Goal: Task Accomplishment & Management: Manage account settings

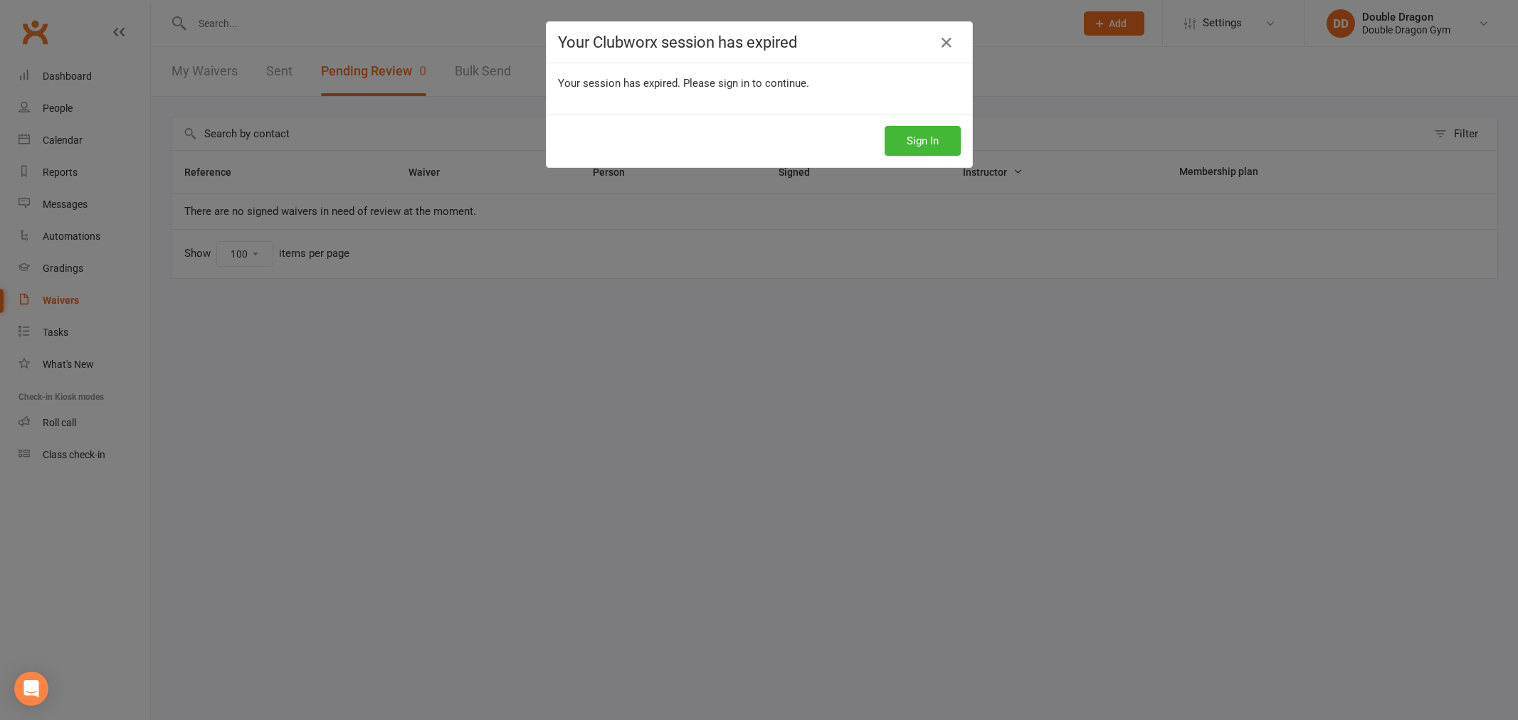
select select "100"
click at [930, 137] on button "Sign In" at bounding box center [923, 141] width 76 height 30
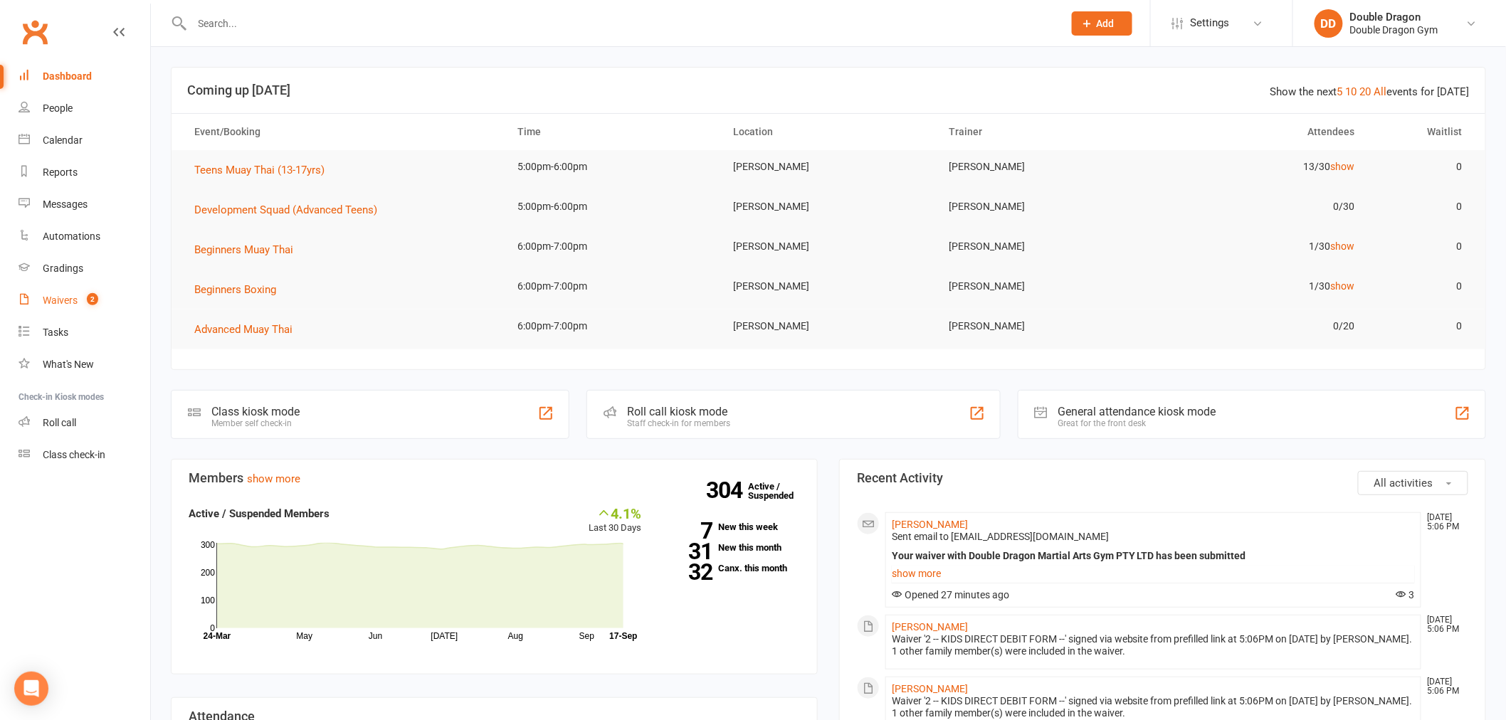
click at [93, 293] on span "2" at bounding box center [92, 299] width 11 height 12
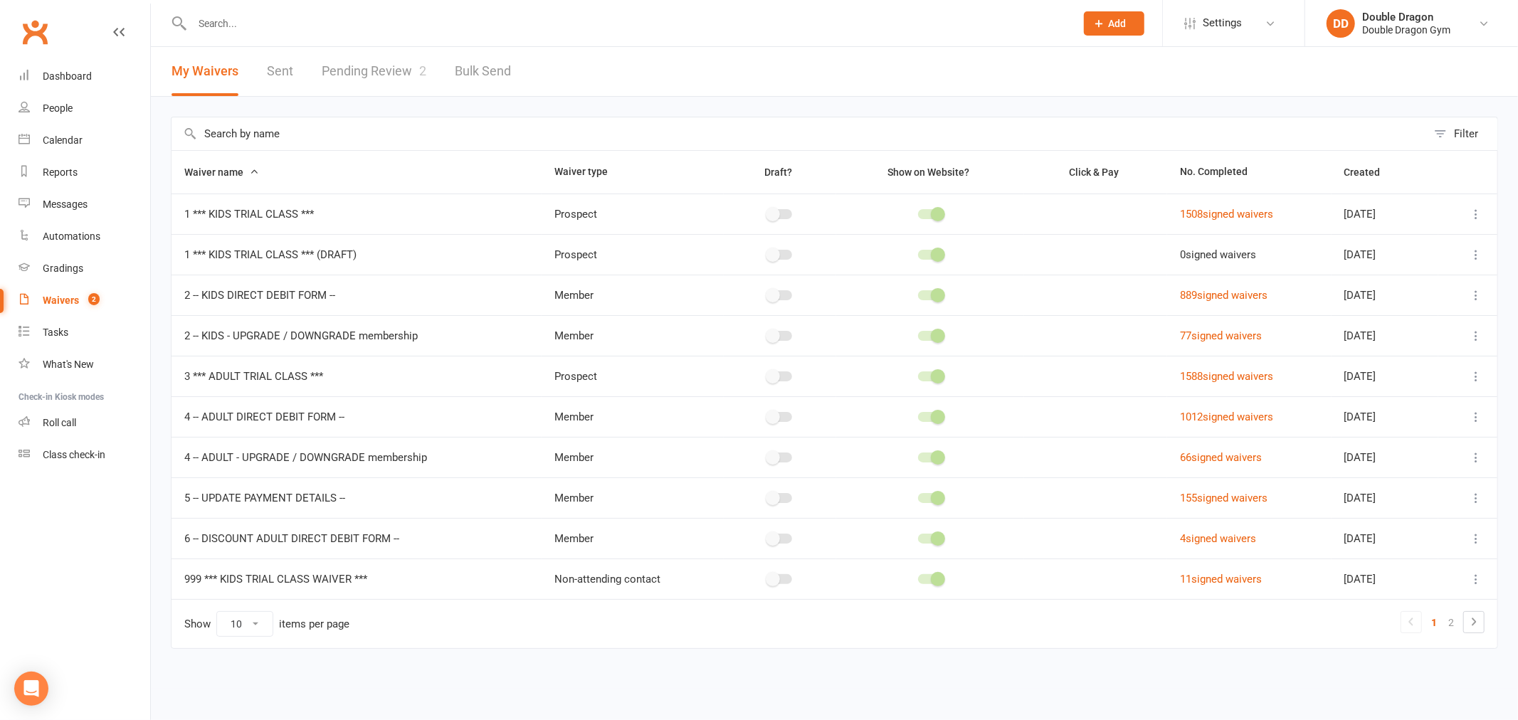
click at [350, 72] on link "Pending Review 2" at bounding box center [374, 71] width 105 height 49
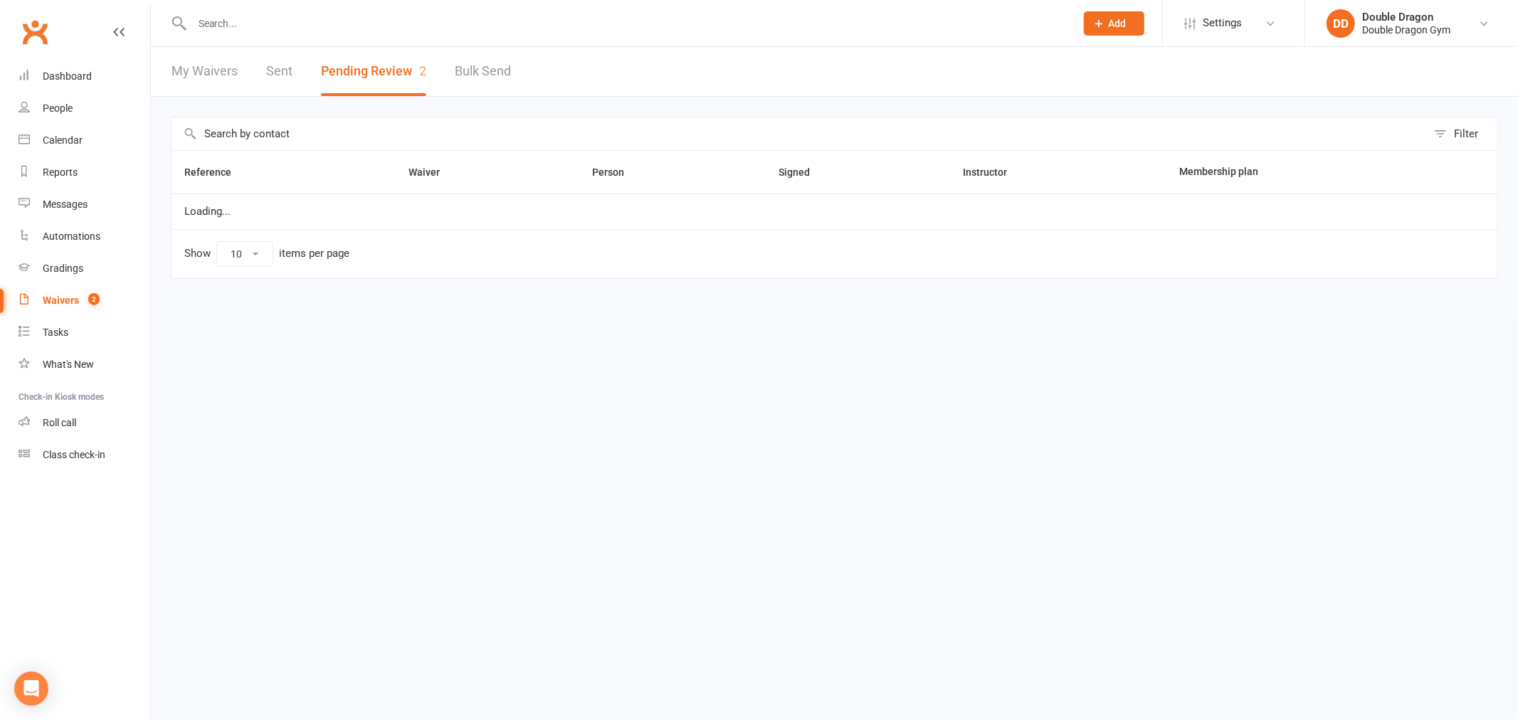
select select "100"
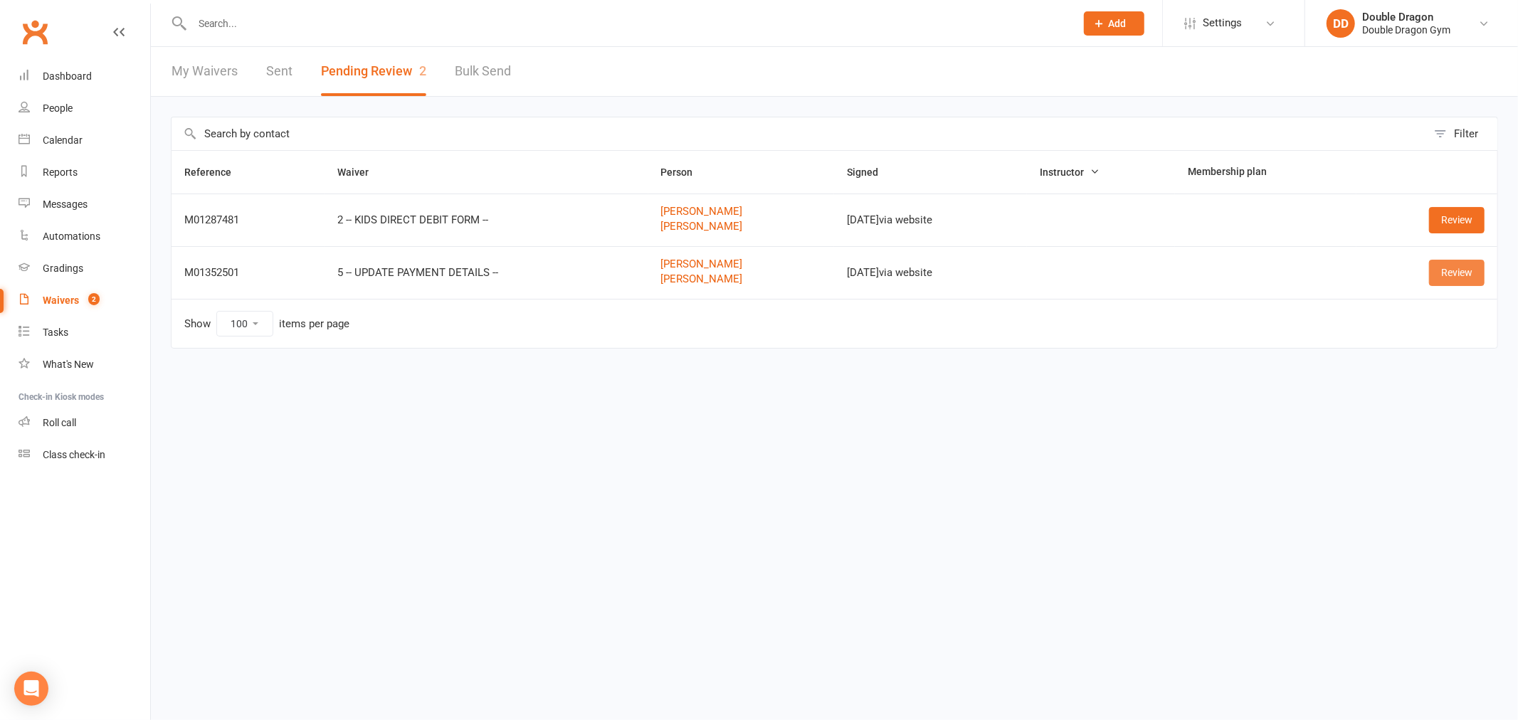
click at [1463, 273] on link "Review" at bounding box center [1457, 273] width 56 height 26
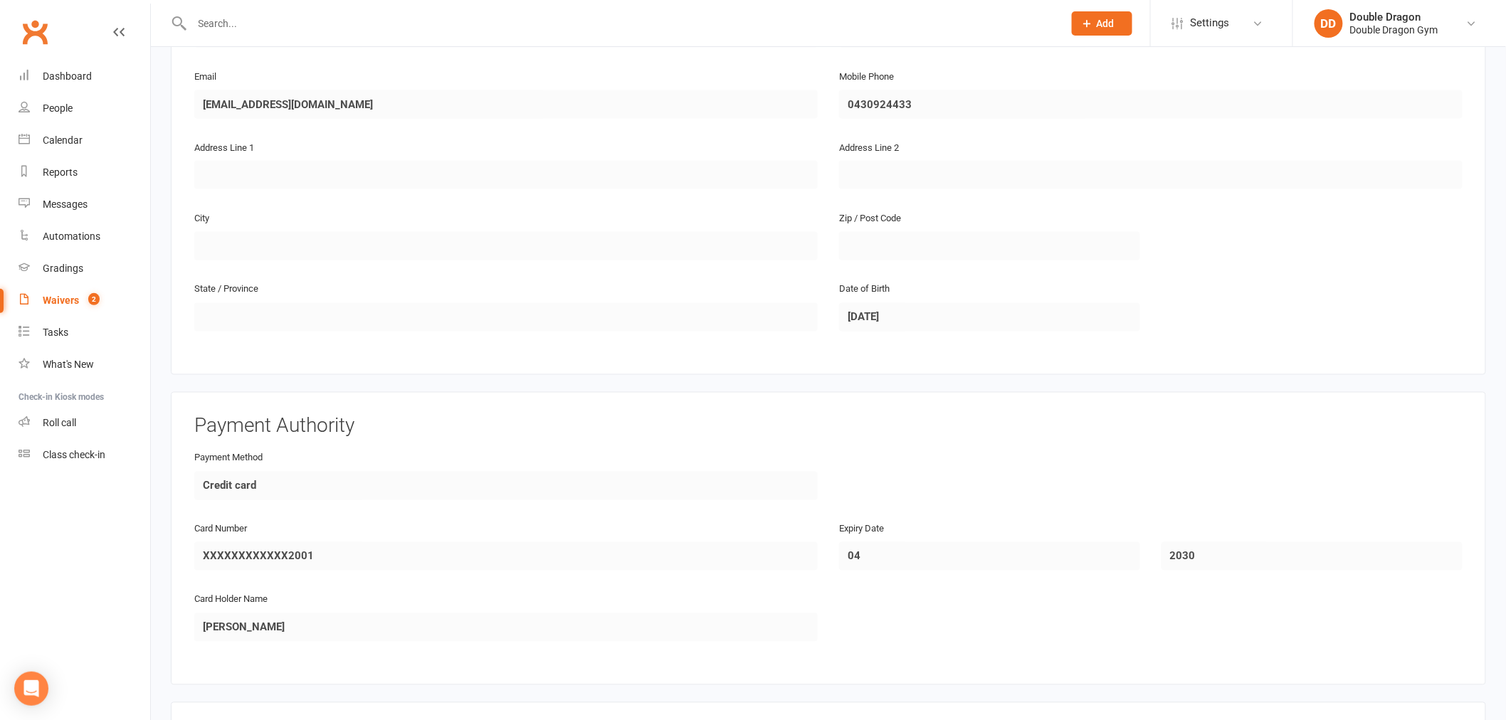
scroll to position [1093, 0]
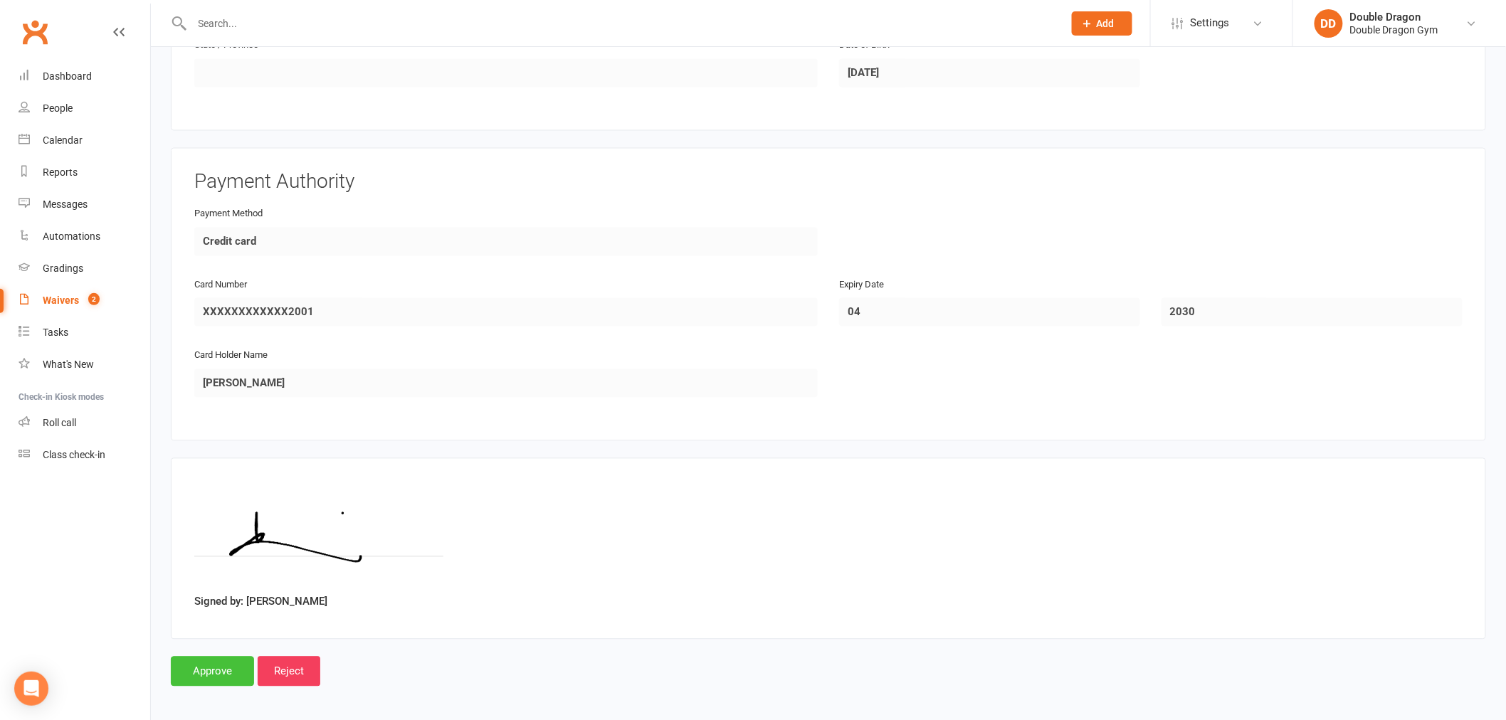
click at [233, 660] on input "Approve" at bounding box center [212, 672] width 83 height 30
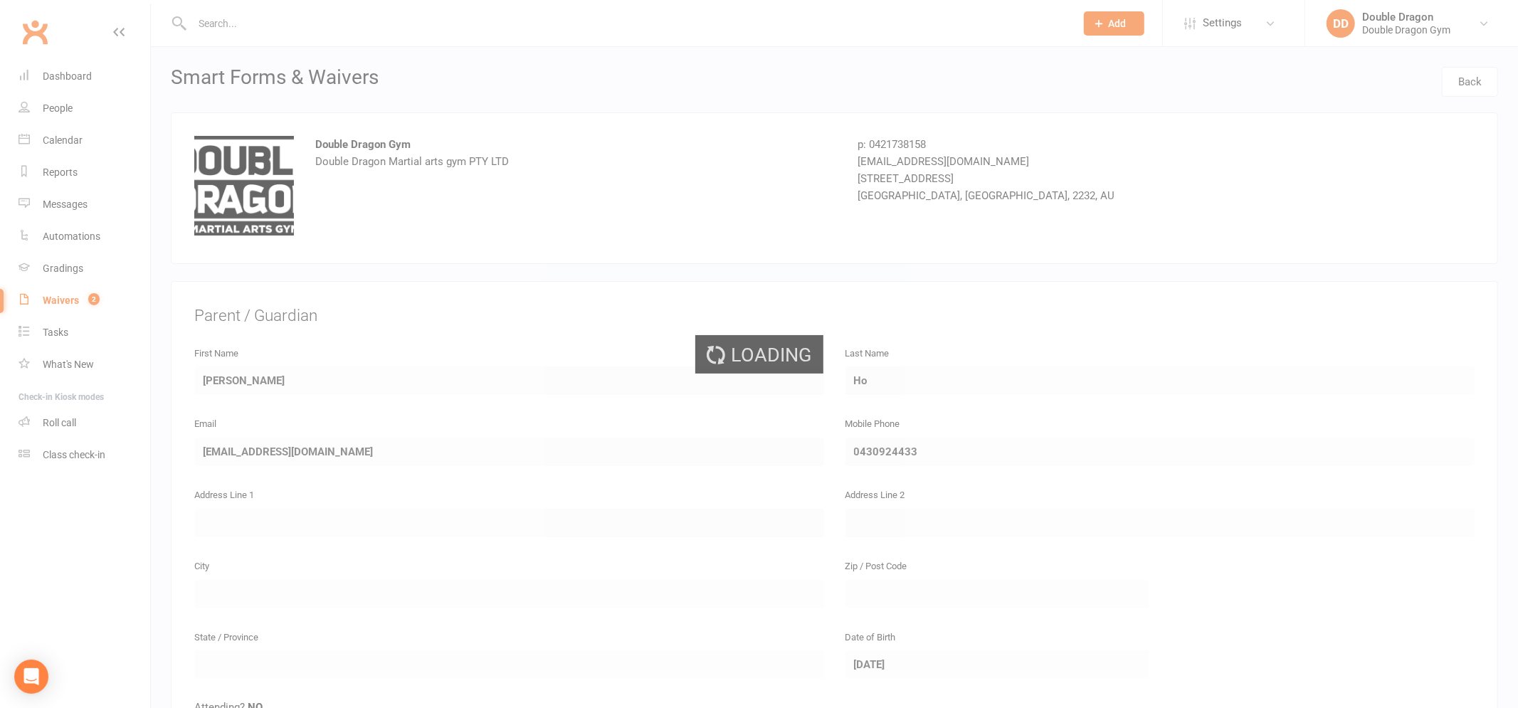
select select "100"
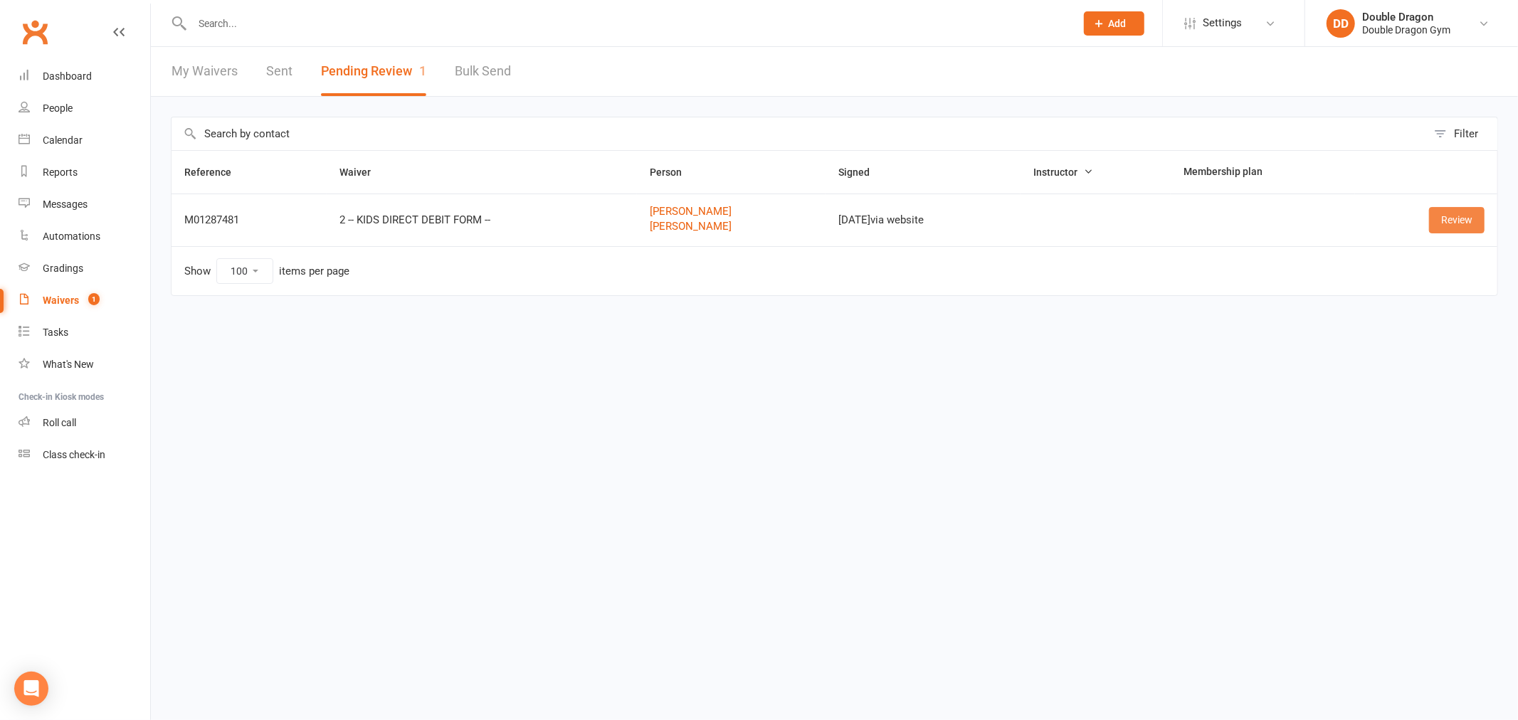
click at [1457, 219] on link "Review" at bounding box center [1457, 220] width 56 height 26
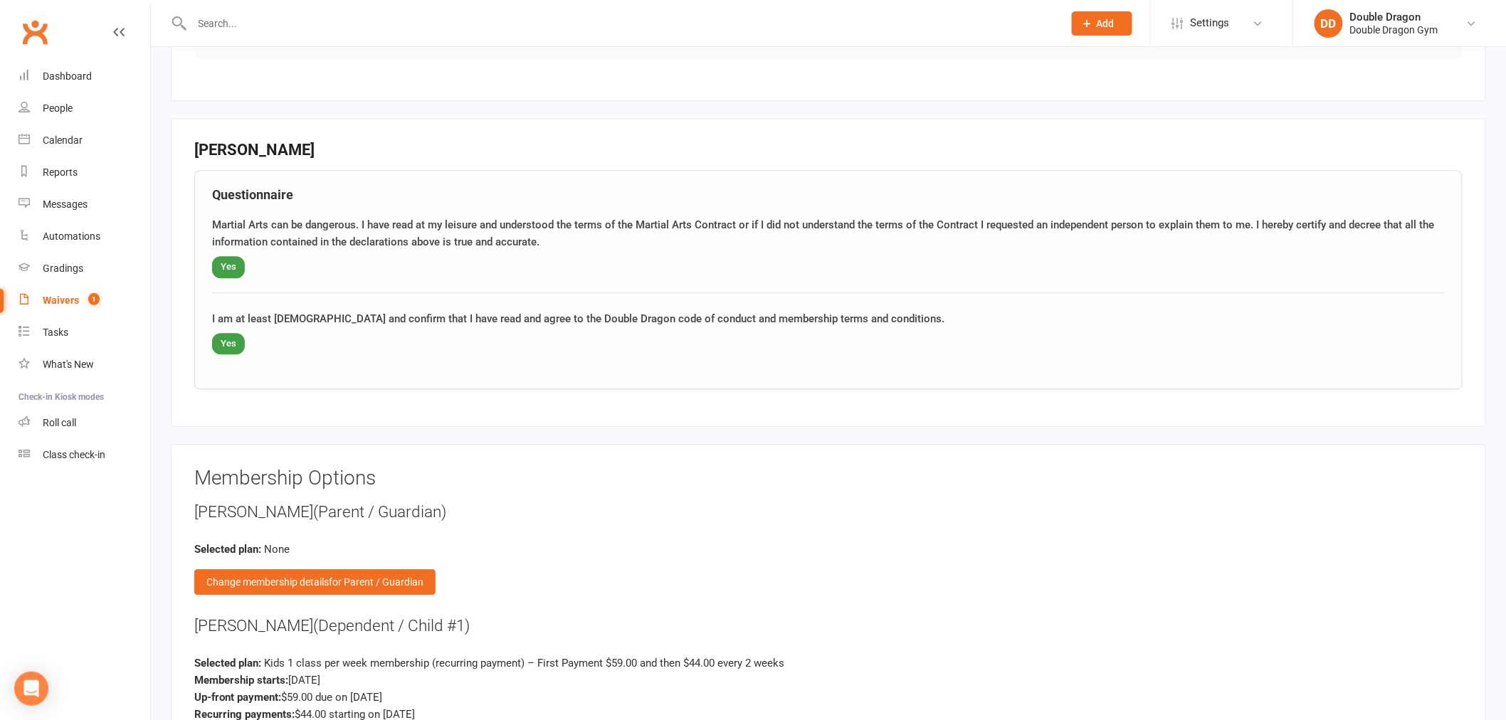
scroll to position [1660, 0]
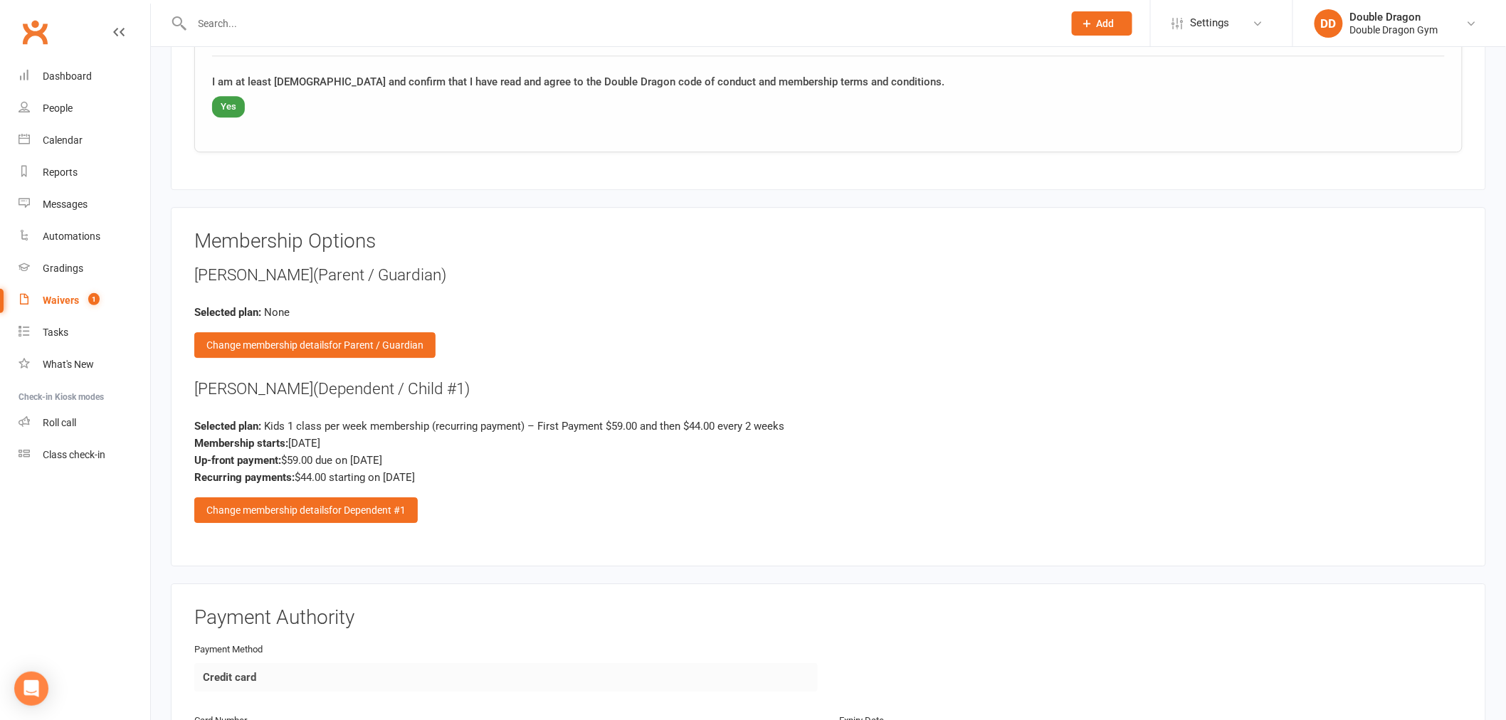
click at [326, 516] on div "Membership Options Mary Horrack (Parent / Guardian) Selected plan: None Change …" at bounding box center [828, 387] width 1268 height 312
click at [317, 510] on div "Change membership details for Dependent #1" at bounding box center [305, 510] width 223 height 26
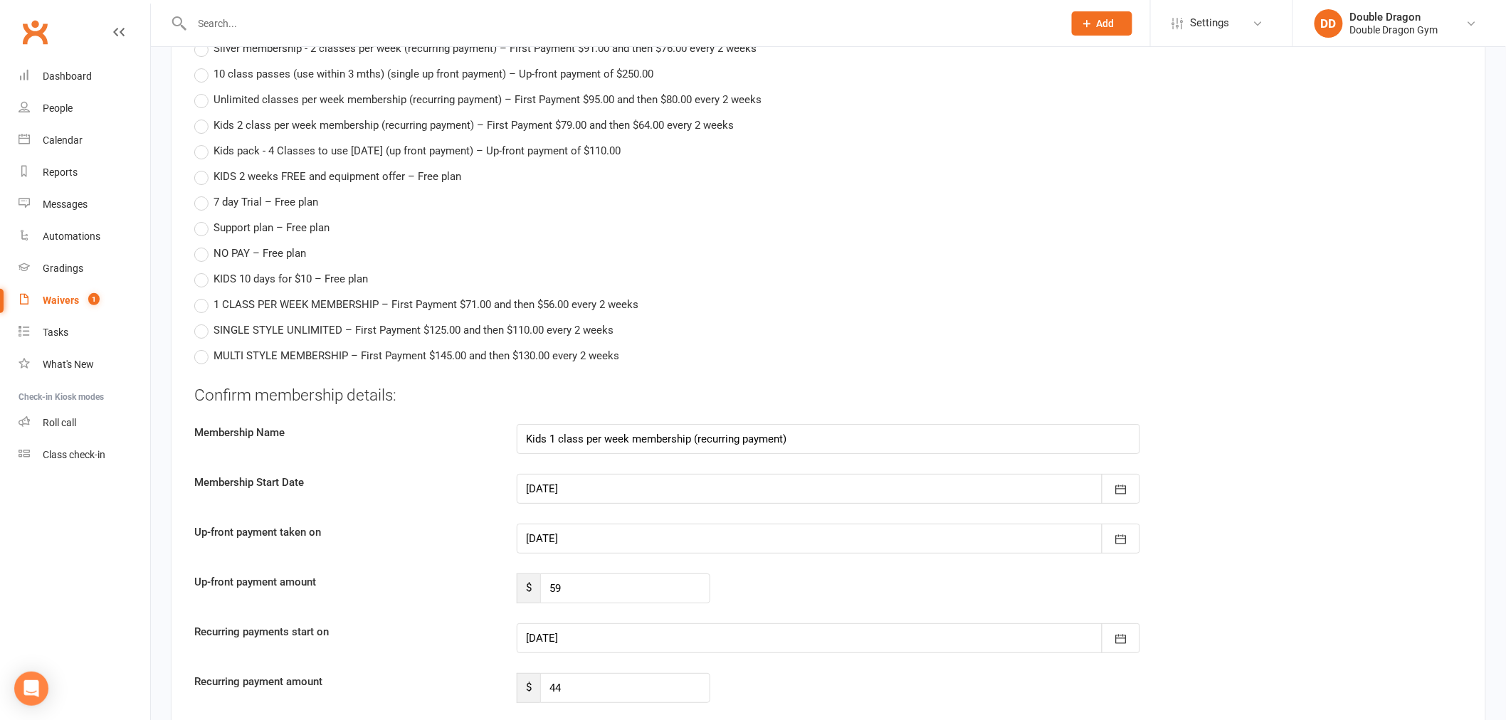
scroll to position [2214, 0]
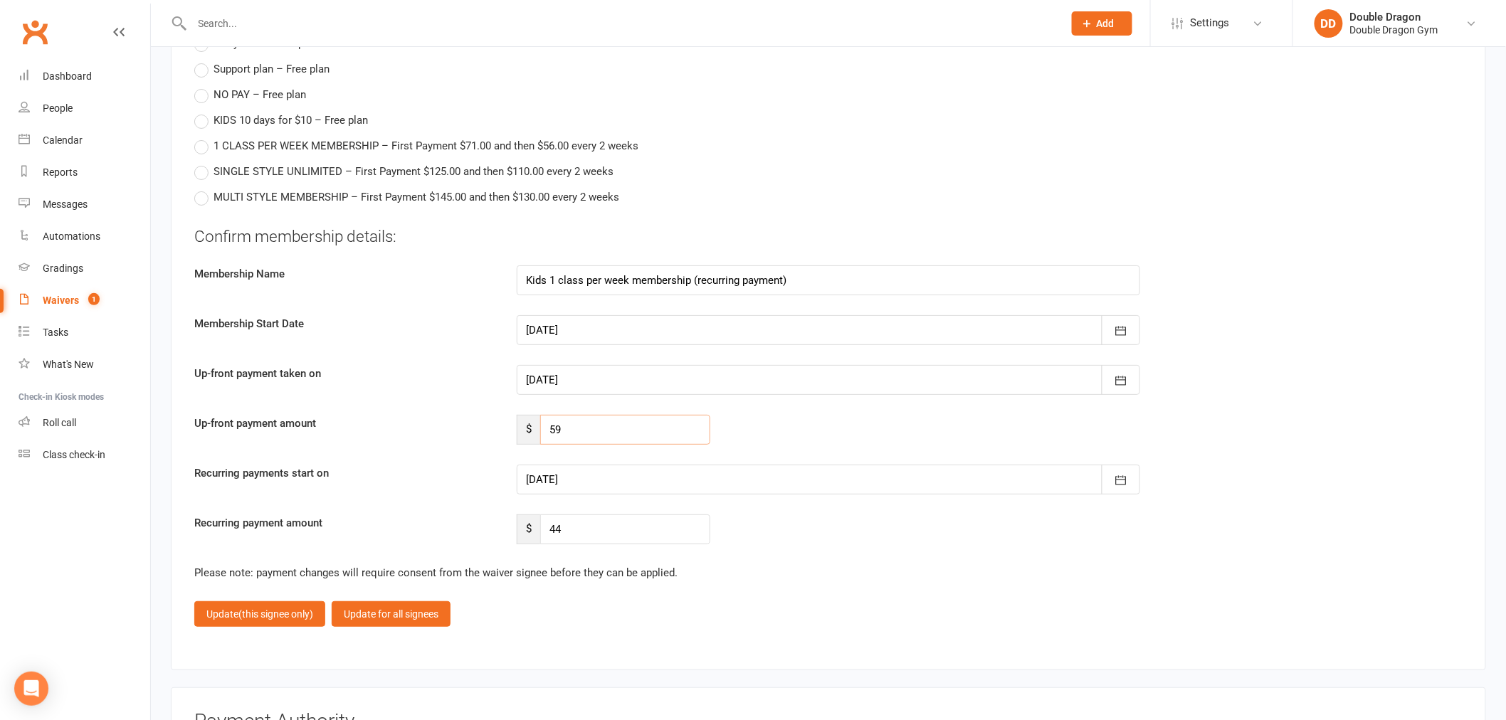
drag, startPoint x: 573, startPoint y: 429, endPoint x: 531, endPoint y: 436, distance: 42.5
click at [531, 436] on div "$ 59" at bounding box center [614, 430] width 194 height 30
type input "44"
click at [630, 374] on div at bounding box center [828, 380] width 623 height 30
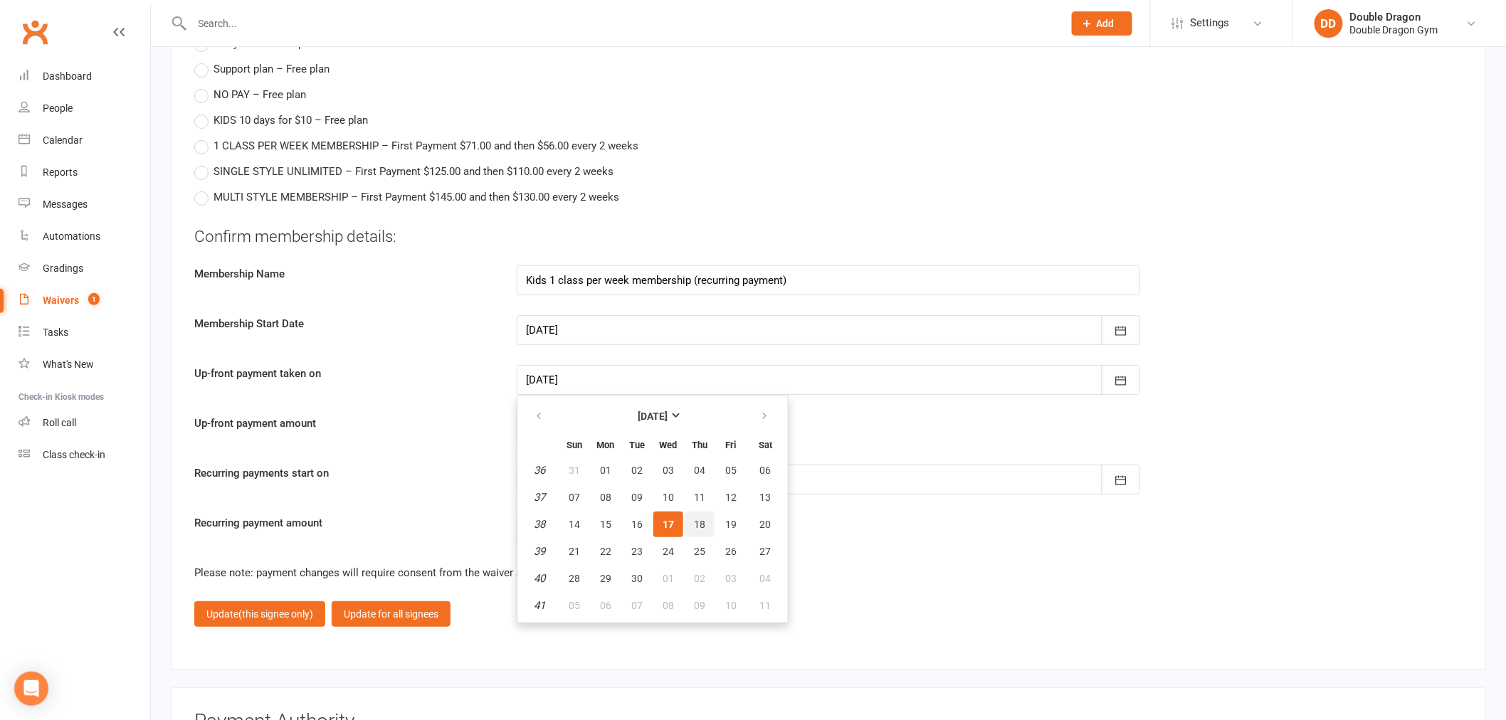
click at [694, 519] on span "18" at bounding box center [699, 524] width 11 height 11
type input "18 Sep 2025"
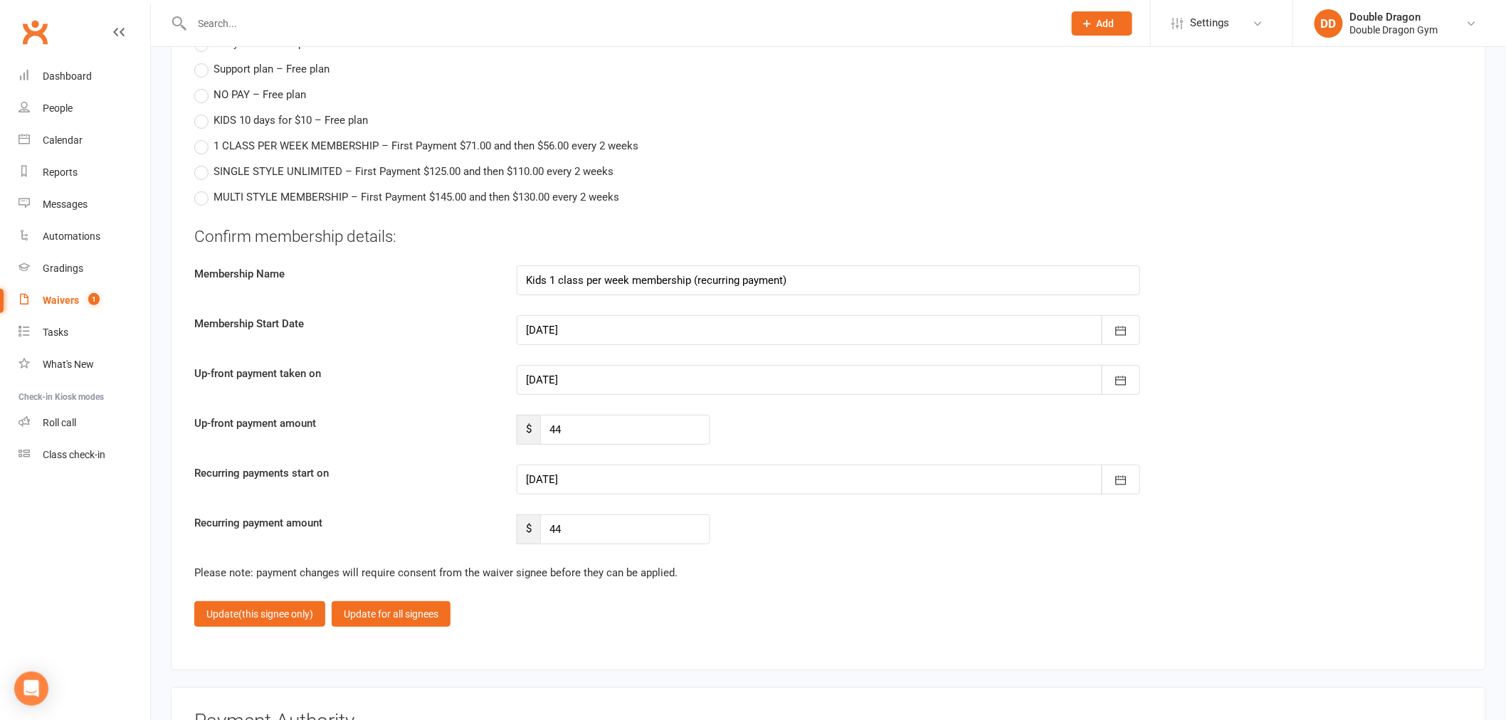
click at [685, 477] on div at bounding box center [828, 480] width 623 height 30
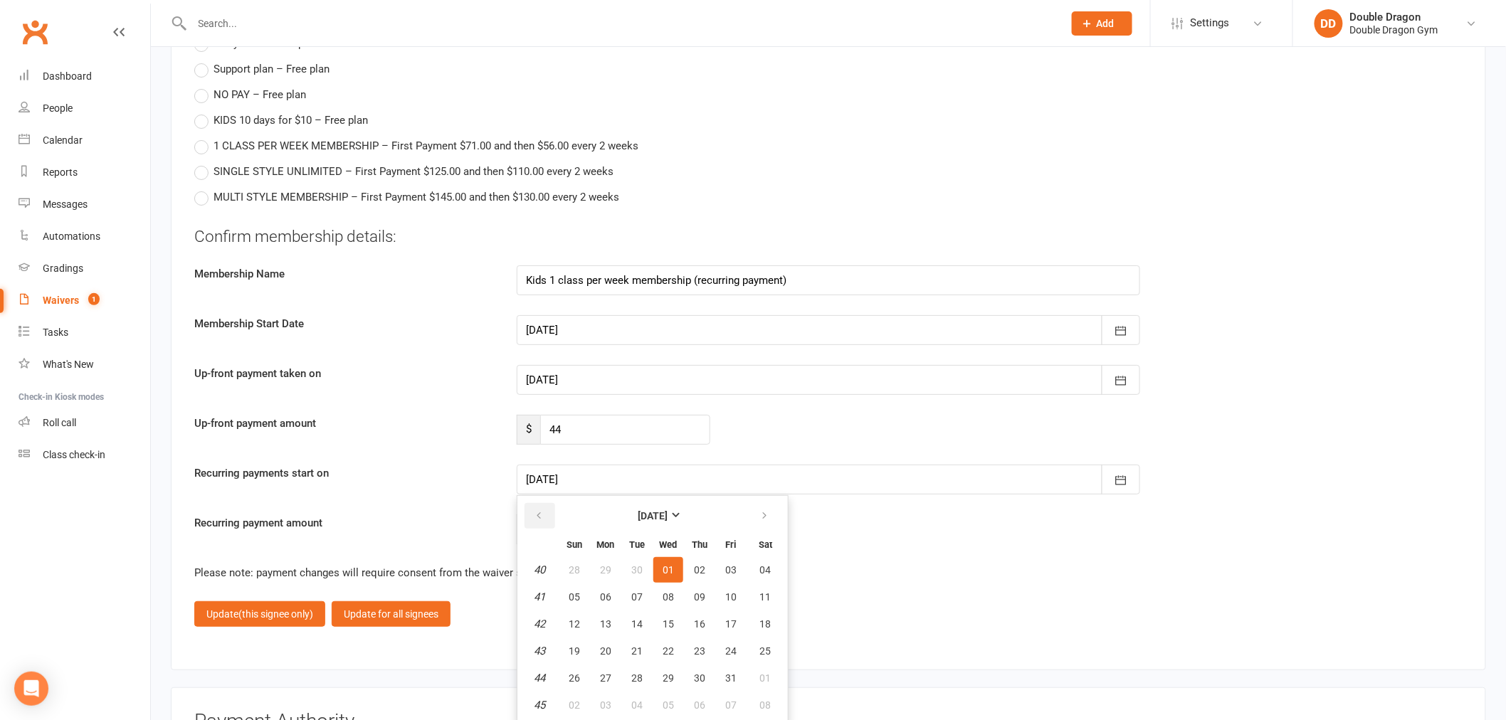
click at [542, 510] on icon "button" at bounding box center [539, 515] width 10 height 11
click at [695, 674] on button "02" at bounding box center [700, 678] width 30 height 26
type input "02 Oct 2025"
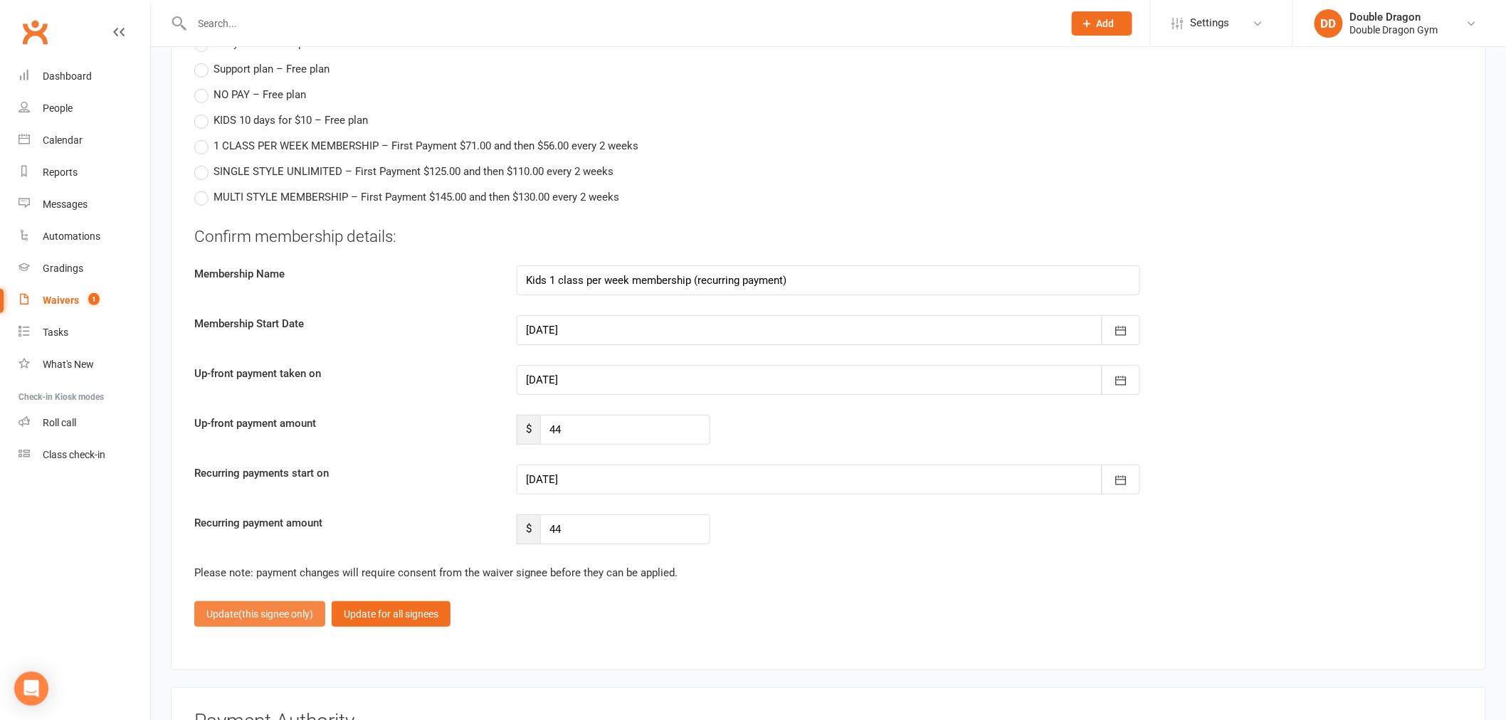
click at [287, 608] on span "(this signee only)" at bounding box center [275, 613] width 75 height 11
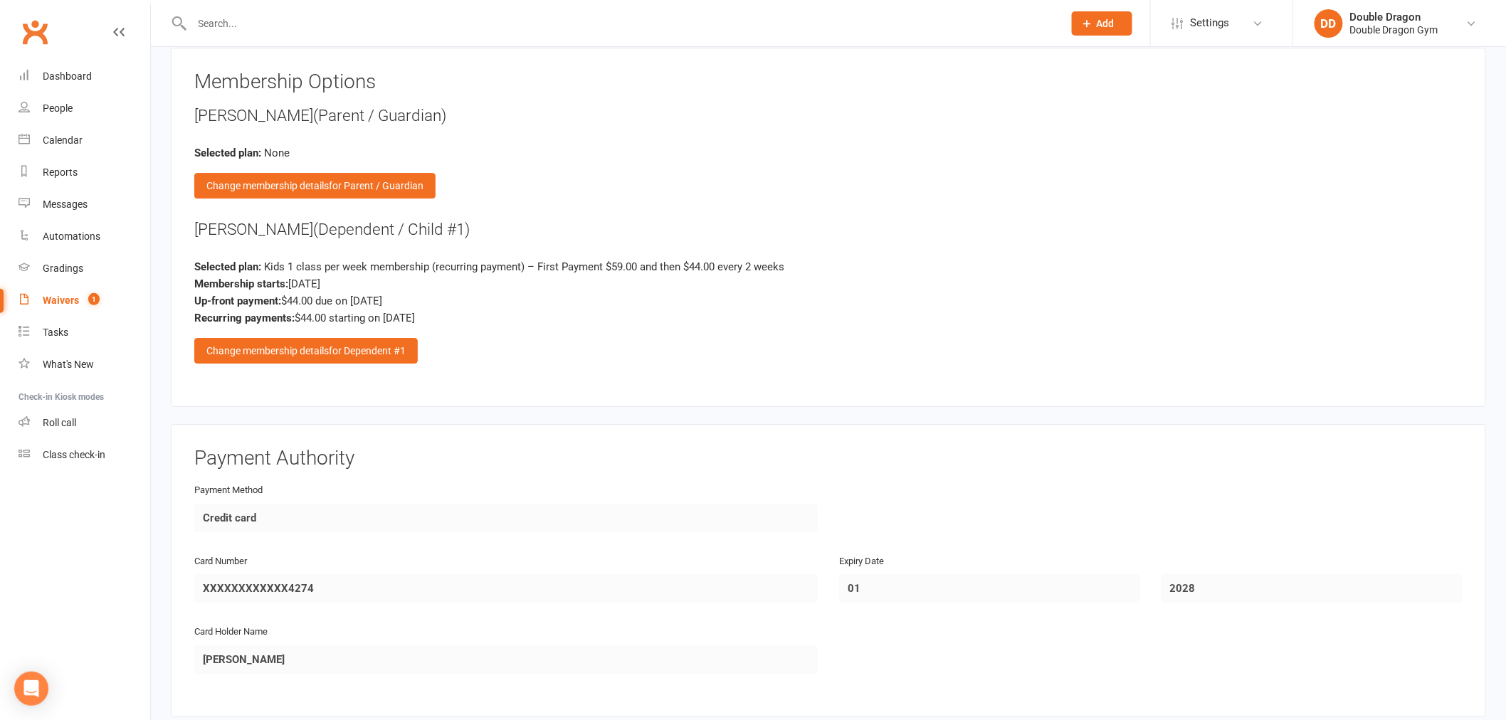
scroll to position [2095, 0]
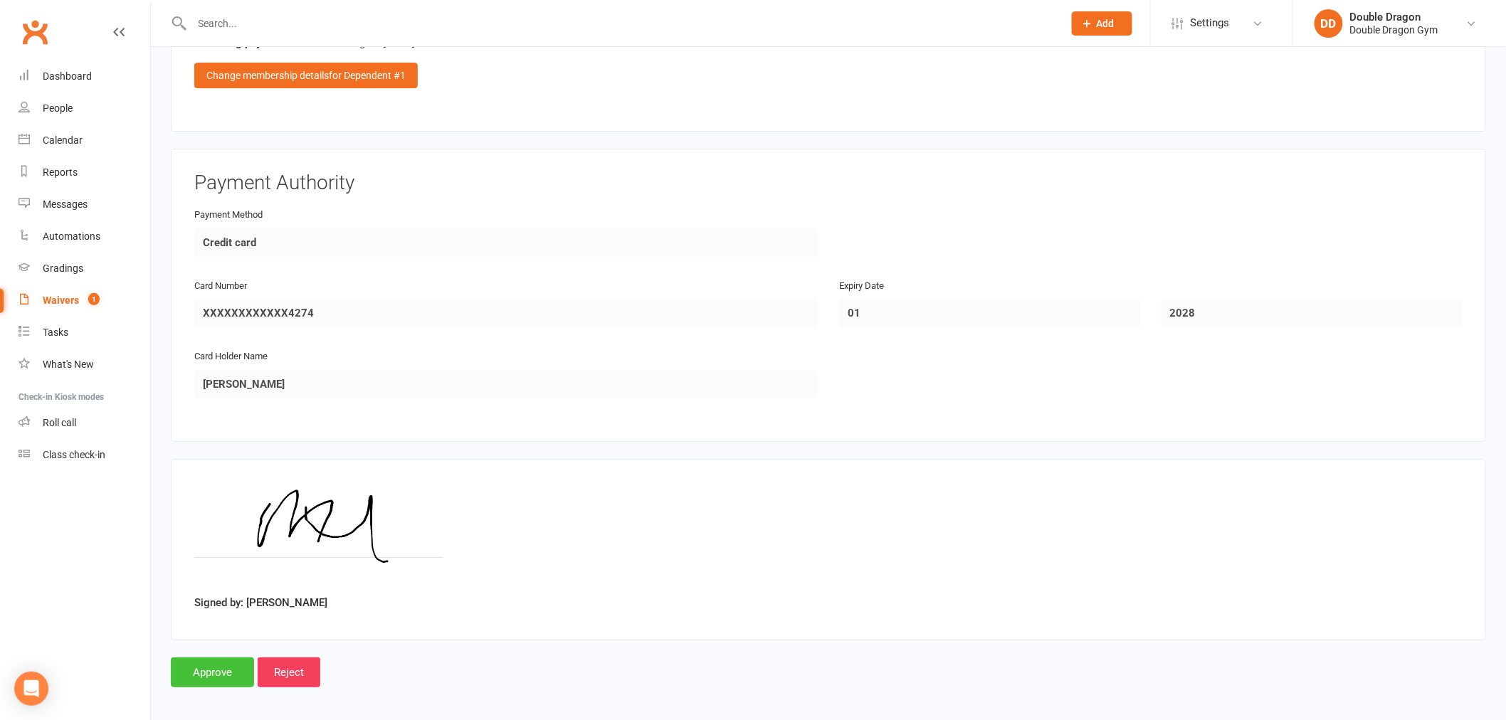
click at [224, 658] on input "Approve" at bounding box center [212, 673] width 83 height 30
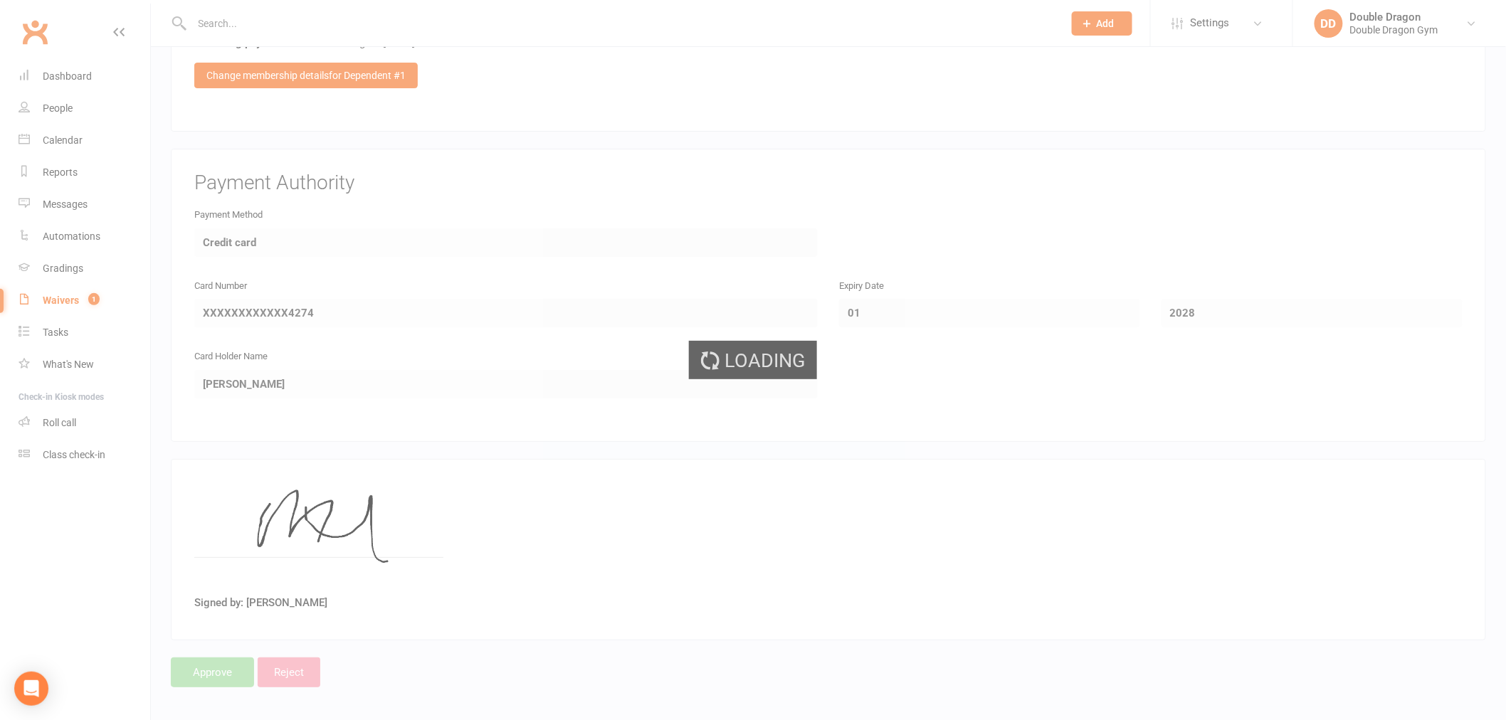
select select "100"
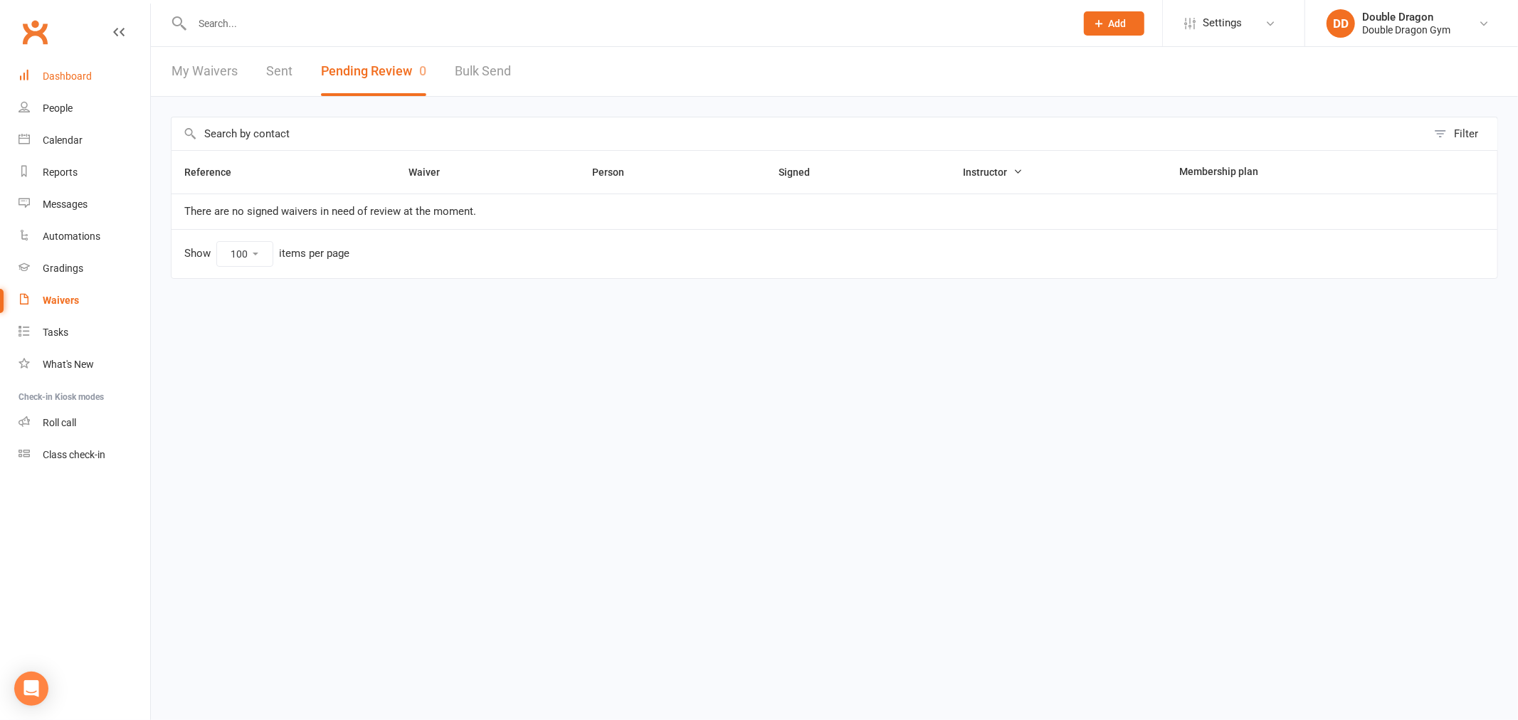
drag, startPoint x: 78, startPoint y: 84, endPoint x: 88, endPoint y: 81, distance: 10.4
click at [78, 84] on link "Dashboard" at bounding box center [85, 76] width 132 height 32
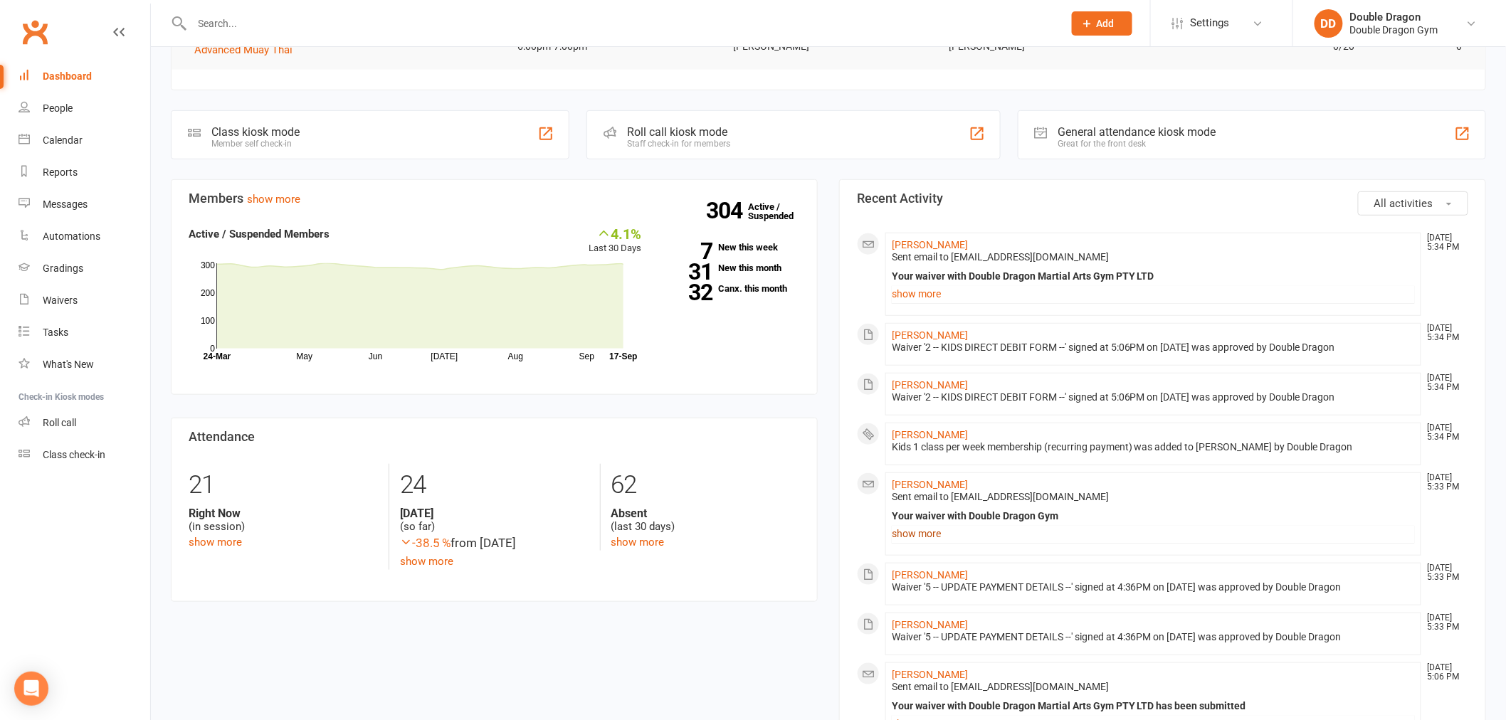
scroll to position [278, 0]
click at [1378, 203] on span "All activities" at bounding box center [1403, 205] width 59 height 13
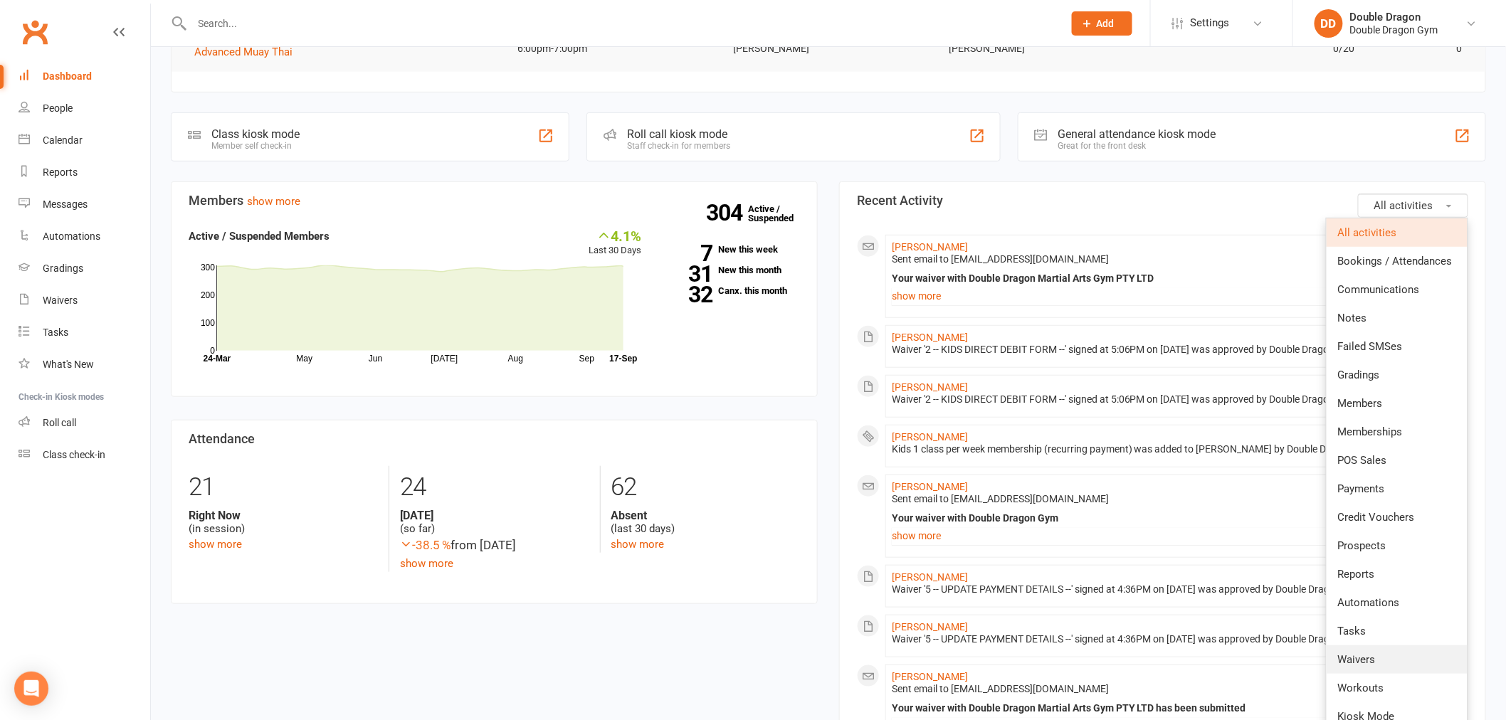
click at [1384, 655] on link "Waivers" at bounding box center [1397, 659] width 141 height 28
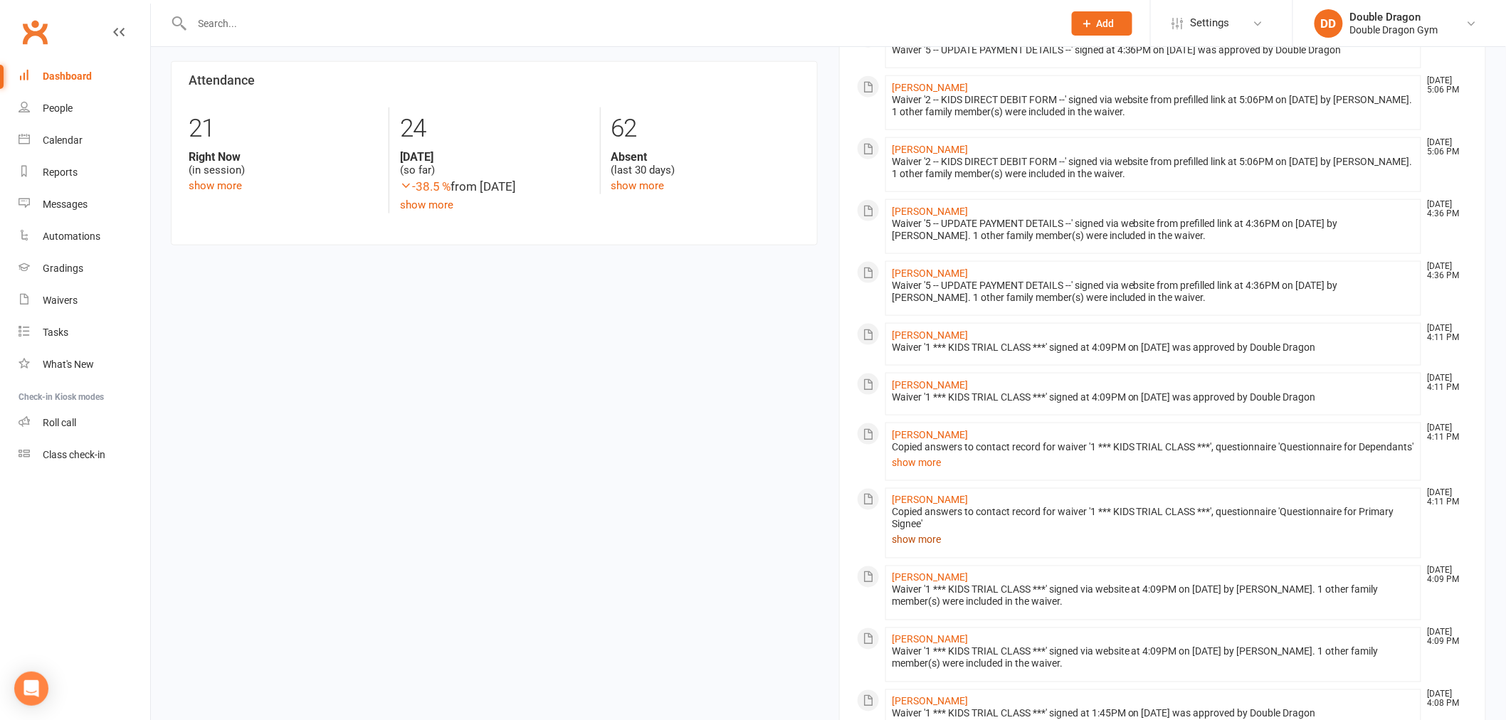
scroll to position [673, 0]
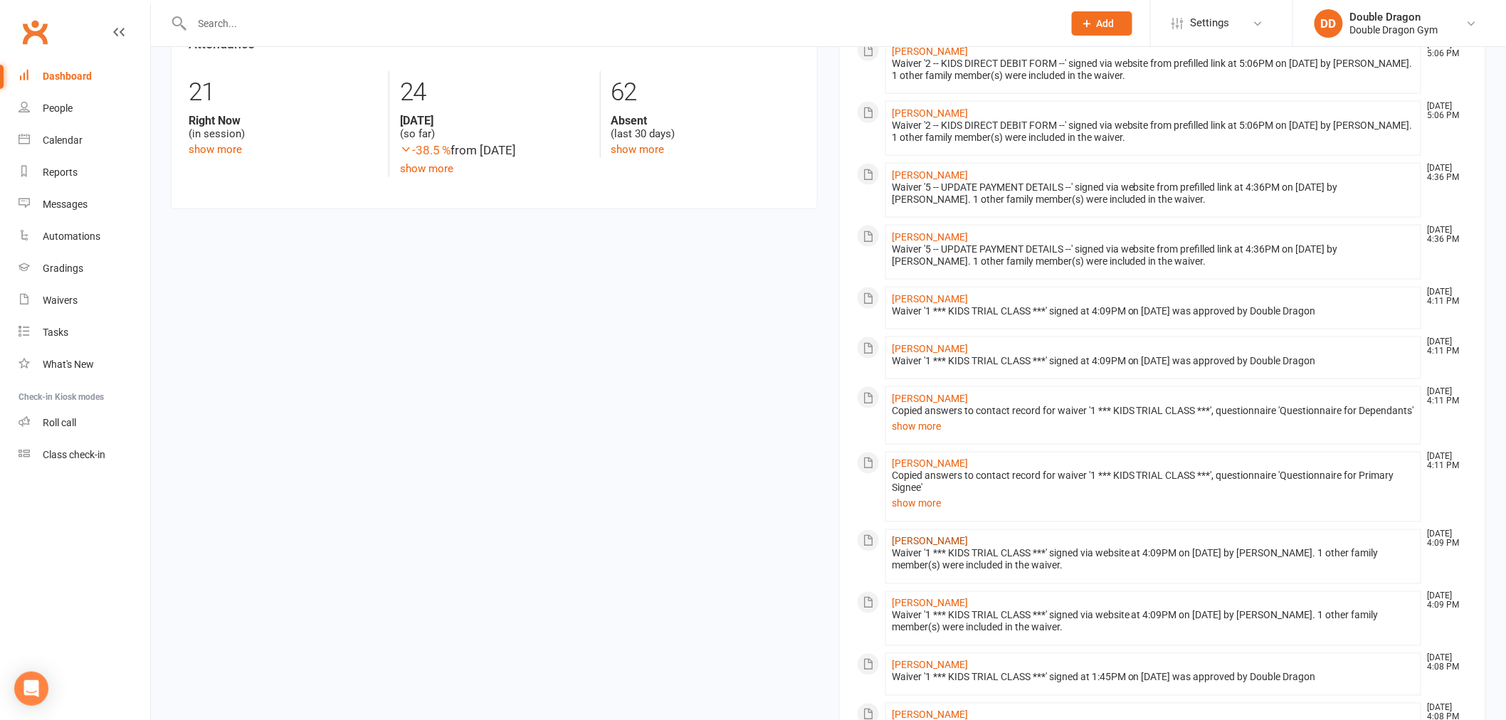
click at [937, 547] on link "Dane Strauss" at bounding box center [930, 541] width 76 height 11
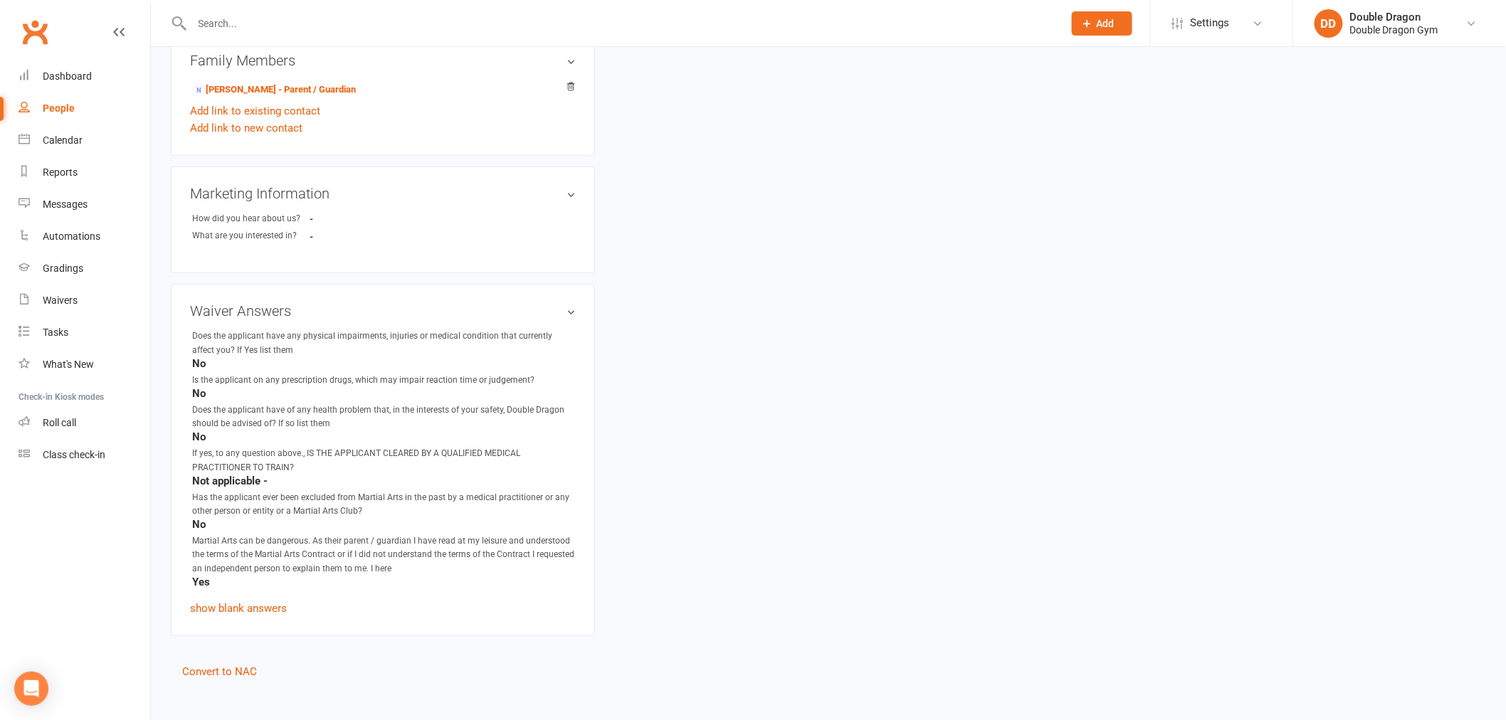
scroll to position [520, 0]
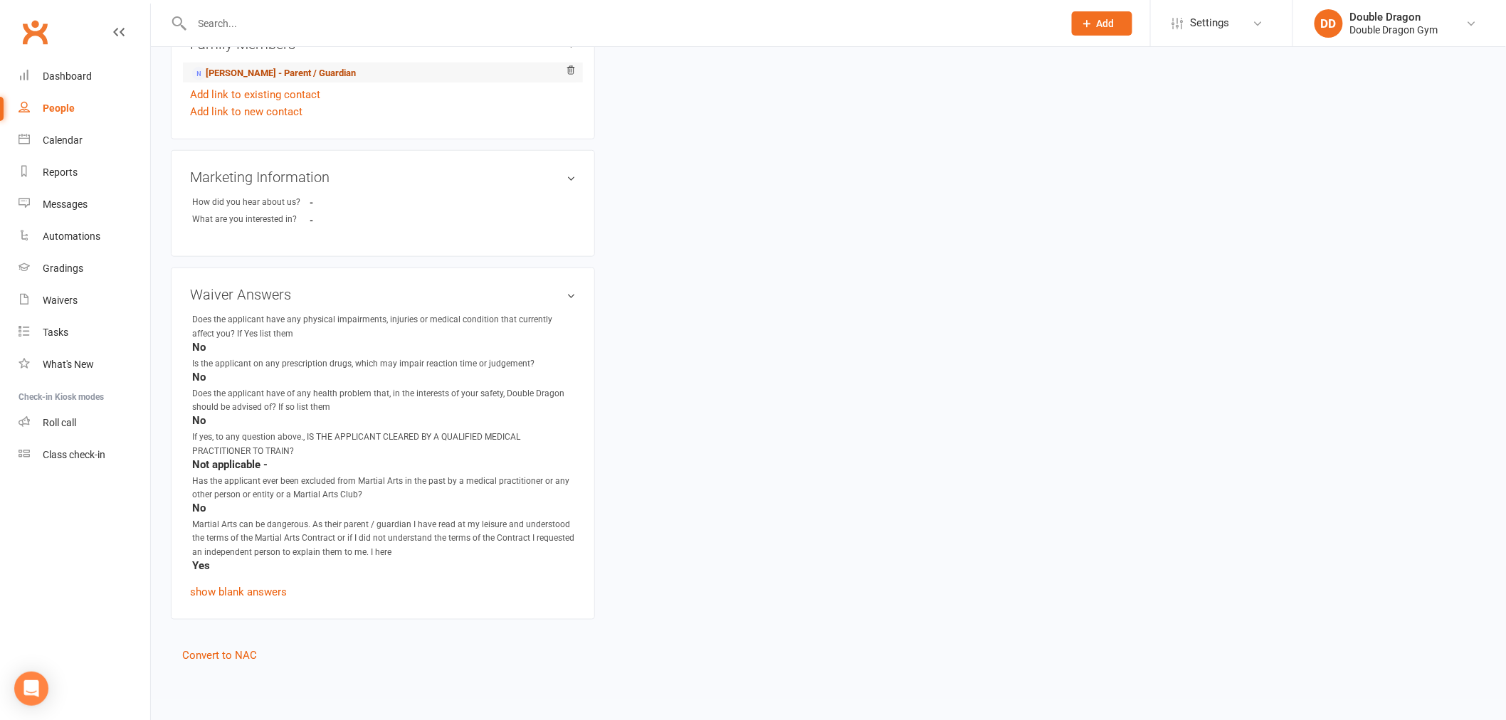
click at [290, 78] on link "Elizabeth Phillips - Parent / Guardian" at bounding box center [274, 73] width 164 height 15
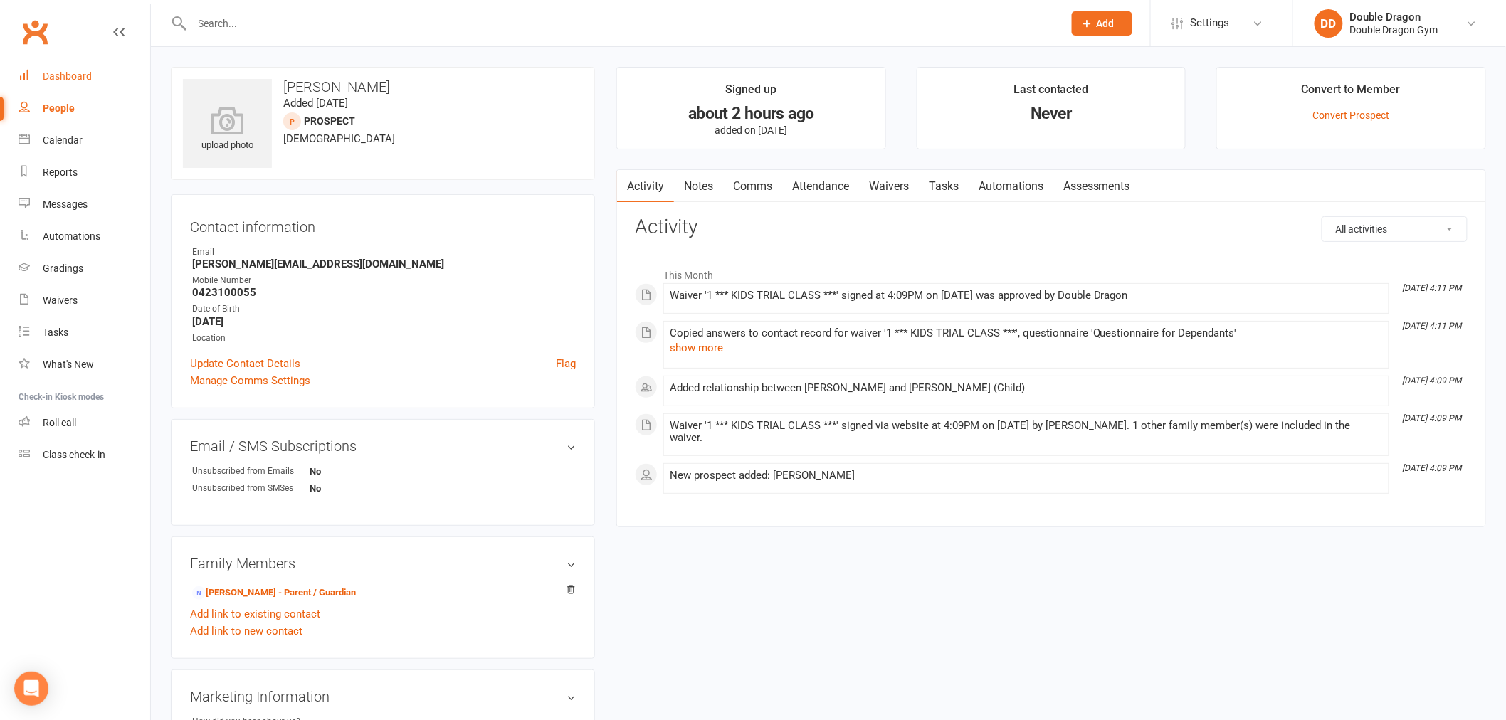
click at [78, 80] on div "Dashboard" at bounding box center [67, 75] width 49 height 11
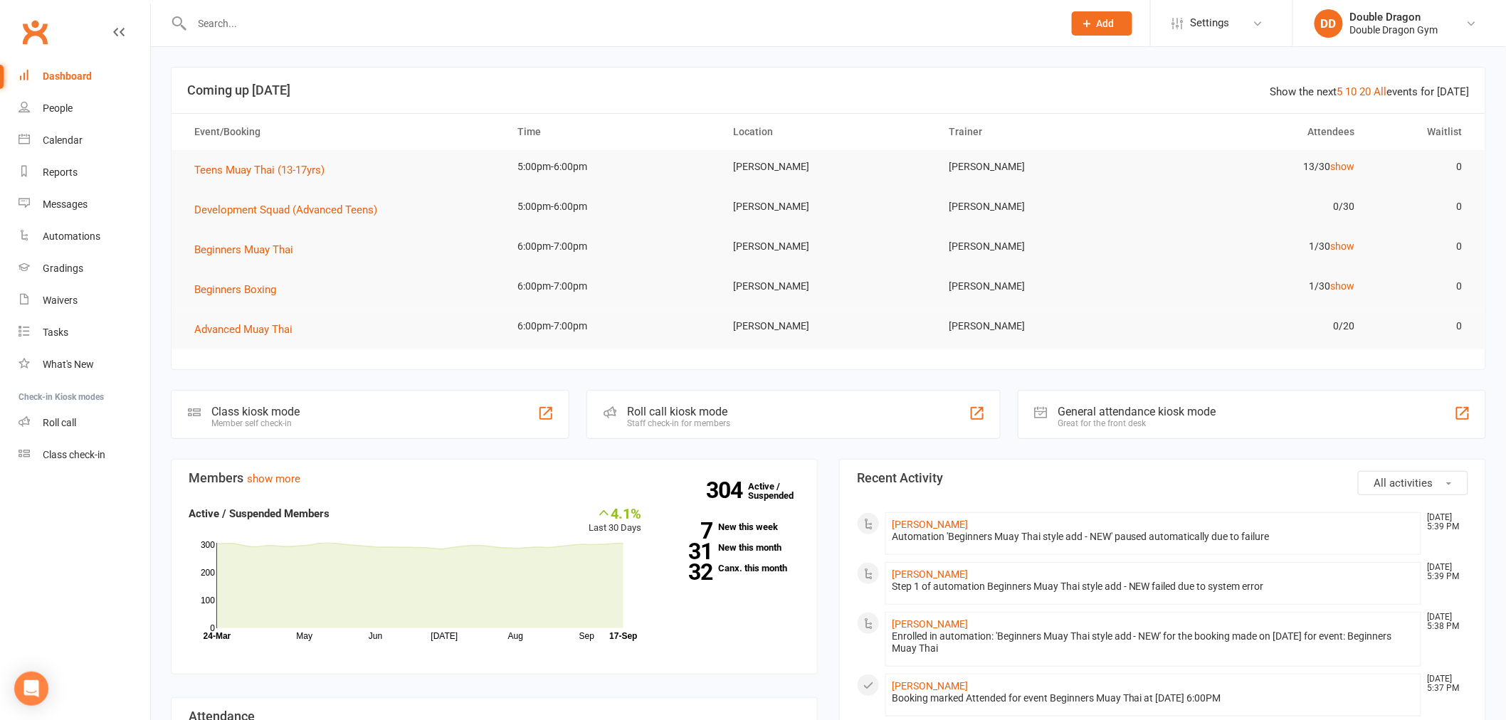
click at [62, 73] on div "Dashboard" at bounding box center [67, 75] width 49 height 11
click at [53, 107] on div "People" at bounding box center [58, 107] width 30 height 11
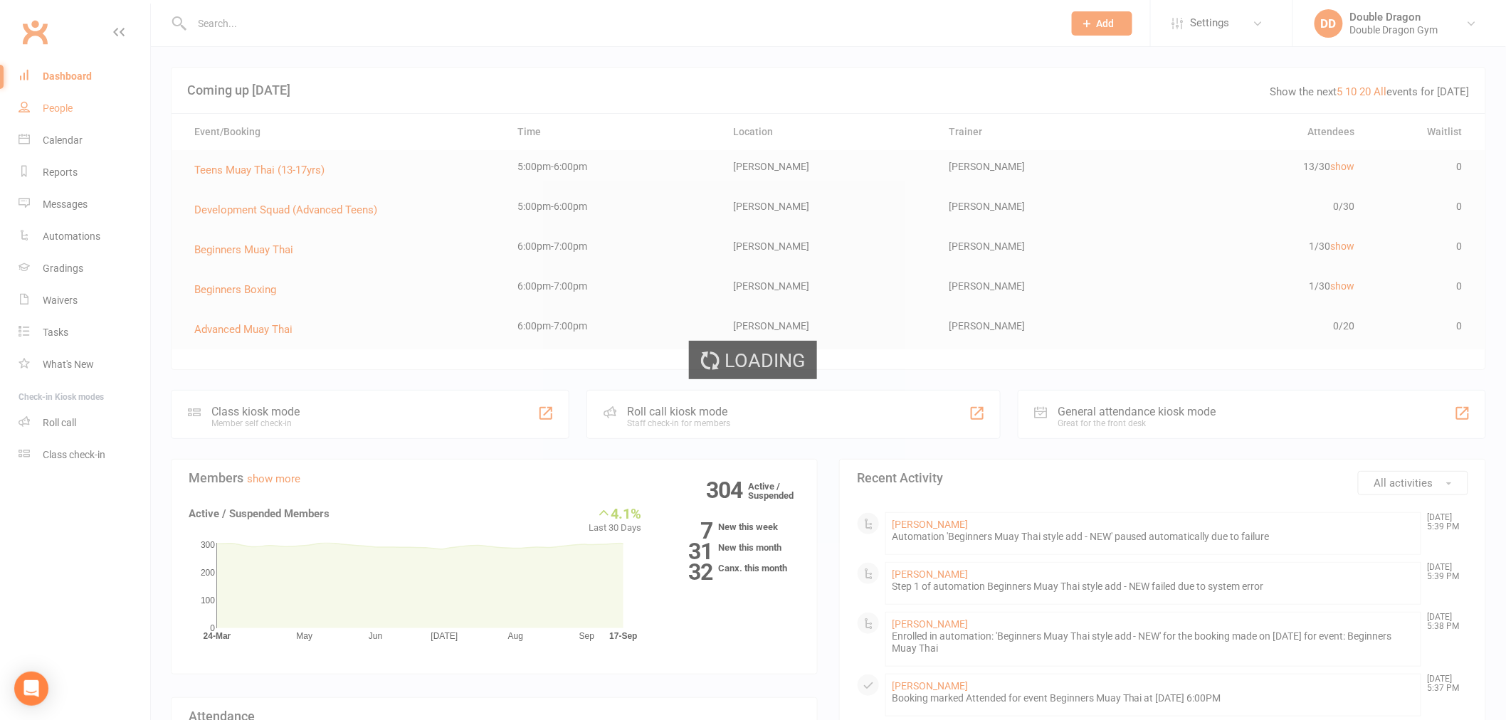
select select "100"
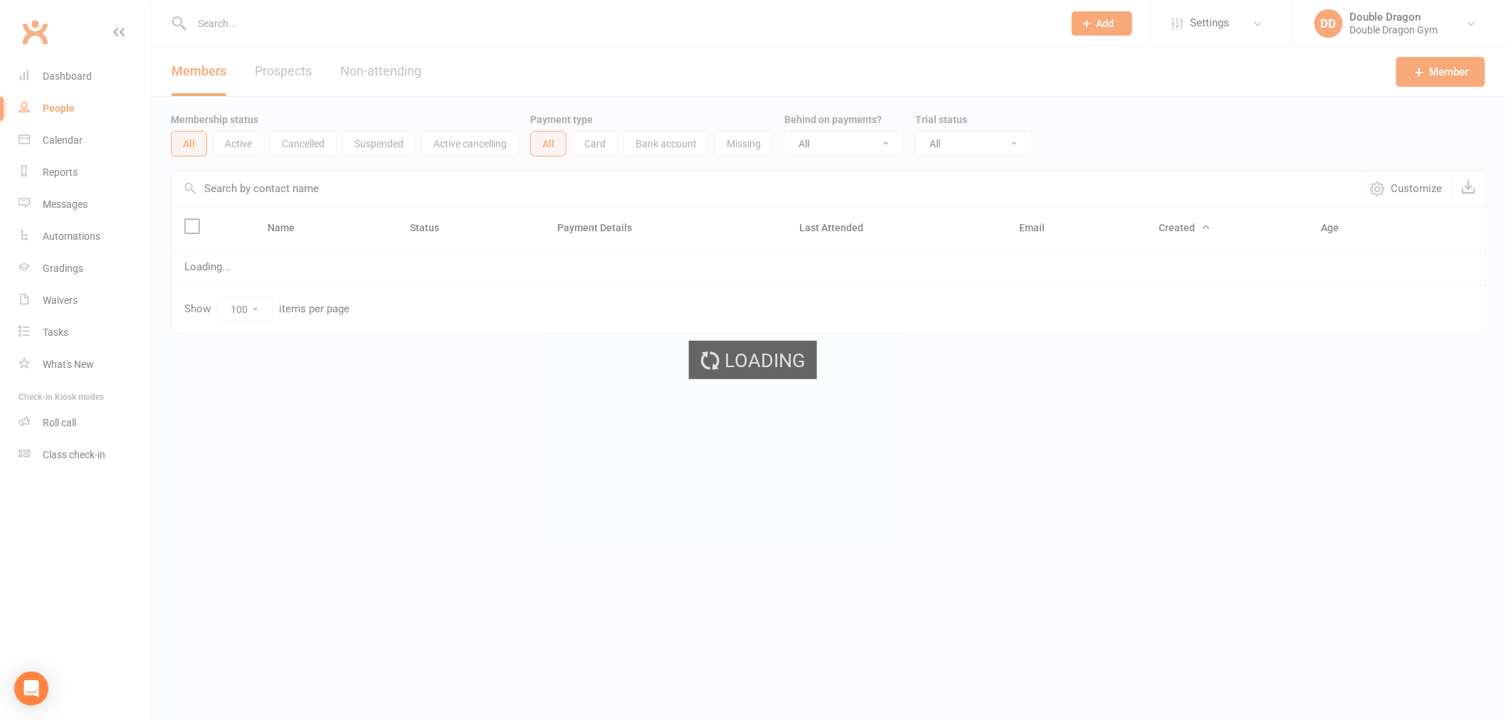
click at [70, 81] on div "Loading" at bounding box center [753, 360] width 1506 height 720
click at [70, 81] on div "Loading" at bounding box center [759, 360] width 1518 height 720
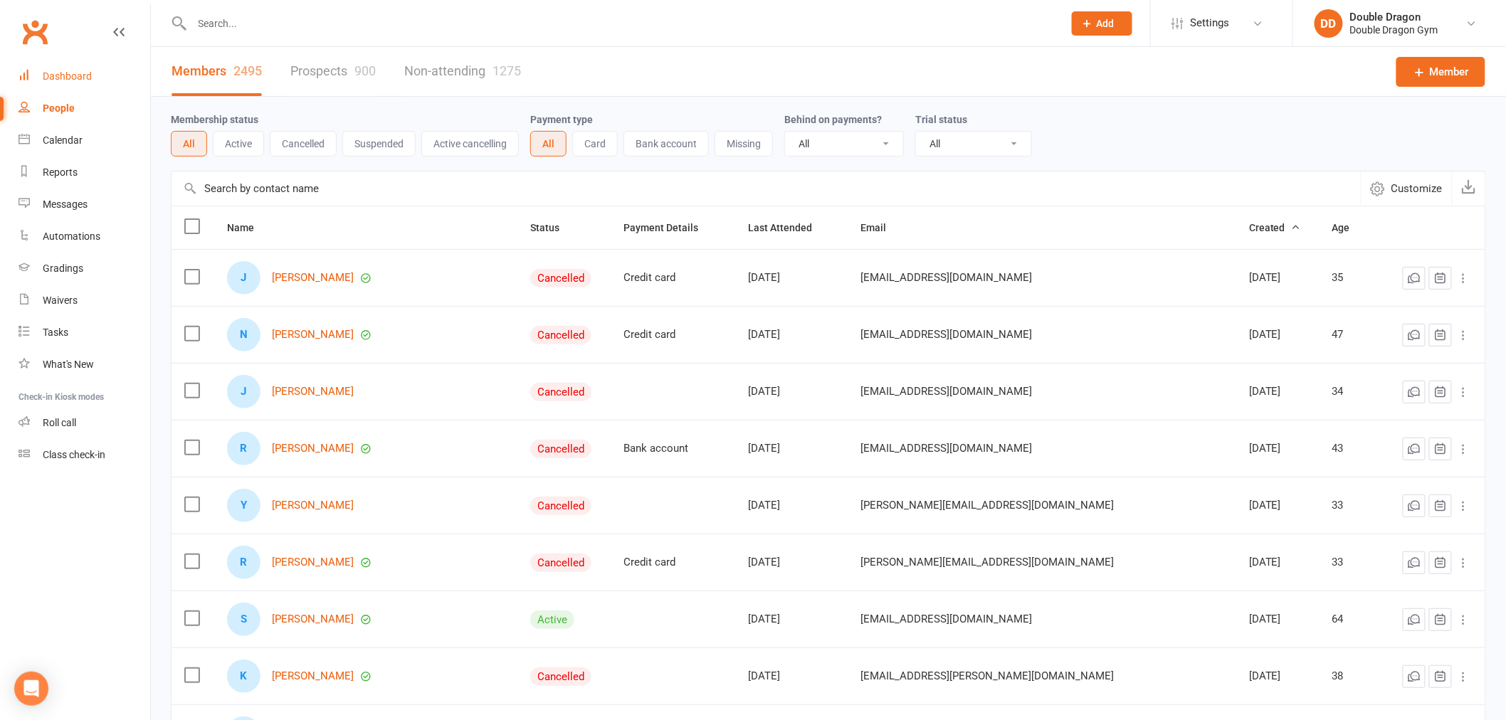
click at [82, 74] on div "Dashboard" at bounding box center [67, 75] width 49 height 11
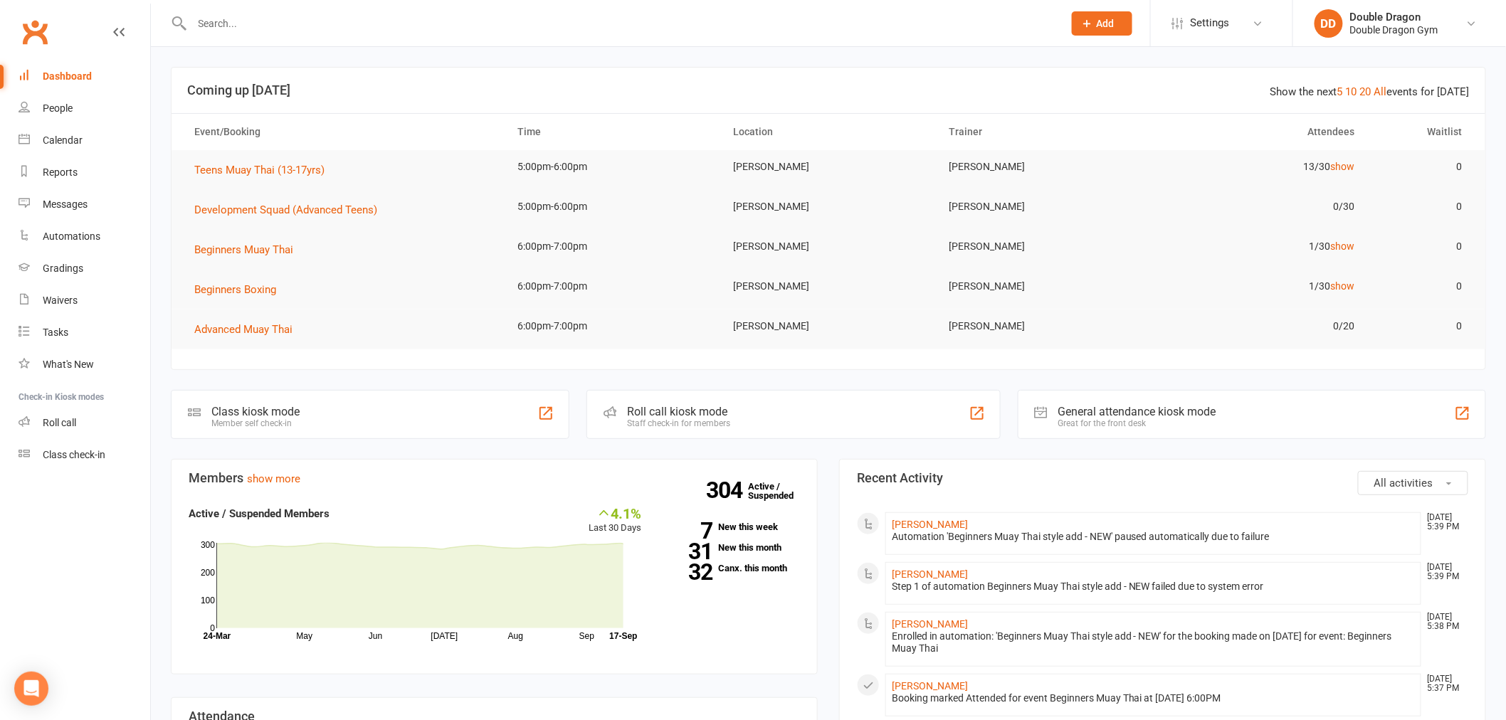
click at [641, 20] on input "text" at bounding box center [620, 24] width 865 height 20
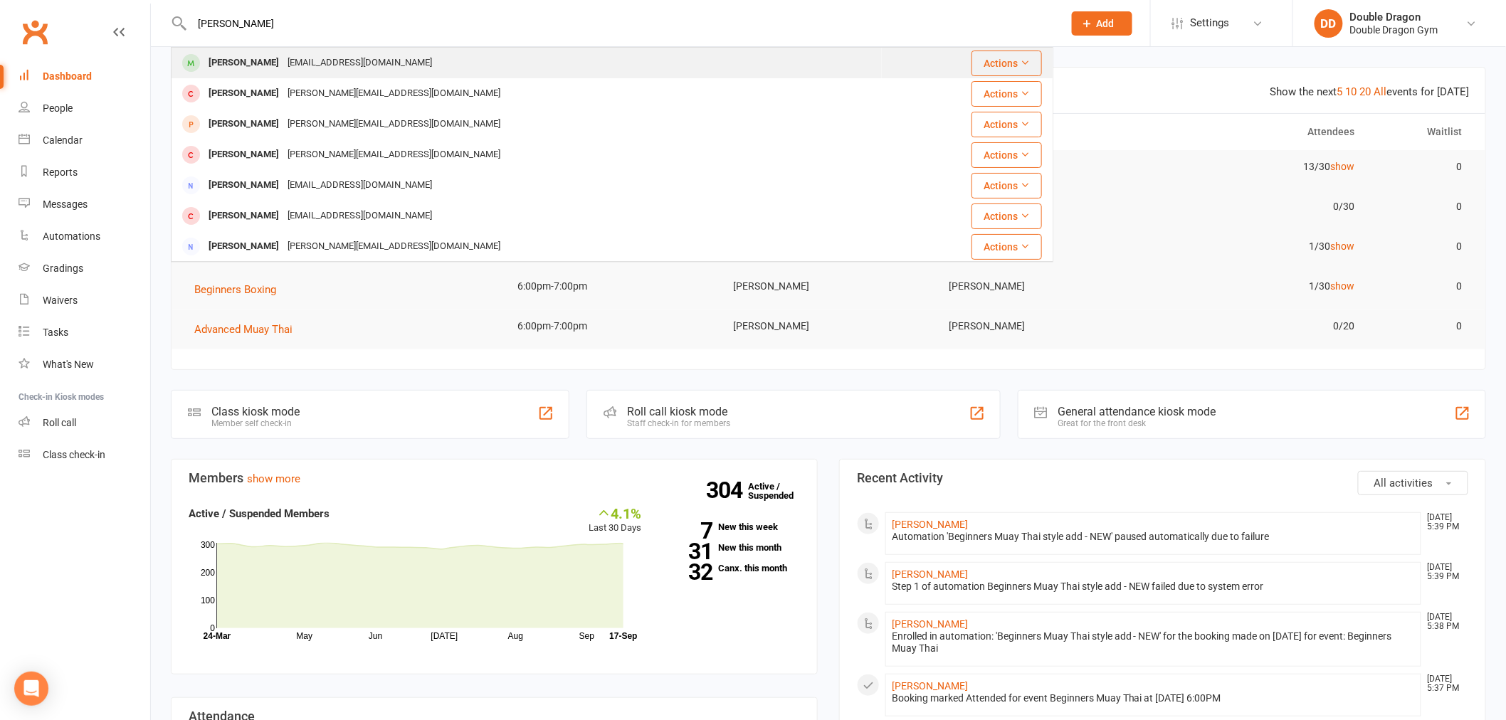
type input "lopez"
click at [361, 65] on div "Joel_lopez1962@live.com" at bounding box center [359, 63] width 153 height 21
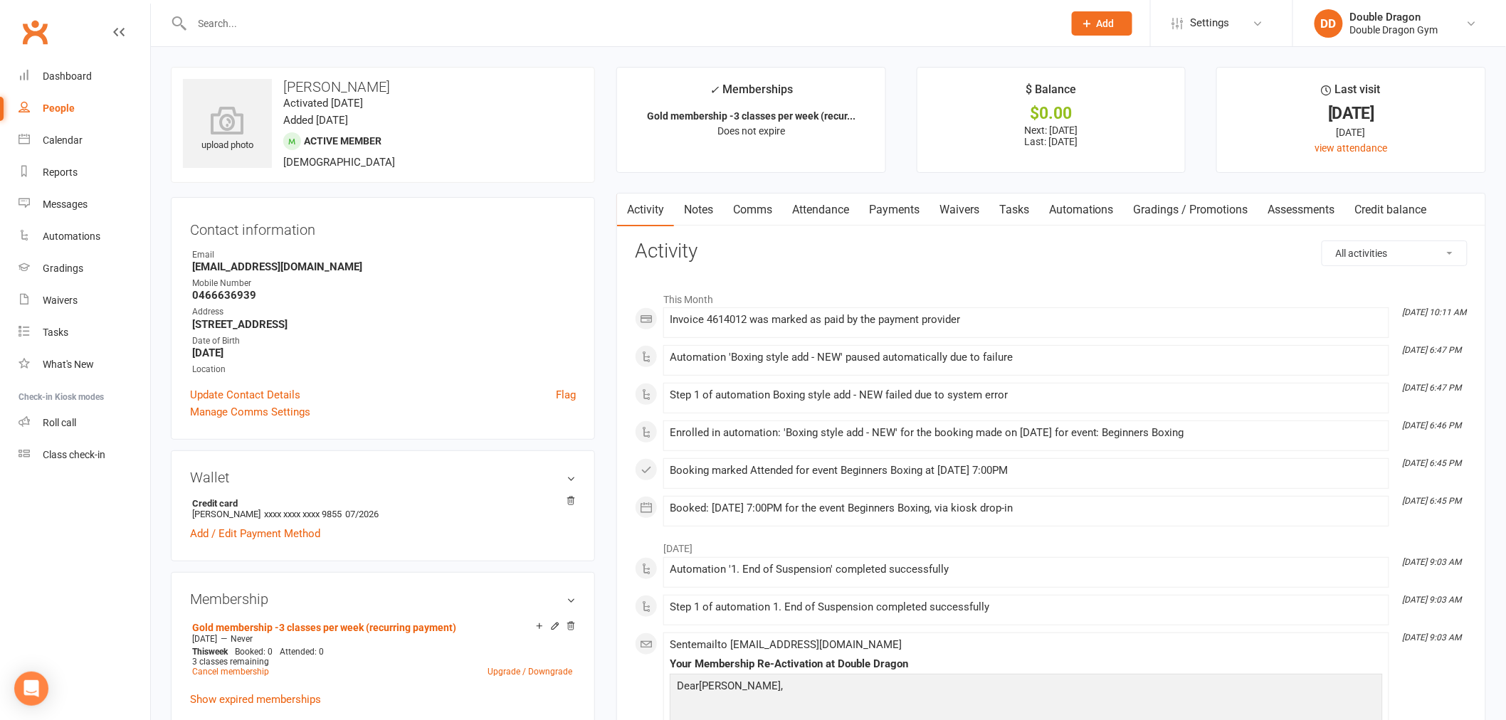
click at [908, 215] on link "Payments" at bounding box center [894, 210] width 70 height 33
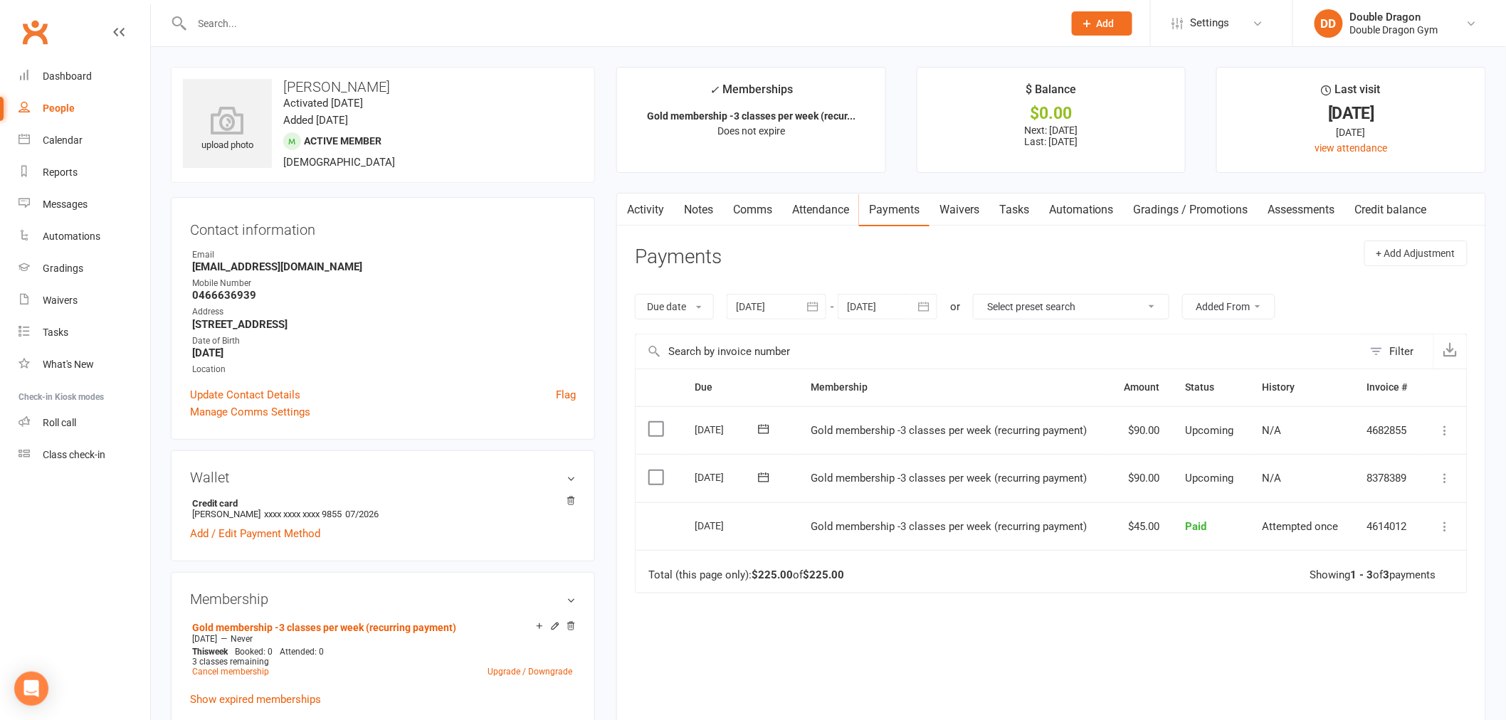
click at [1445, 475] on icon at bounding box center [1445, 478] width 14 height 14
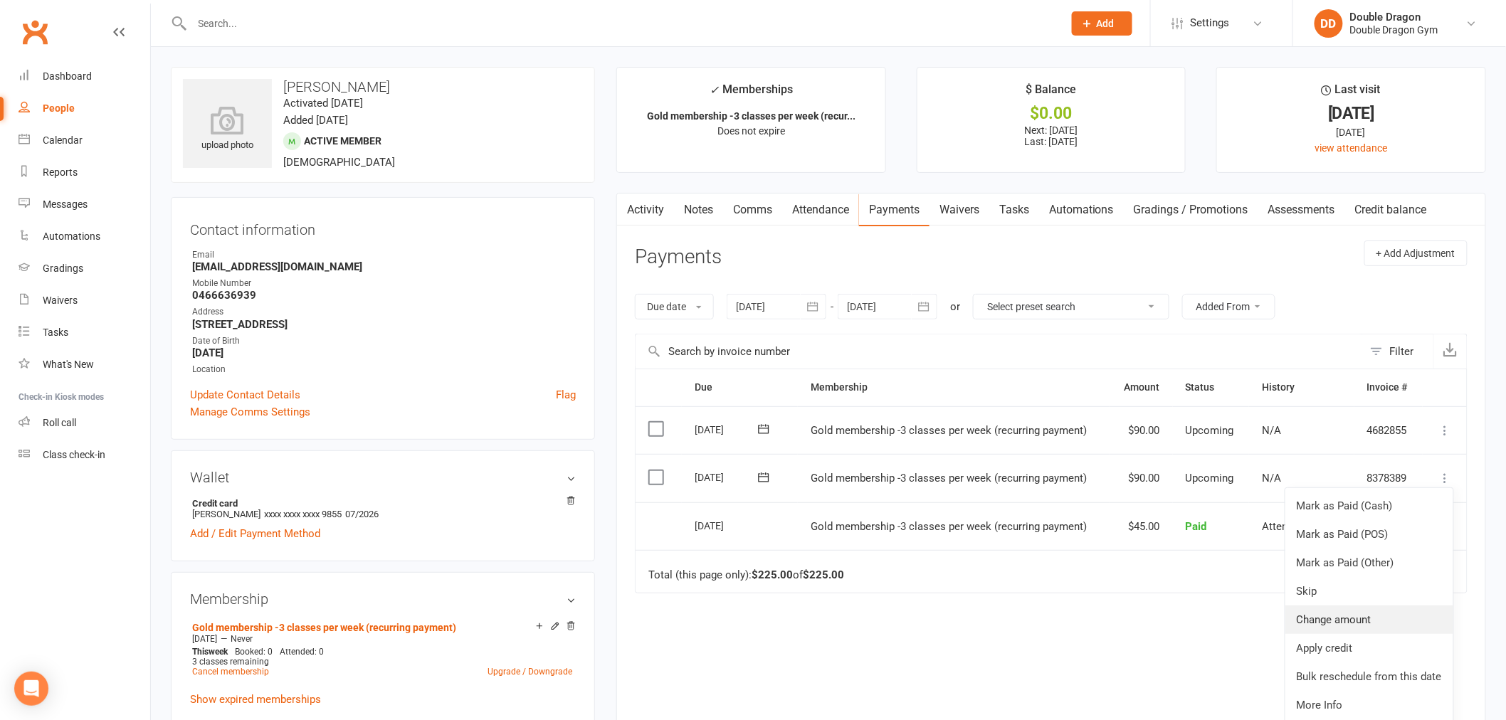
click at [1343, 621] on link "Change amount" at bounding box center [1369, 620] width 168 height 28
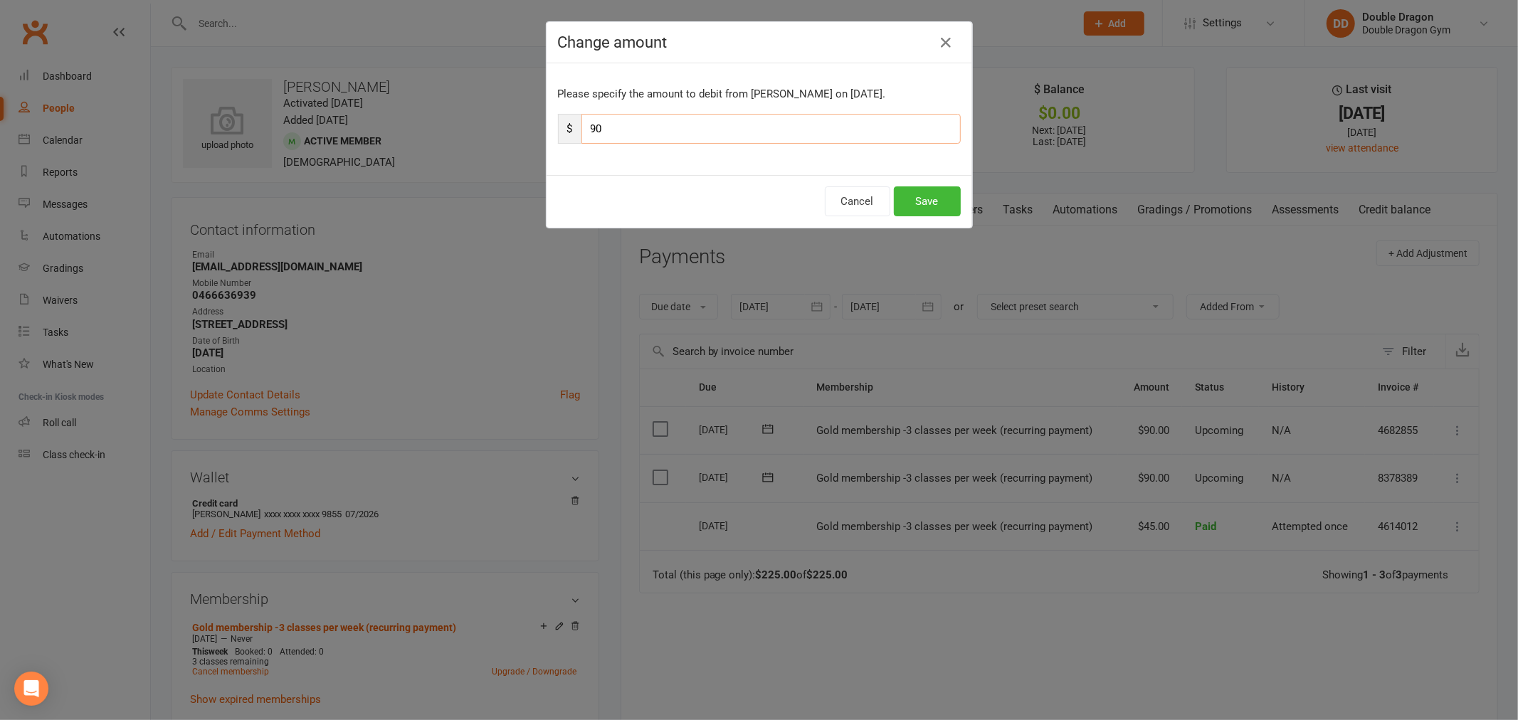
drag, startPoint x: 610, startPoint y: 137, endPoint x: 553, endPoint y: 154, distance: 59.4
click at [554, 154] on div "Please specify the amount to debit from Joel Lopez on Sep 18, 2025. $ 90" at bounding box center [760, 119] width 426 height 112
type input "45"
click at [920, 192] on button "Save" at bounding box center [927, 201] width 67 height 30
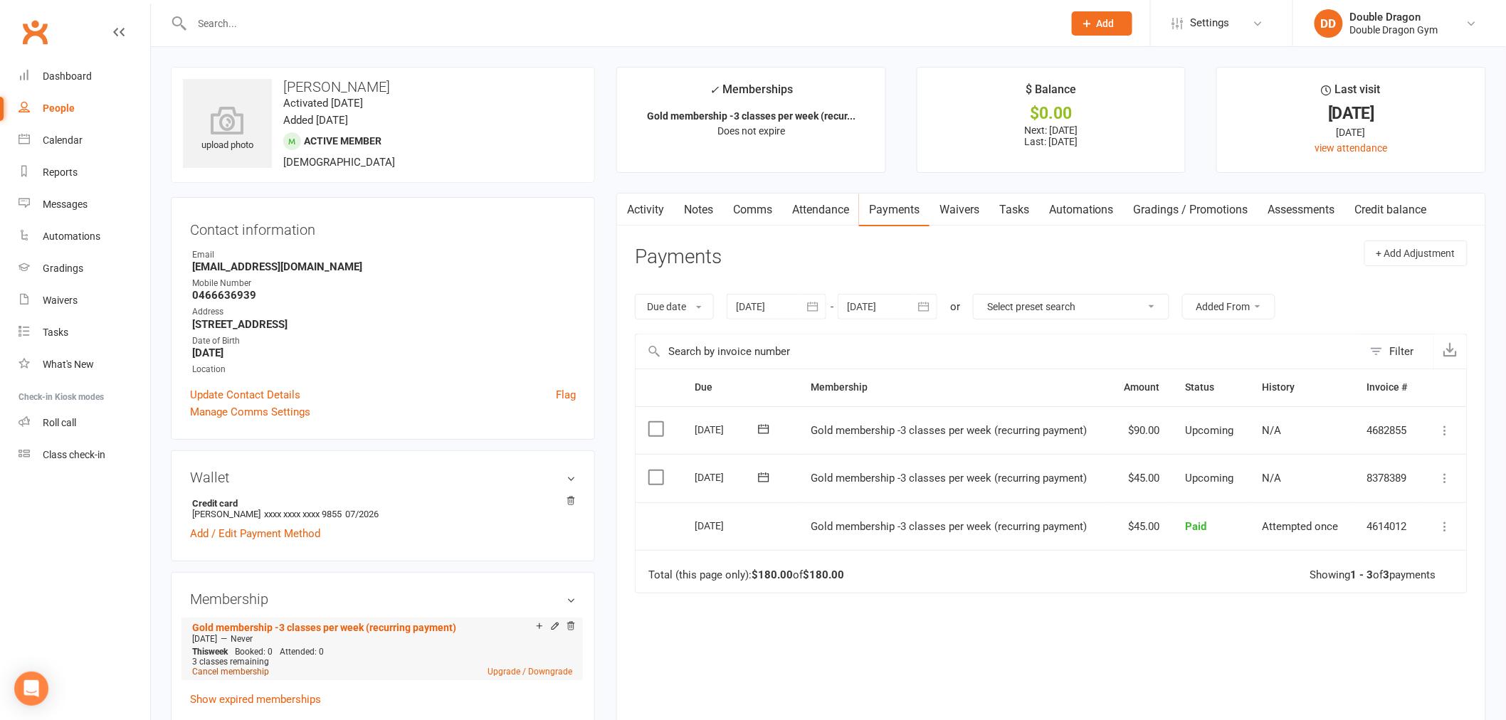
click at [246, 675] on link "Cancel membership" at bounding box center [230, 672] width 77 height 10
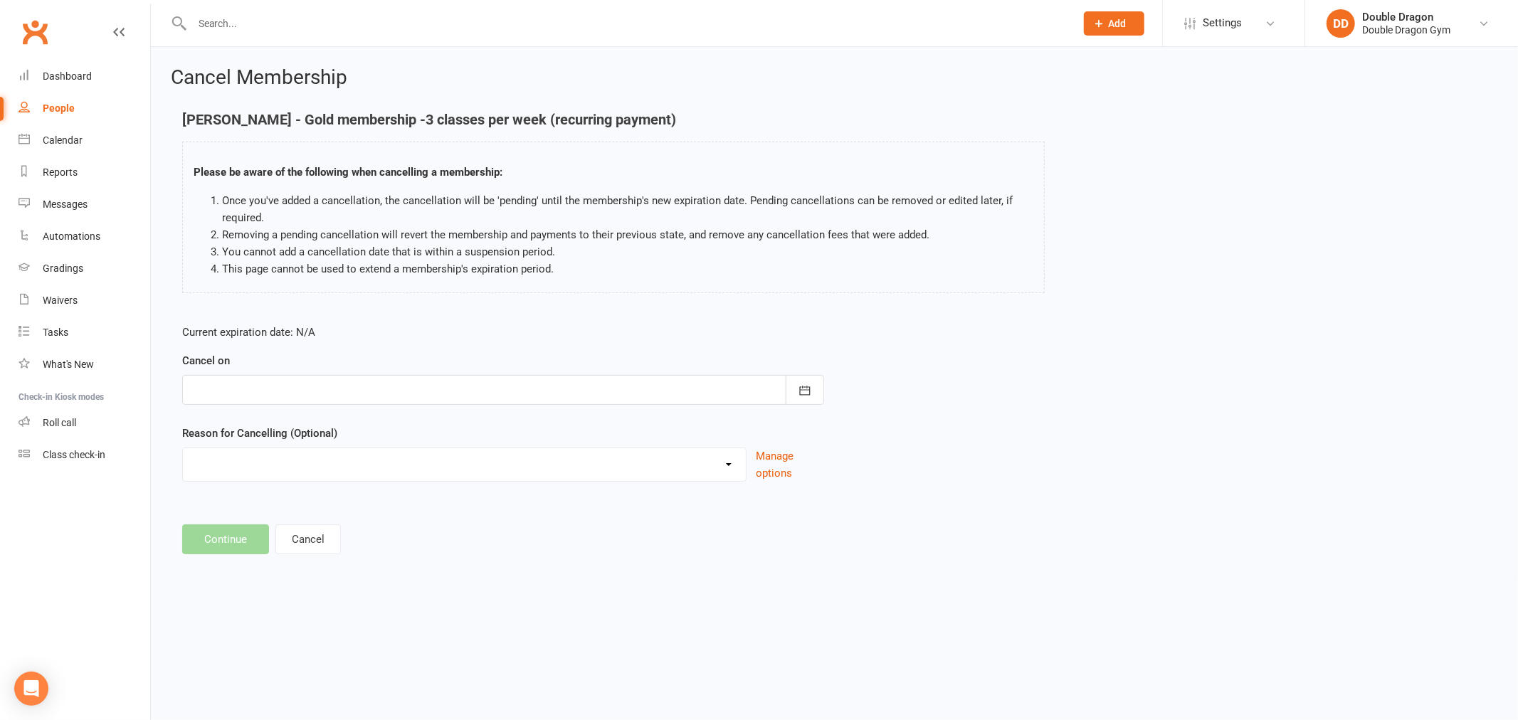
click at [440, 394] on div at bounding box center [503, 390] width 642 height 30
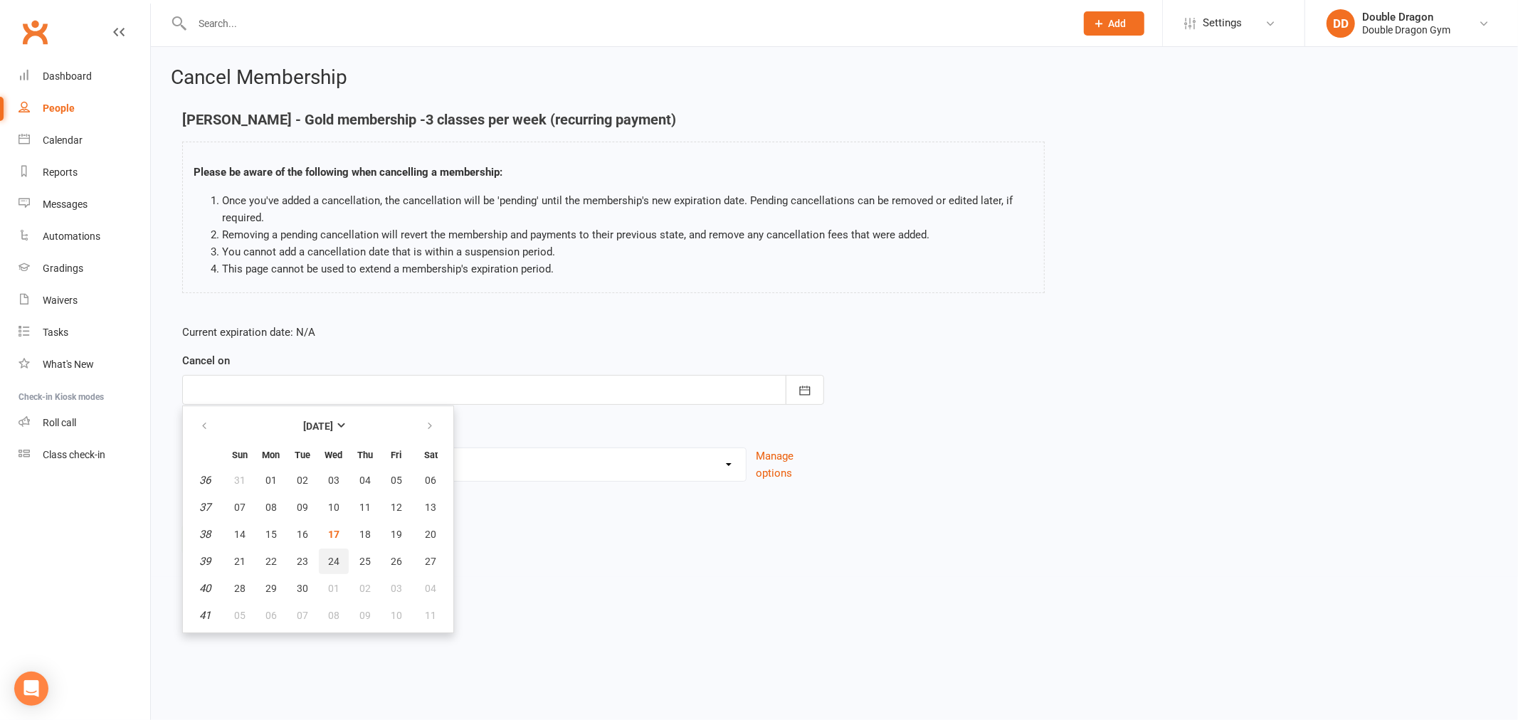
click at [332, 557] on span "24" at bounding box center [333, 561] width 11 height 11
type input "24 Sep 2025"
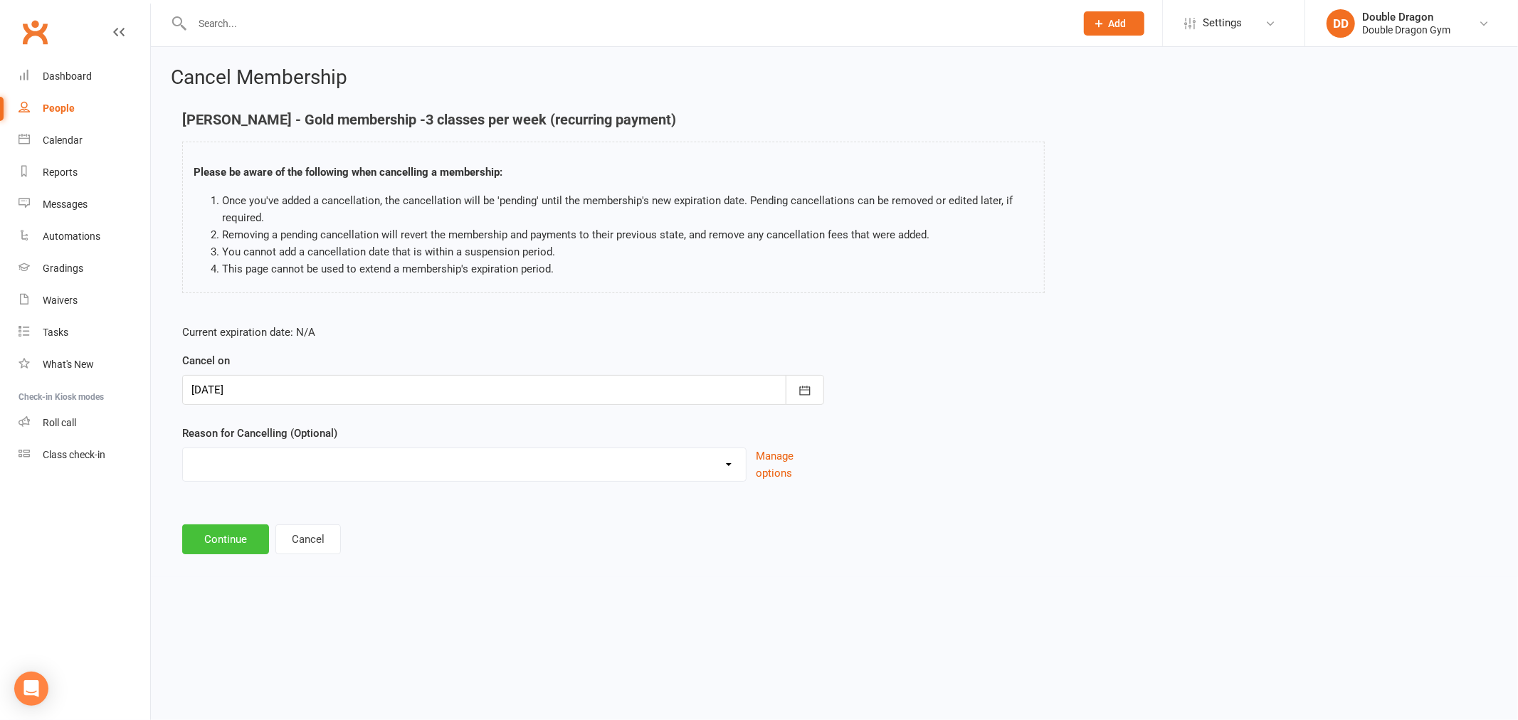
click at [246, 542] on button "Continue" at bounding box center [225, 539] width 87 height 30
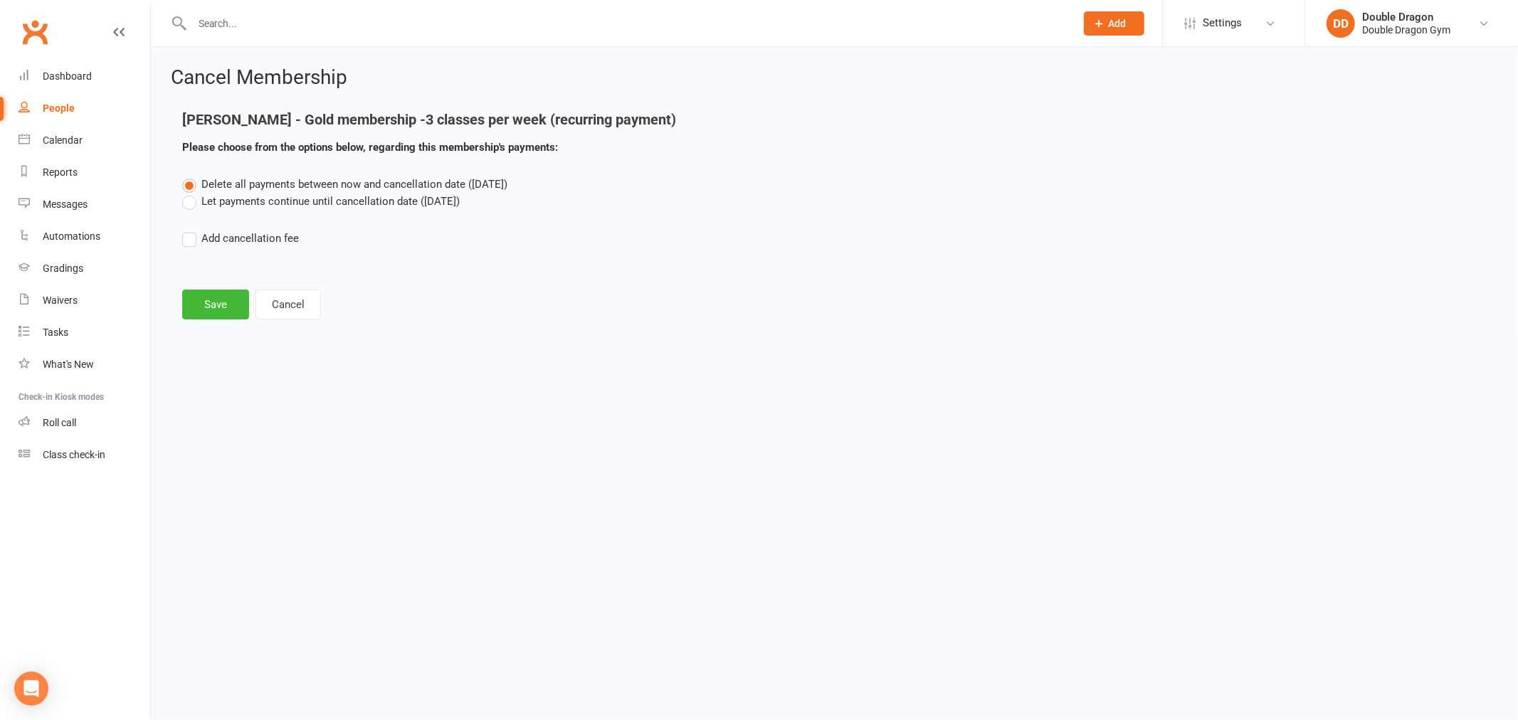
click at [193, 201] on label "Let payments continue until cancellation date (Sep 24, 2025)" at bounding box center [321, 201] width 278 height 17
click at [191, 193] on input "Let payments continue until cancellation date (Sep 24, 2025)" at bounding box center [186, 193] width 9 height 0
click at [216, 300] on button "Save" at bounding box center [215, 305] width 67 height 30
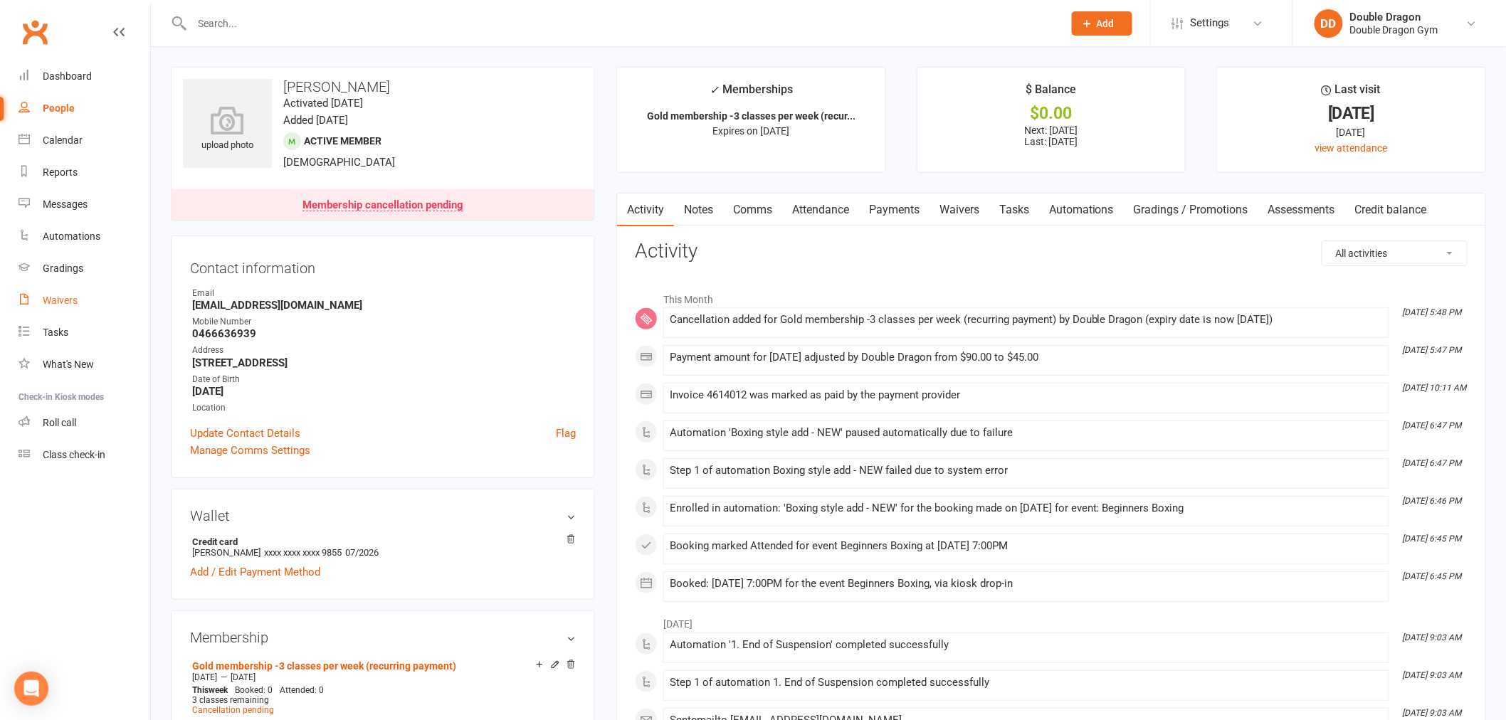
click at [68, 308] on link "Waivers" at bounding box center [85, 301] width 132 height 32
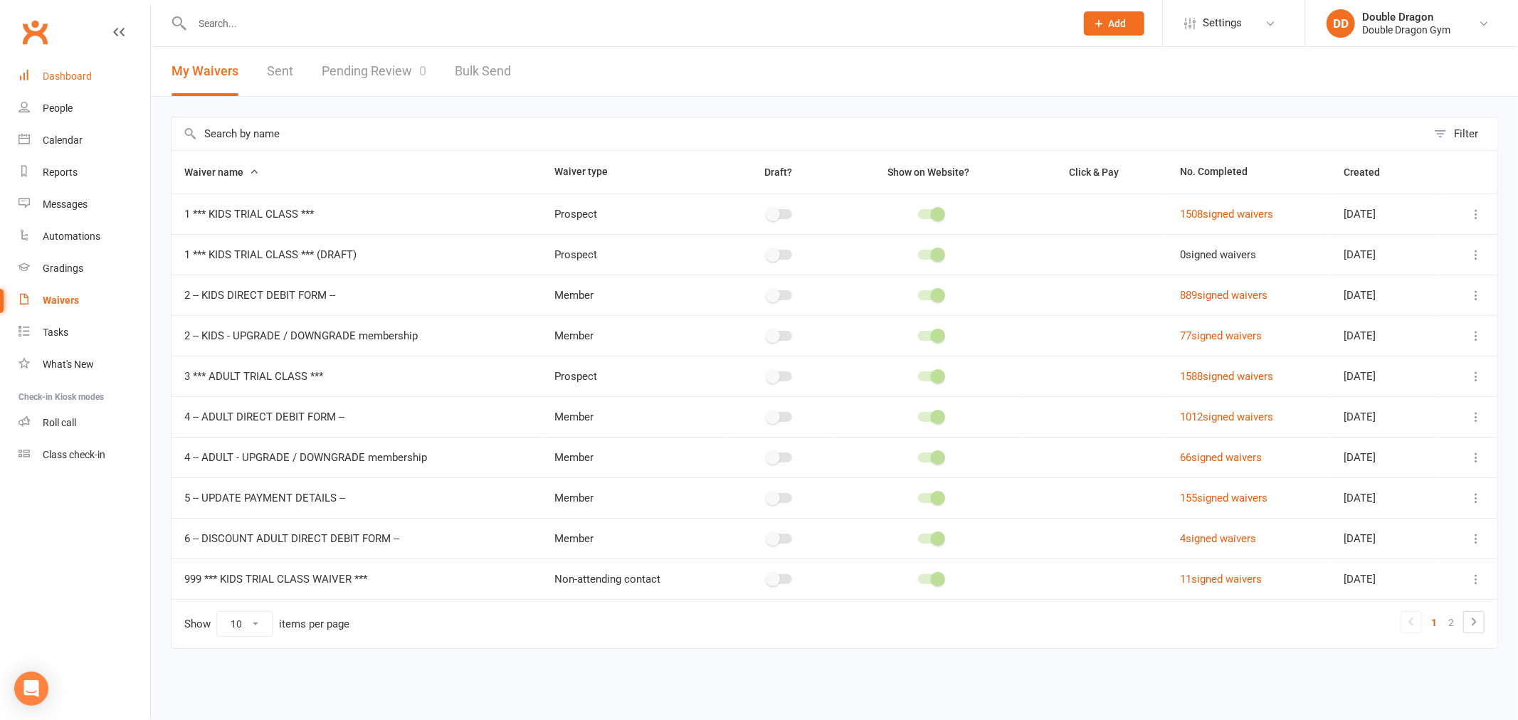
click at [46, 81] on div "Dashboard" at bounding box center [67, 75] width 49 height 11
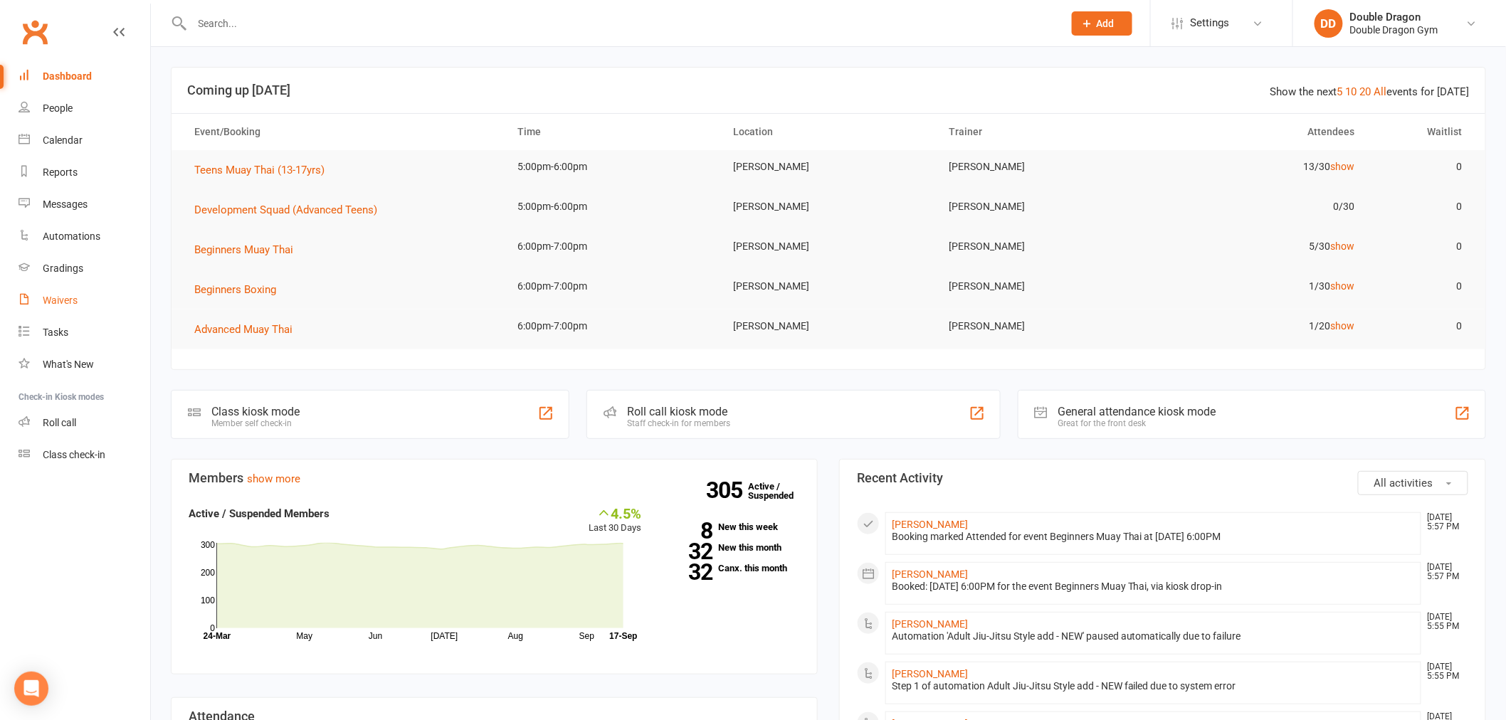
click at [74, 305] on div "Waivers" at bounding box center [60, 300] width 35 height 11
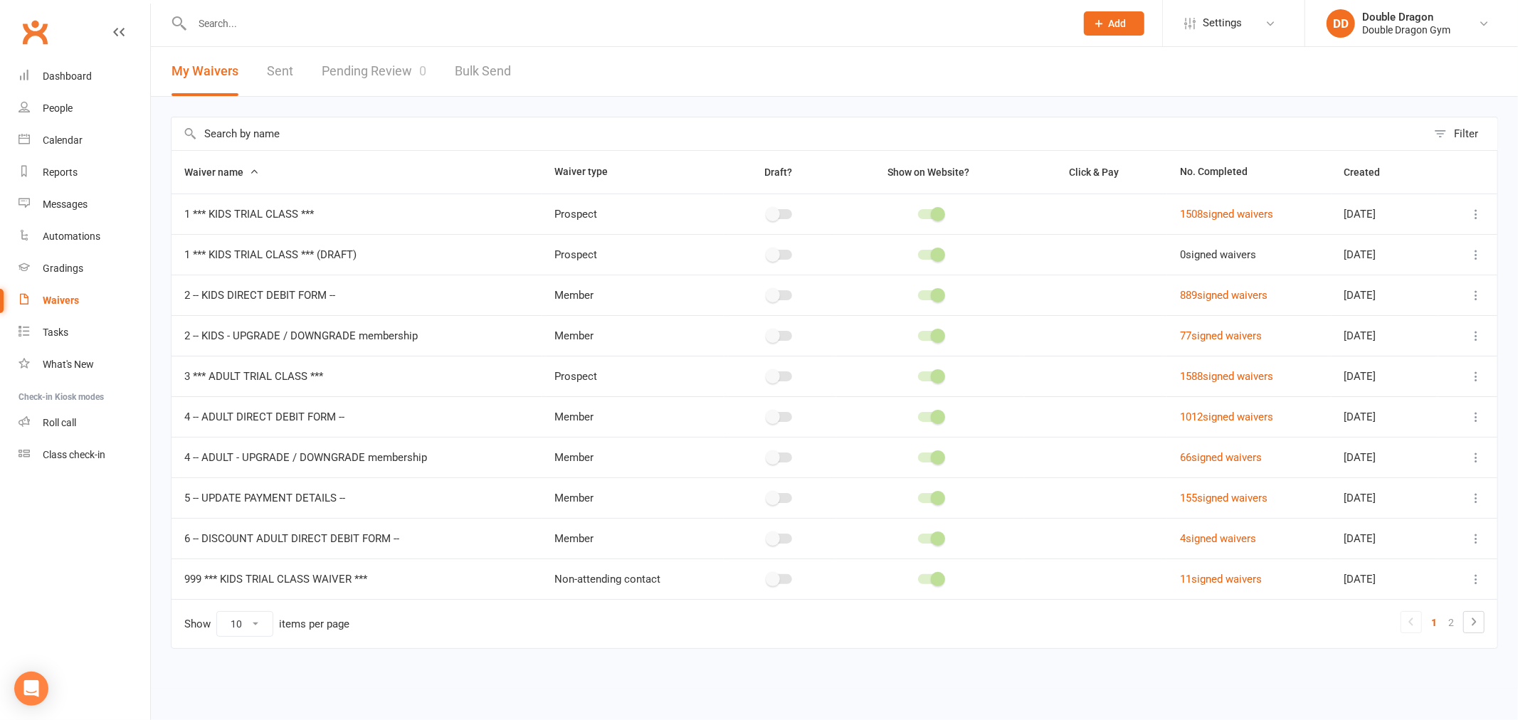
click at [58, 297] on div "Waivers" at bounding box center [61, 300] width 36 height 11
click at [57, 335] on div "Tasks" at bounding box center [56, 332] width 26 height 11
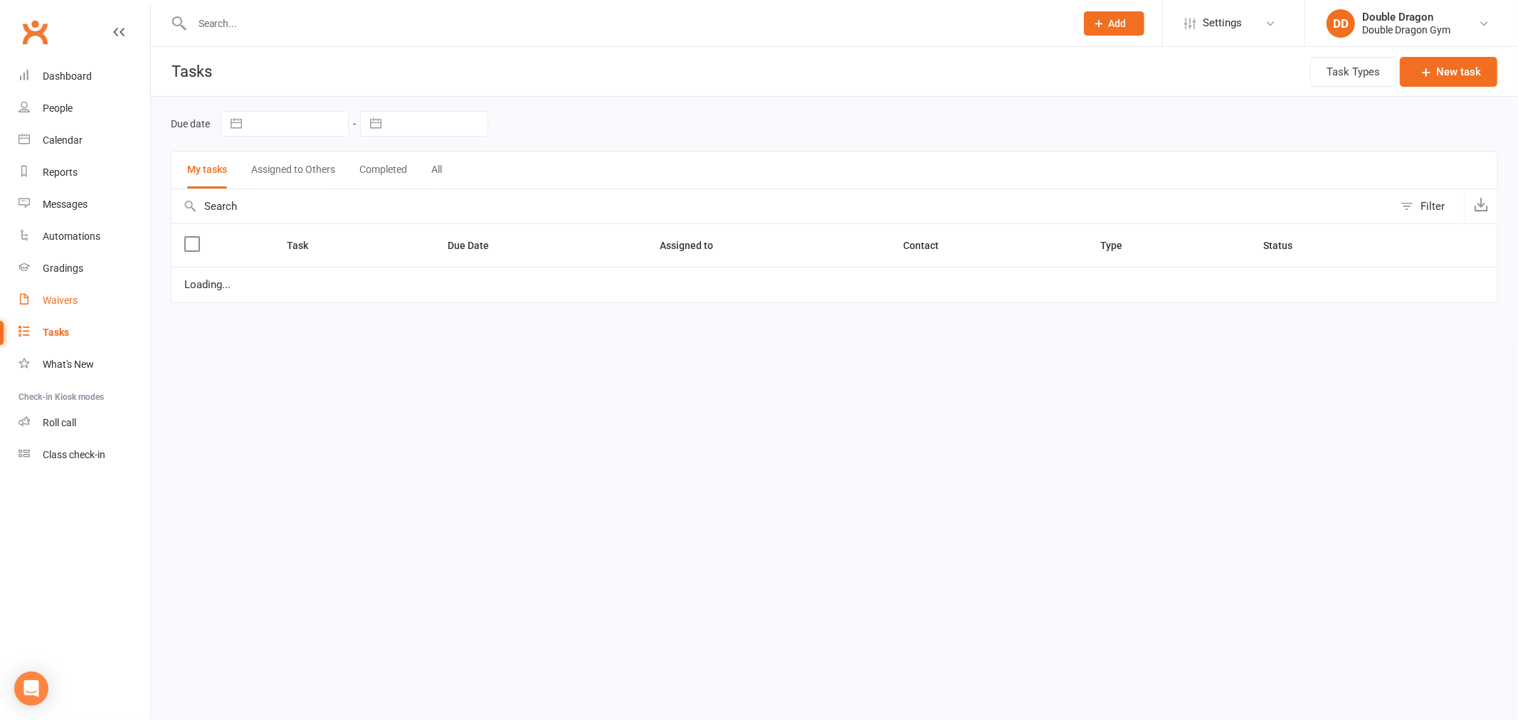
click at [60, 300] on div "Waivers" at bounding box center [60, 300] width 35 height 11
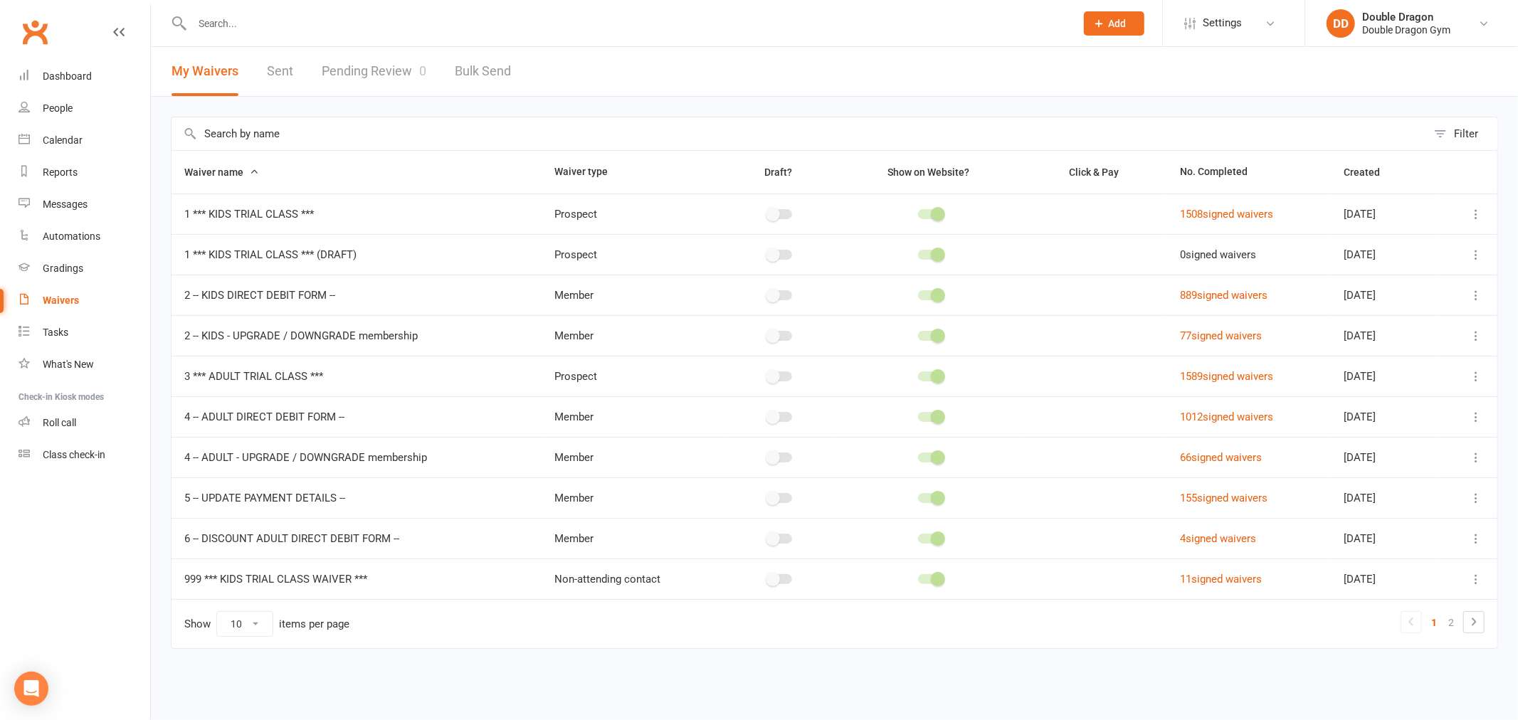
click at [396, 73] on link "Pending Review 0" at bounding box center [374, 71] width 105 height 49
select select "100"
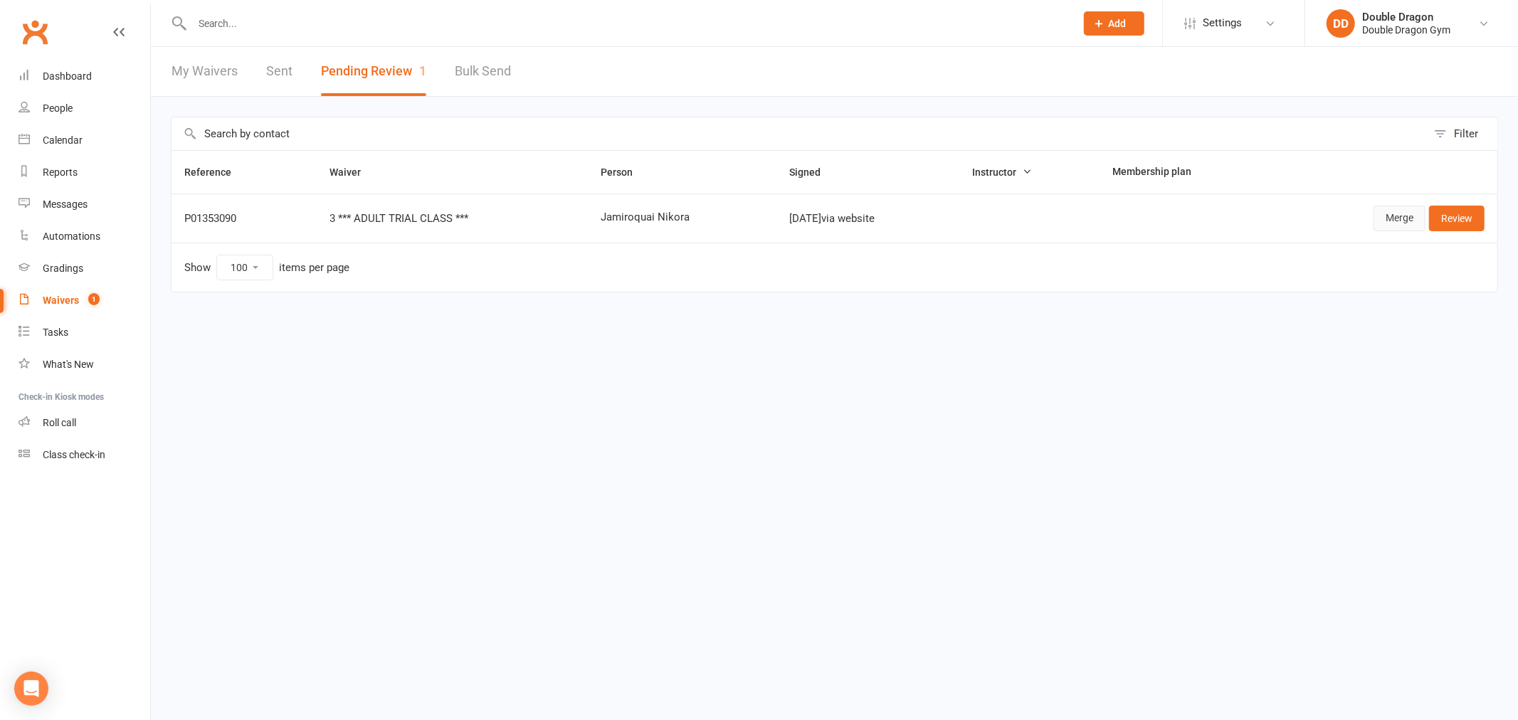
click at [1386, 216] on link "Merge" at bounding box center [1400, 219] width 52 height 26
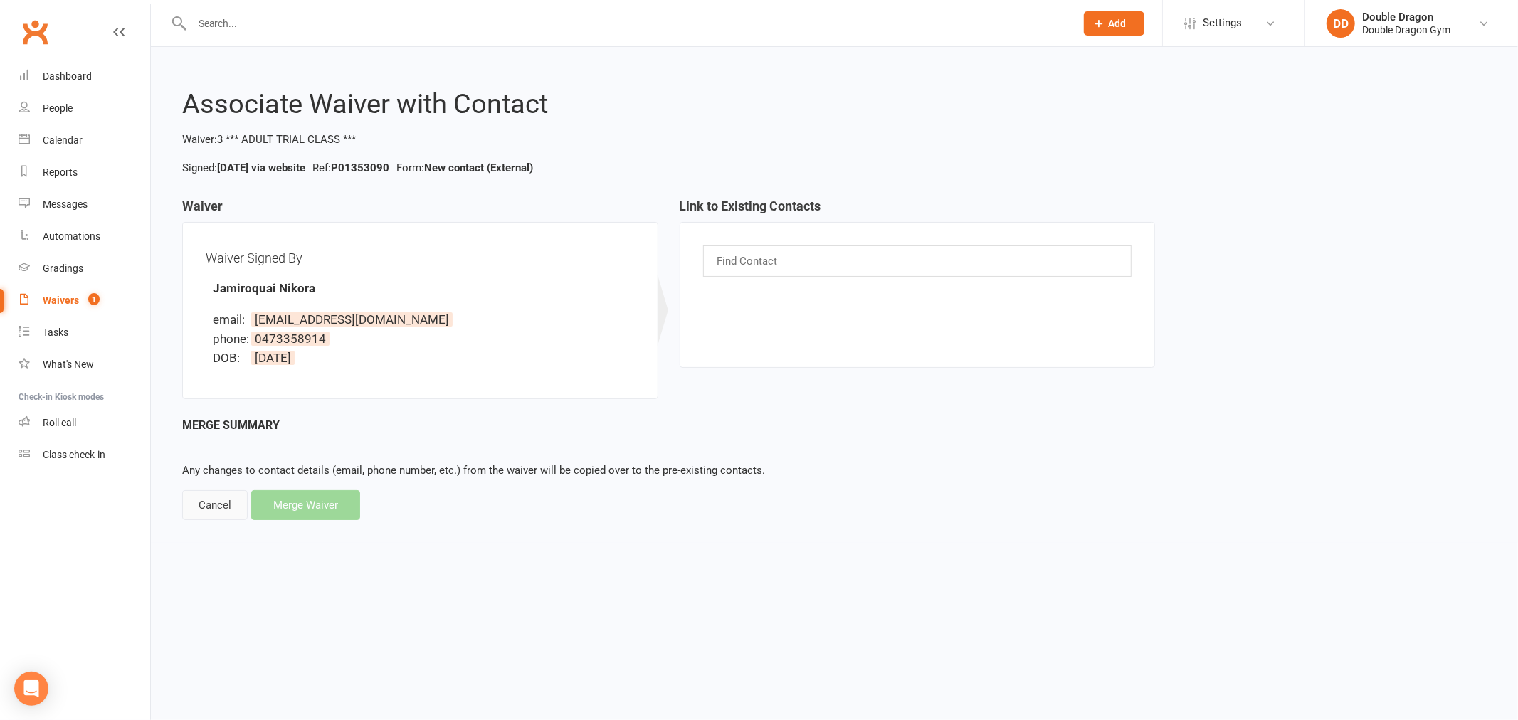
click at [214, 501] on div "Cancel" at bounding box center [214, 505] width 65 height 30
select select "100"
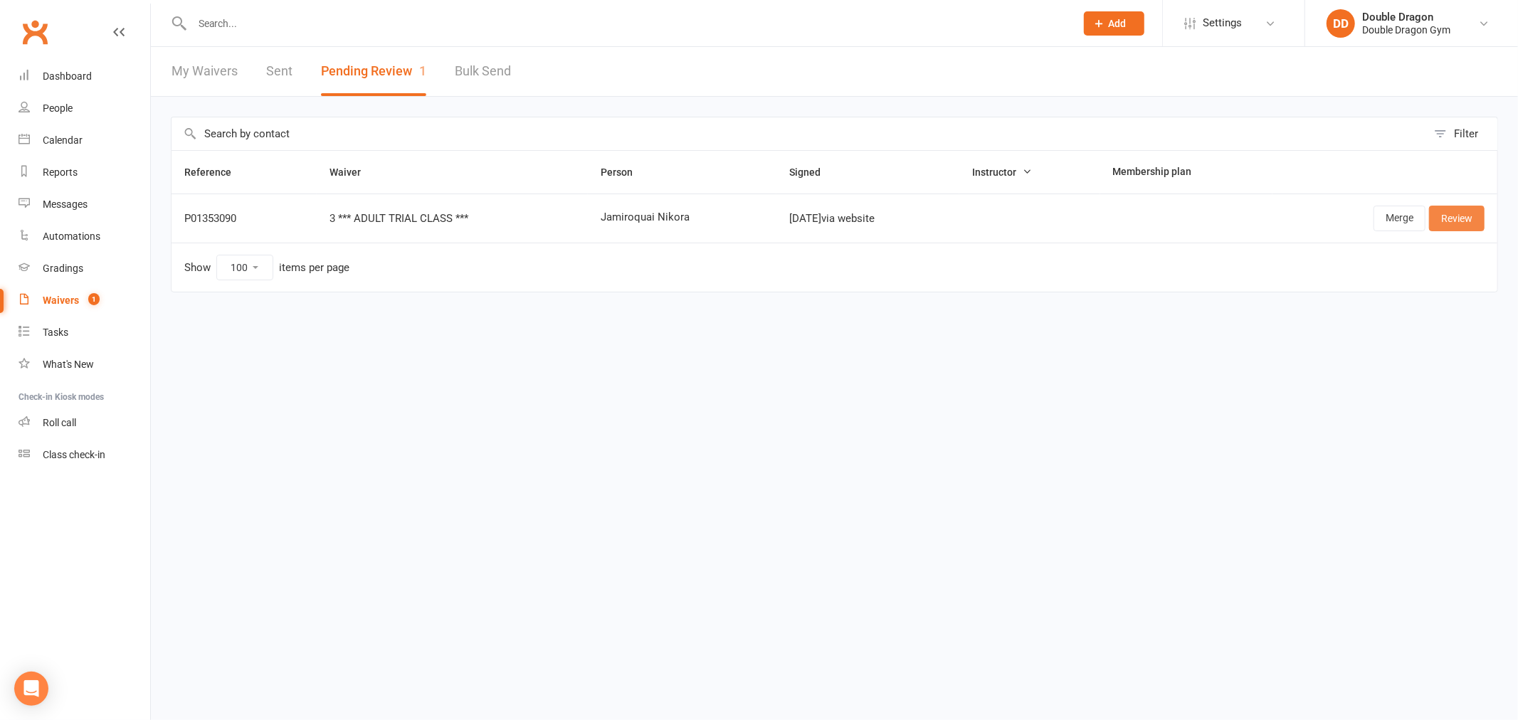
click at [1473, 223] on link "Review" at bounding box center [1457, 219] width 56 height 26
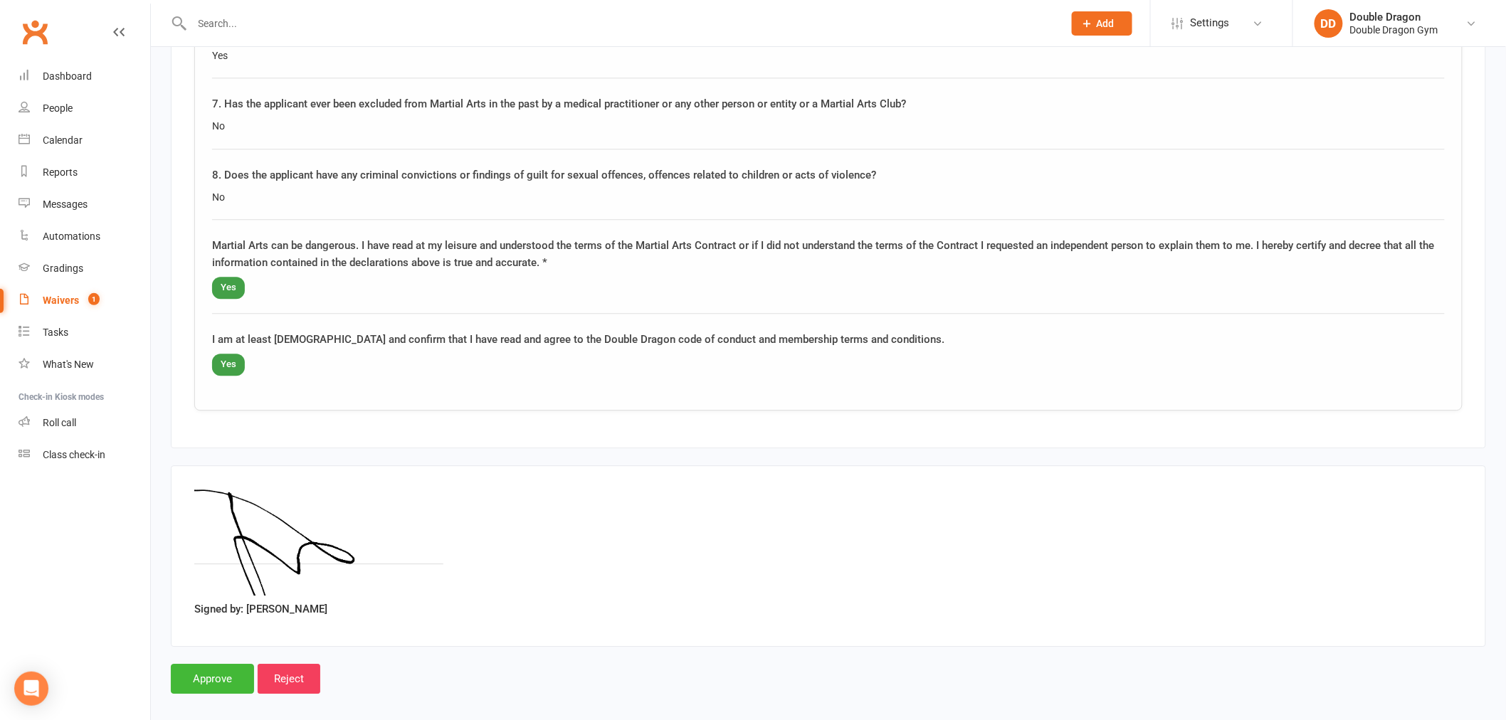
scroll to position [1438, 0]
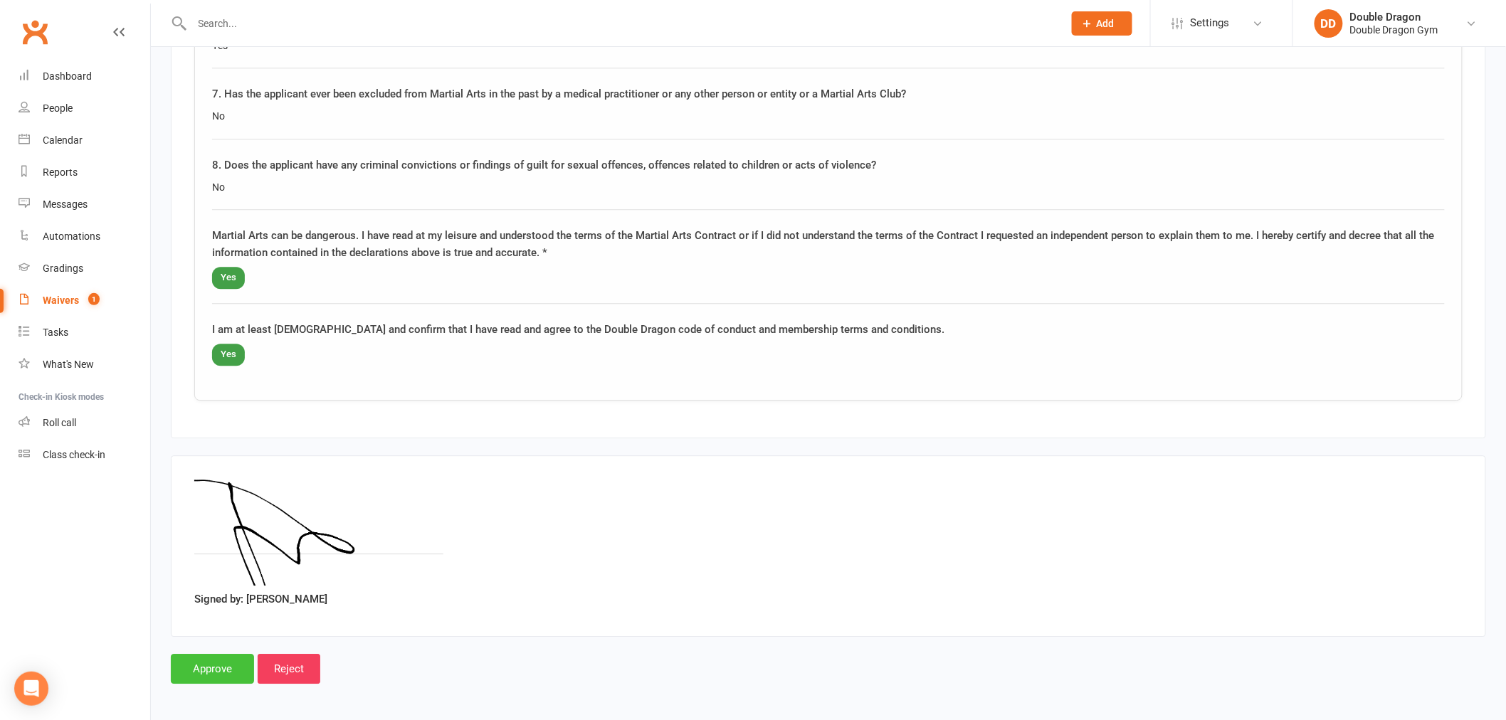
click at [206, 669] on input "Approve" at bounding box center [212, 669] width 83 height 30
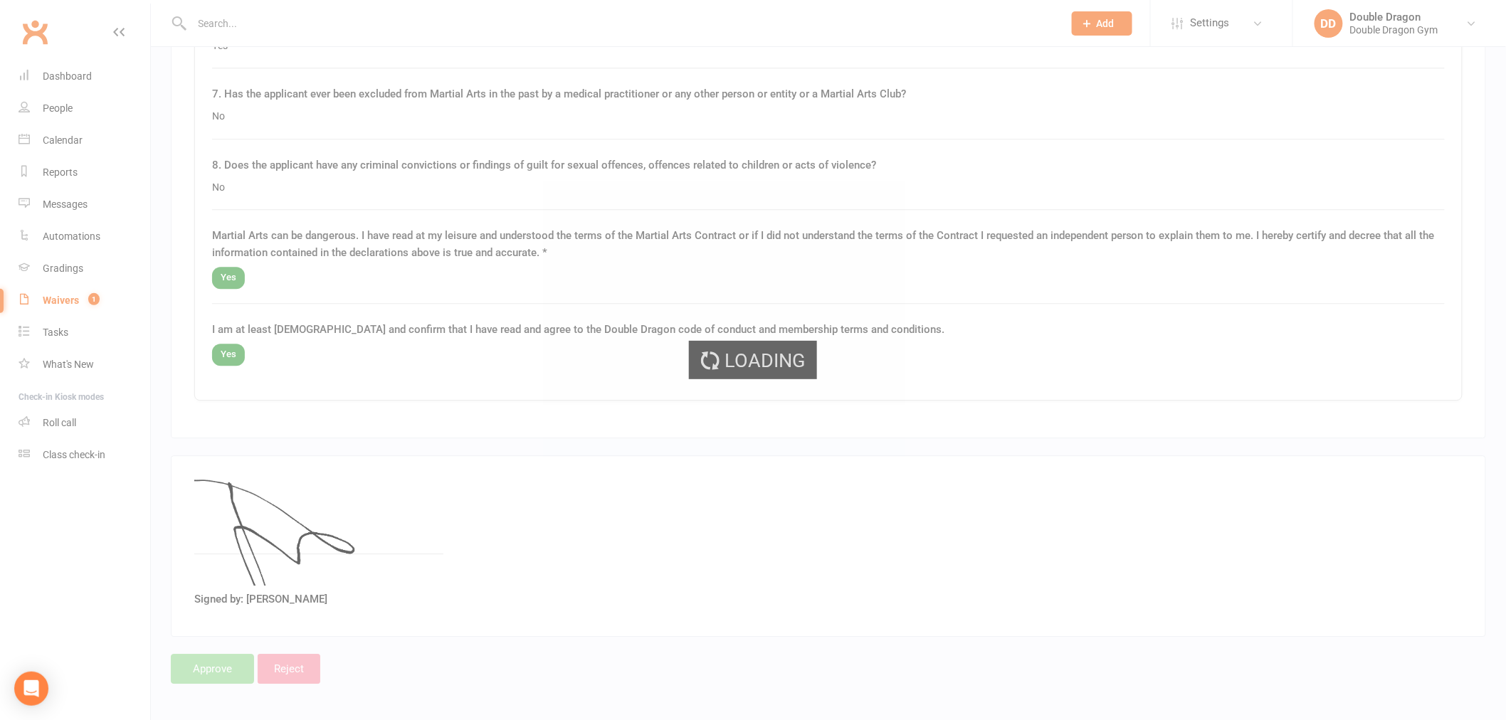
select select "100"
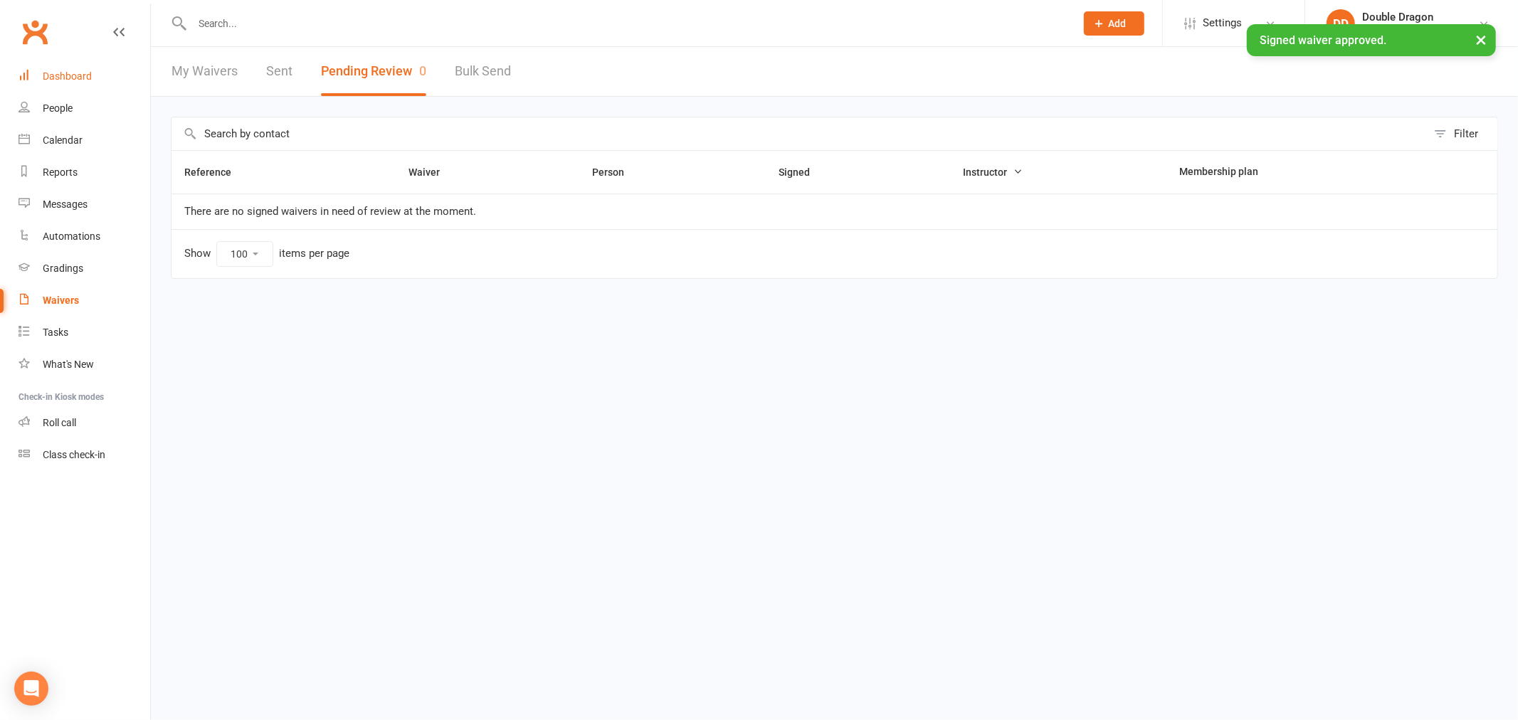
drag, startPoint x: 65, startPoint y: 73, endPoint x: 280, endPoint y: 103, distance: 217.0
click at [66, 73] on div "Dashboard" at bounding box center [67, 75] width 49 height 11
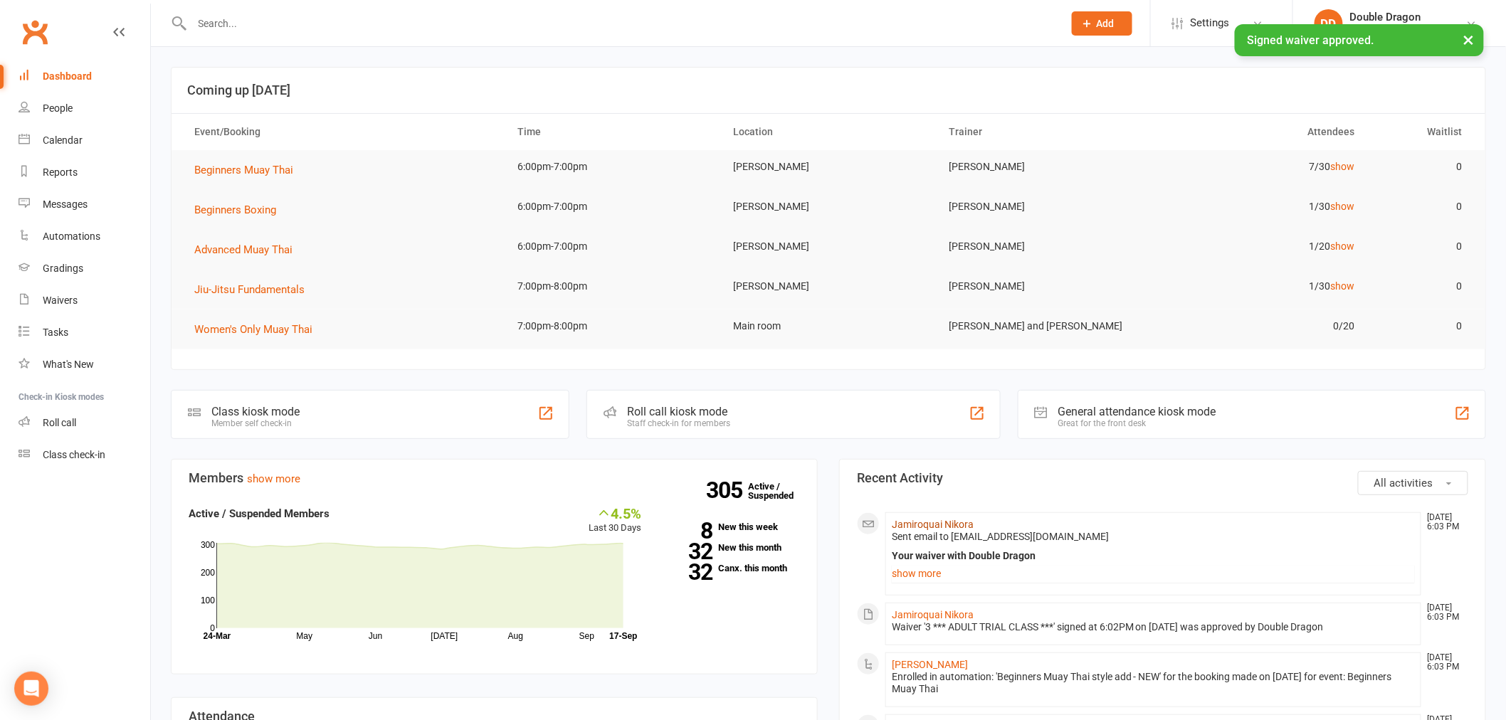
click at [942, 520] on link "Jamiroquai Nikora" at bounding box center [933, 524] width 82 height 11
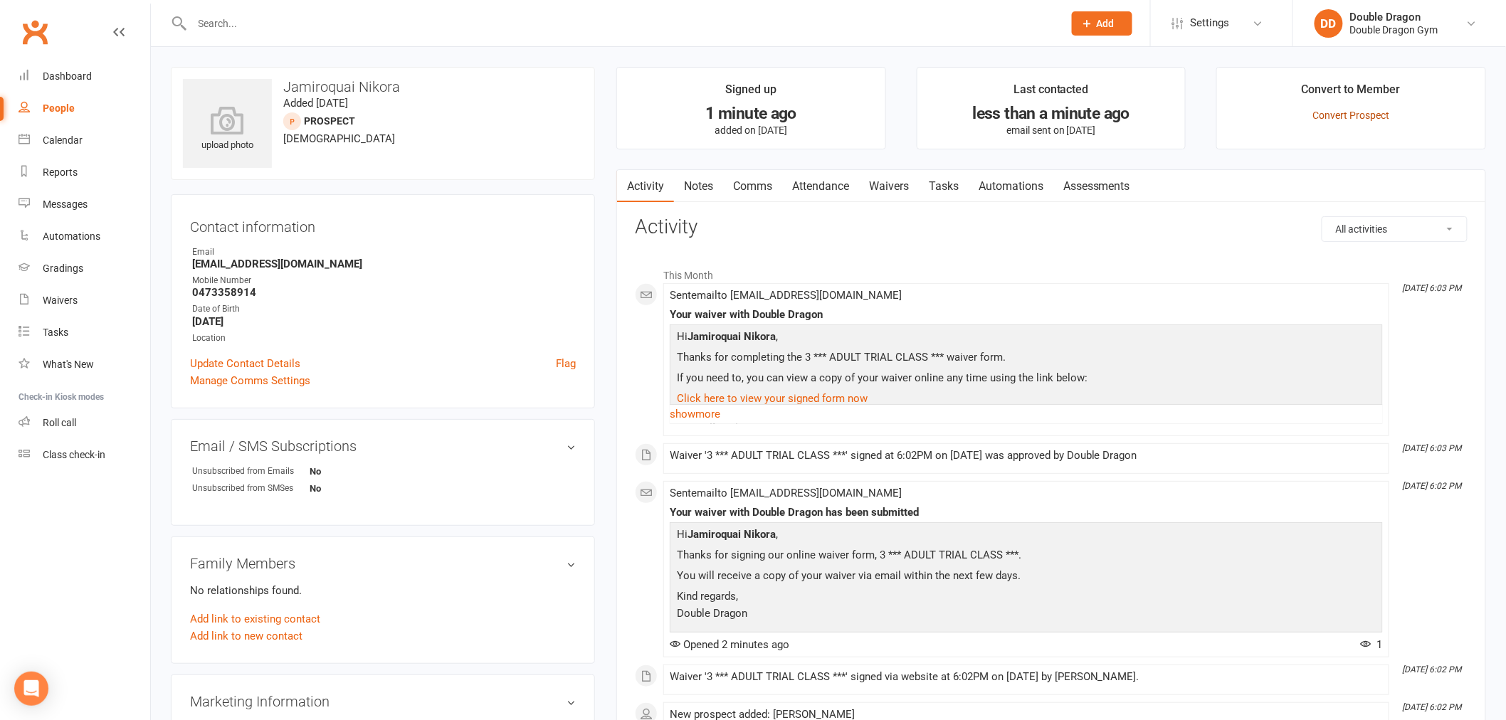
click at [1336, 114] on link "Convert Prospect" at bounding box center [1351, 115] width 77 height 11
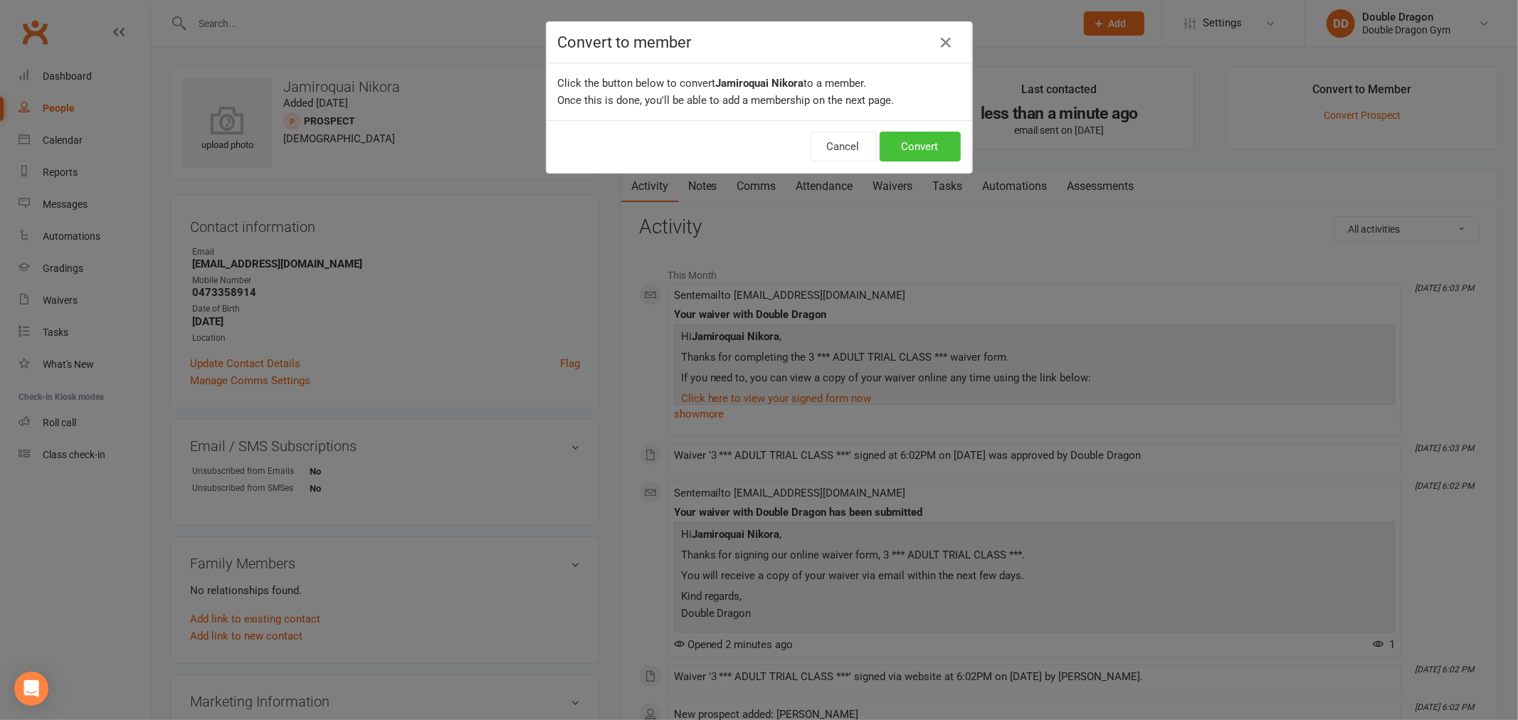
click at [907, 144] on button "Convert" at bounding box center [920, 147] width 81 height 30
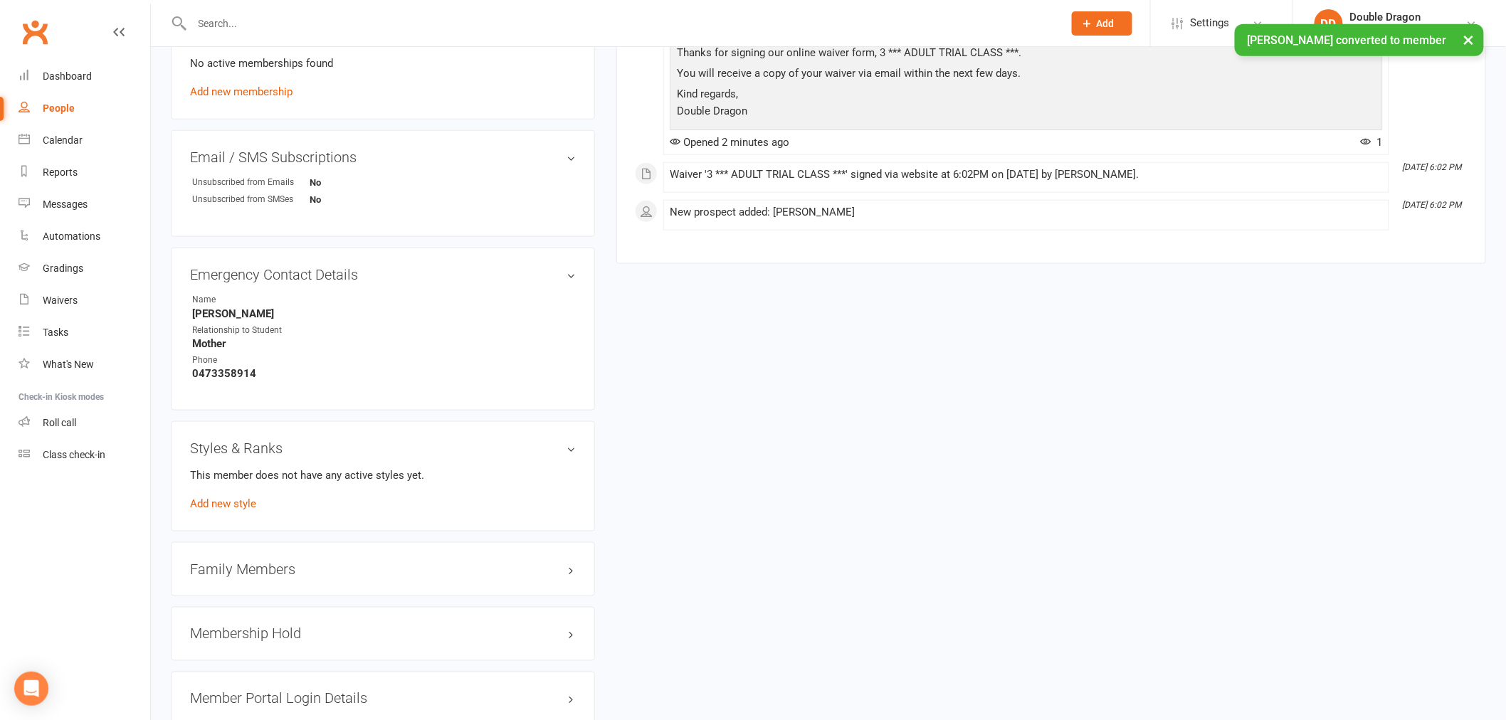
scroll to position [553, 0]
click at [260, 560] on h3 "Family Members" at bounding box center [383, 568] width 386 height 16
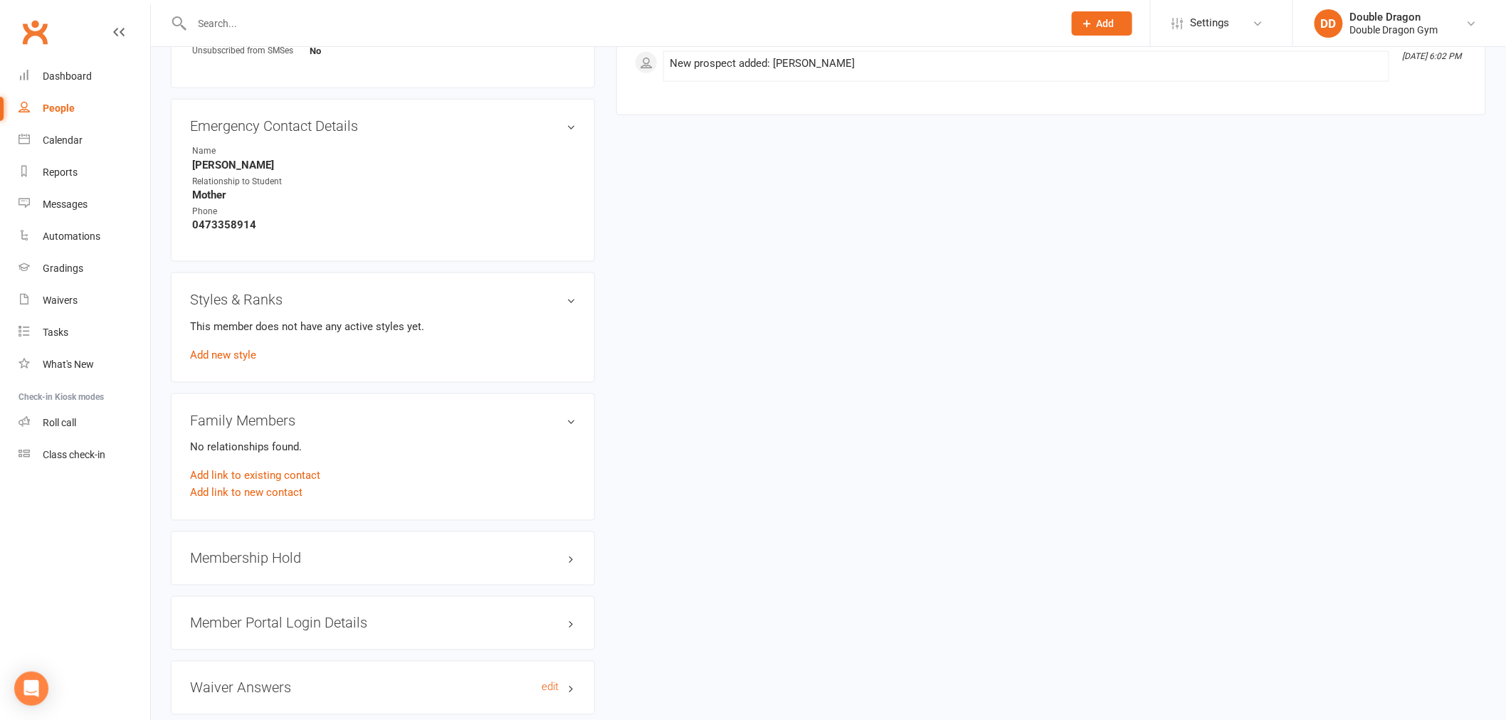
scroll to position [791, 0]
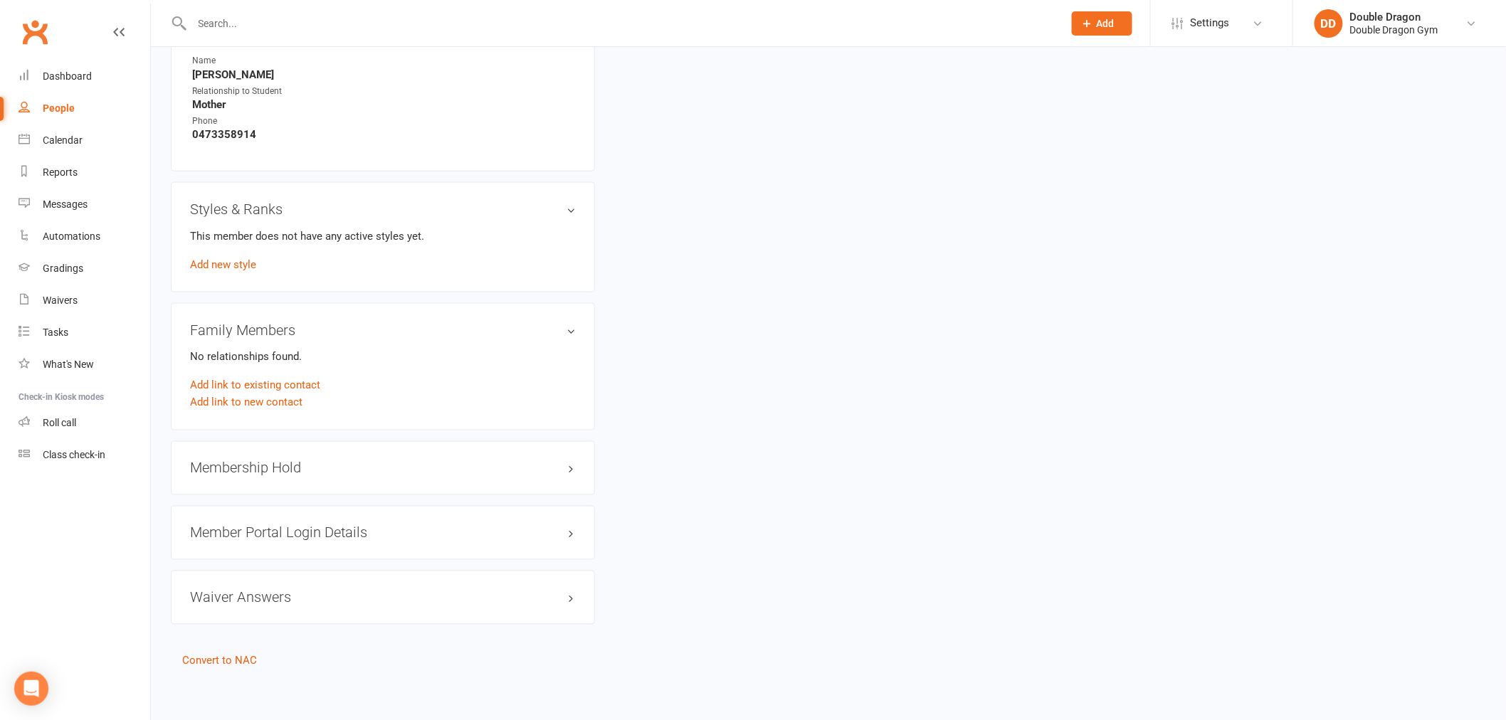
click at [268, 463] on h3 "Membership Hold" at bounding box center [383, 468] width 386 height 16
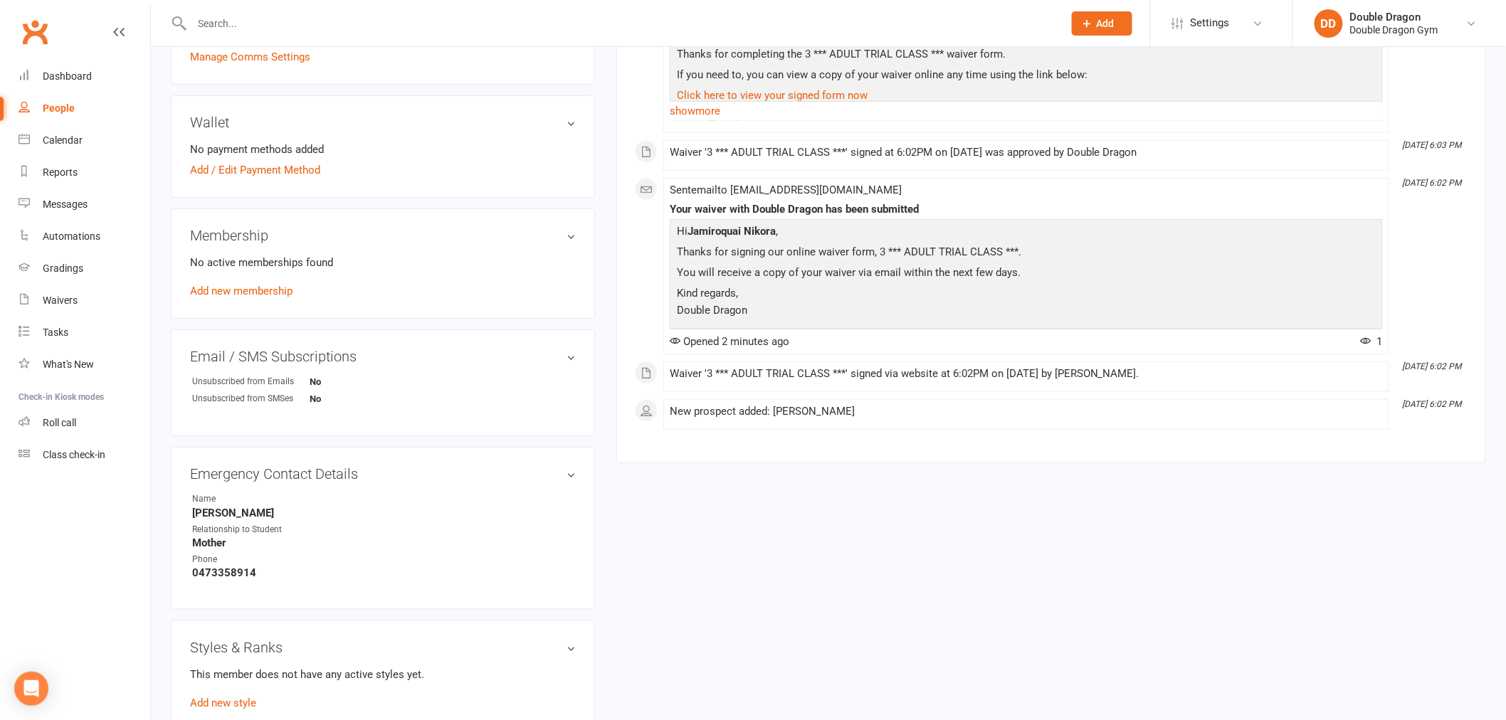
scroll to position [316, 0]
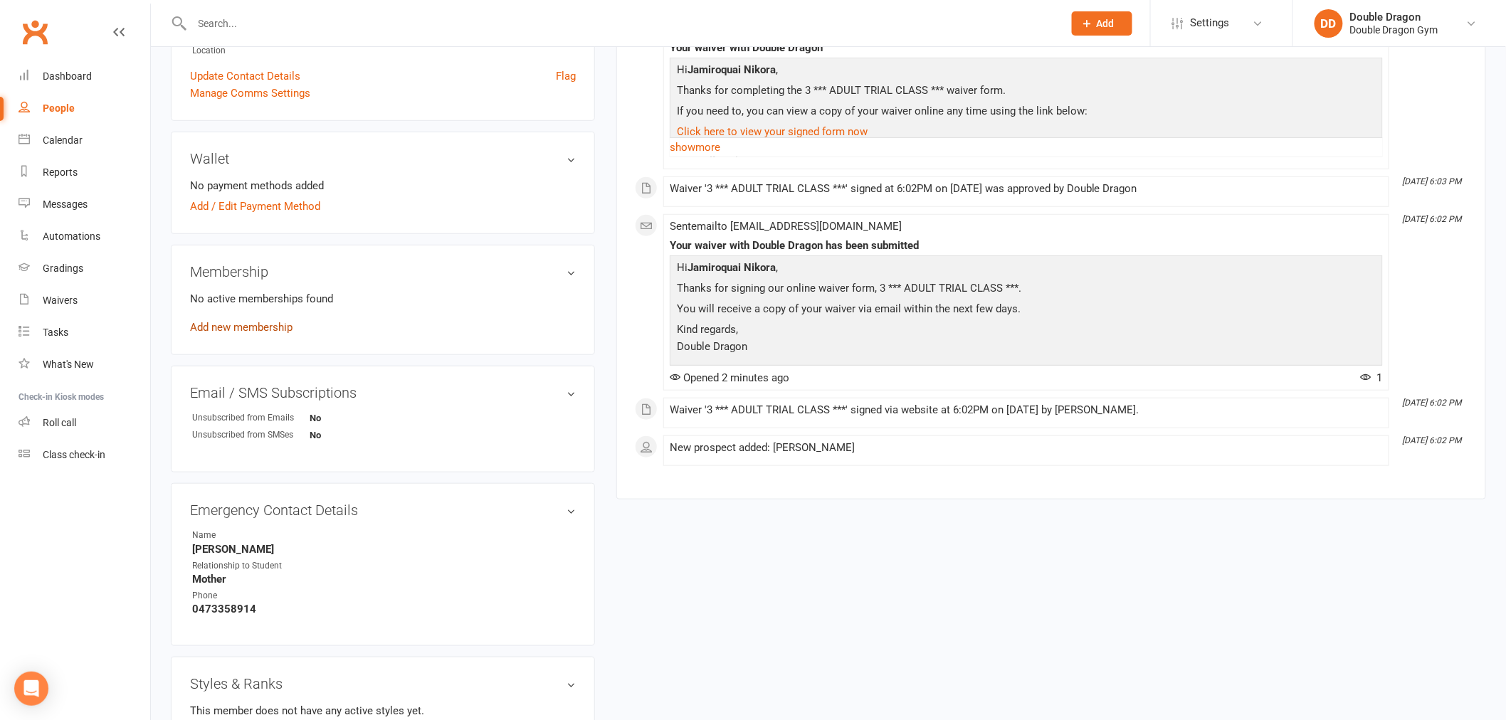
click at [231, 328] on link "Add new membership" at bounding box center [241, 327] width 102 height 13
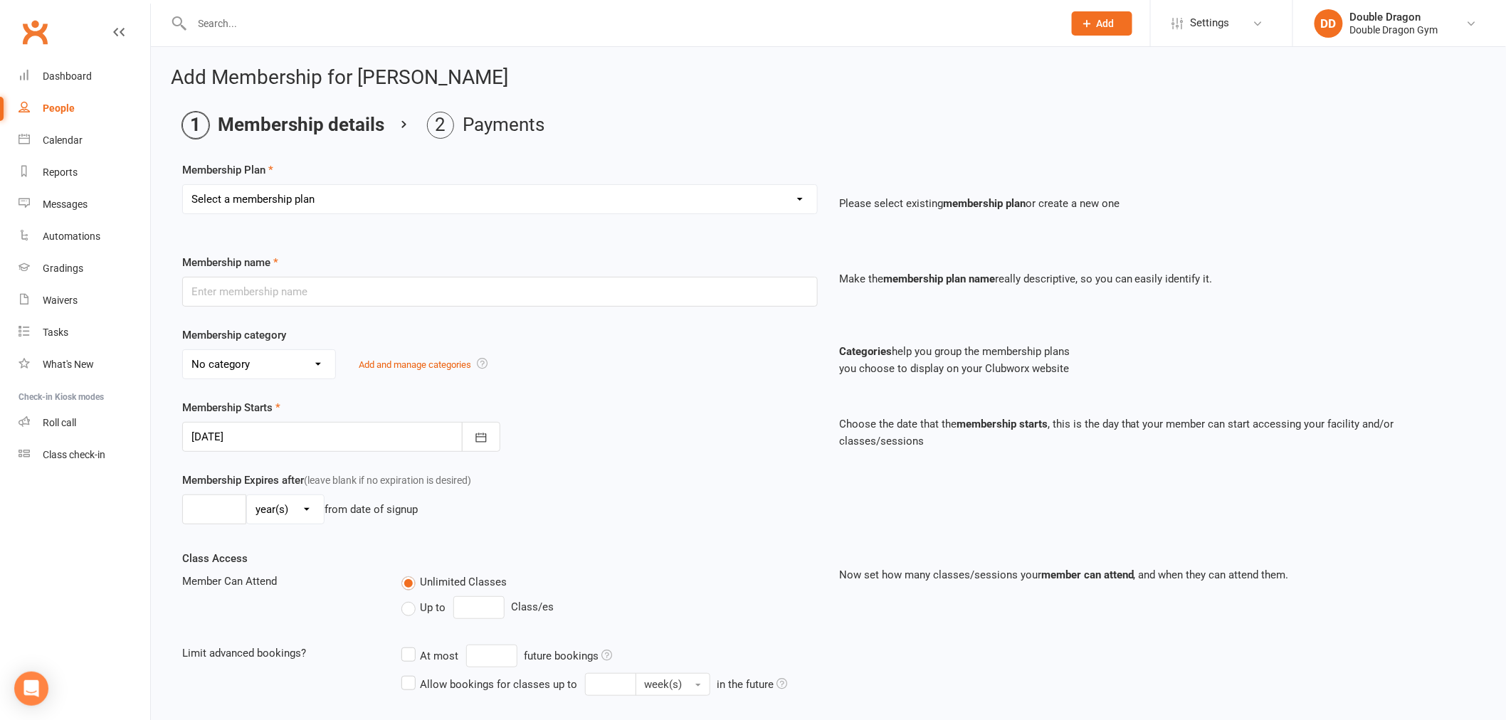
click at [352, 194] on select "Select a membership plan Create new Membership Plan Platinum Membership - Unlim…" at bounding box center [500, 199] width 634 height 28
select select "10"
click at [183, 185] on select "Select a membership plan Create new Membership Plan Platinum Membership - Unlim…" at bounding box center [500, 199] width 634 height 28
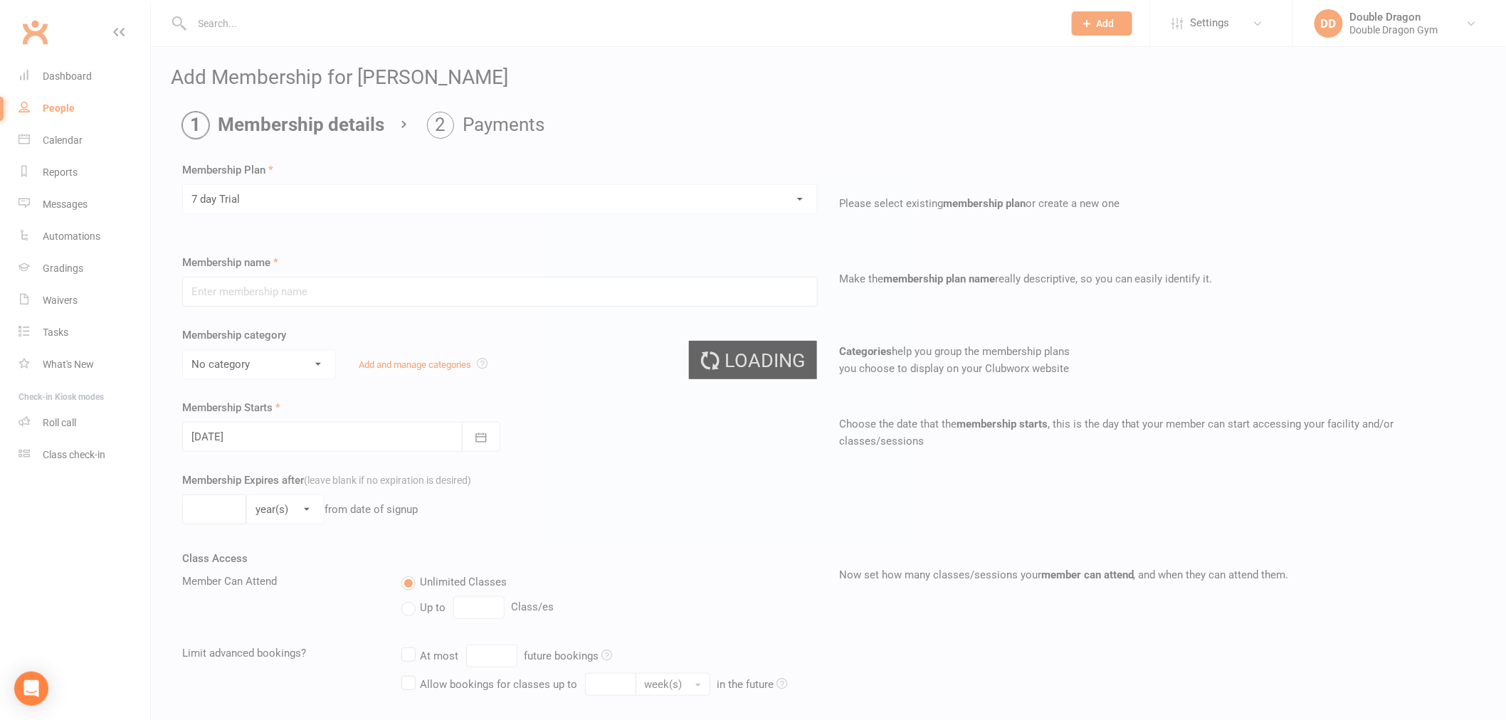
type input "7 day Trial"
select select "14"
type input "1"
select select "1"
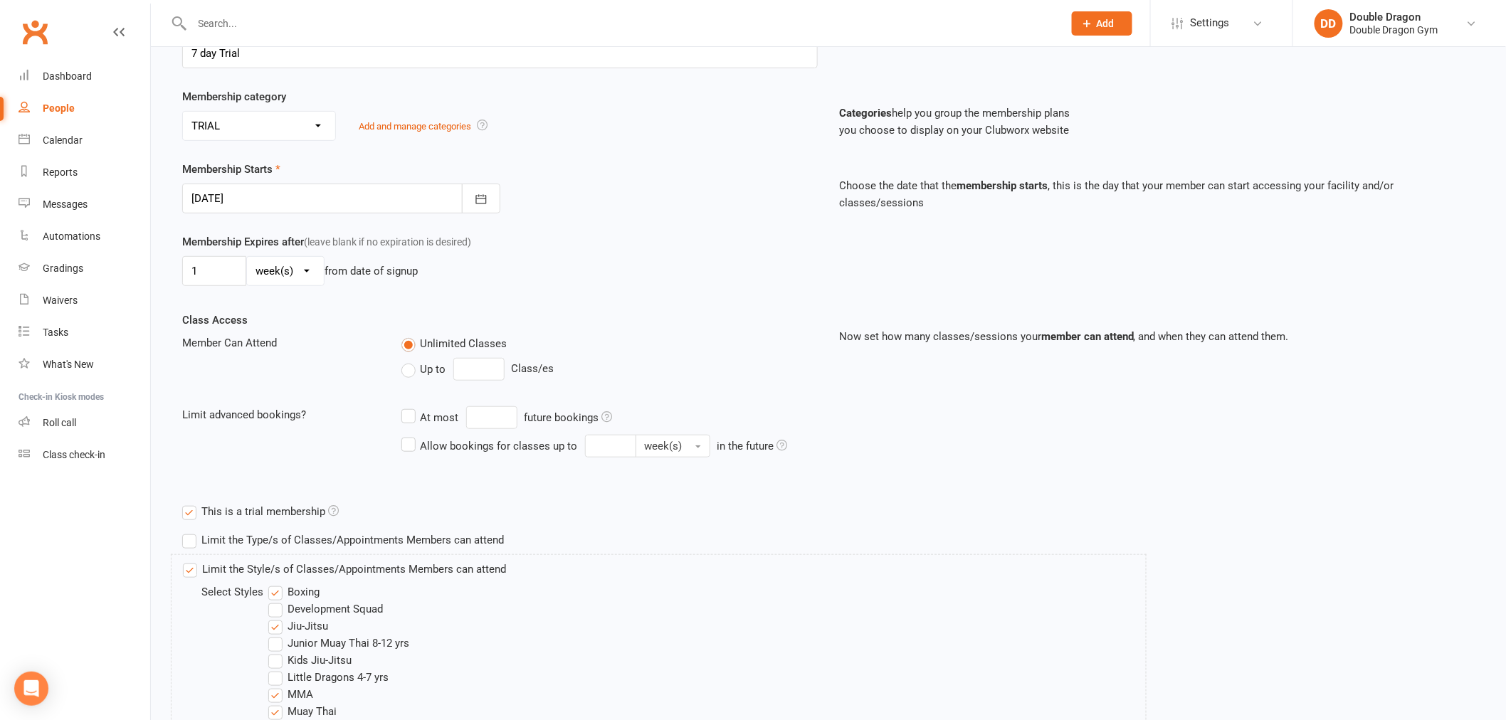
scroll to position [418, 0]
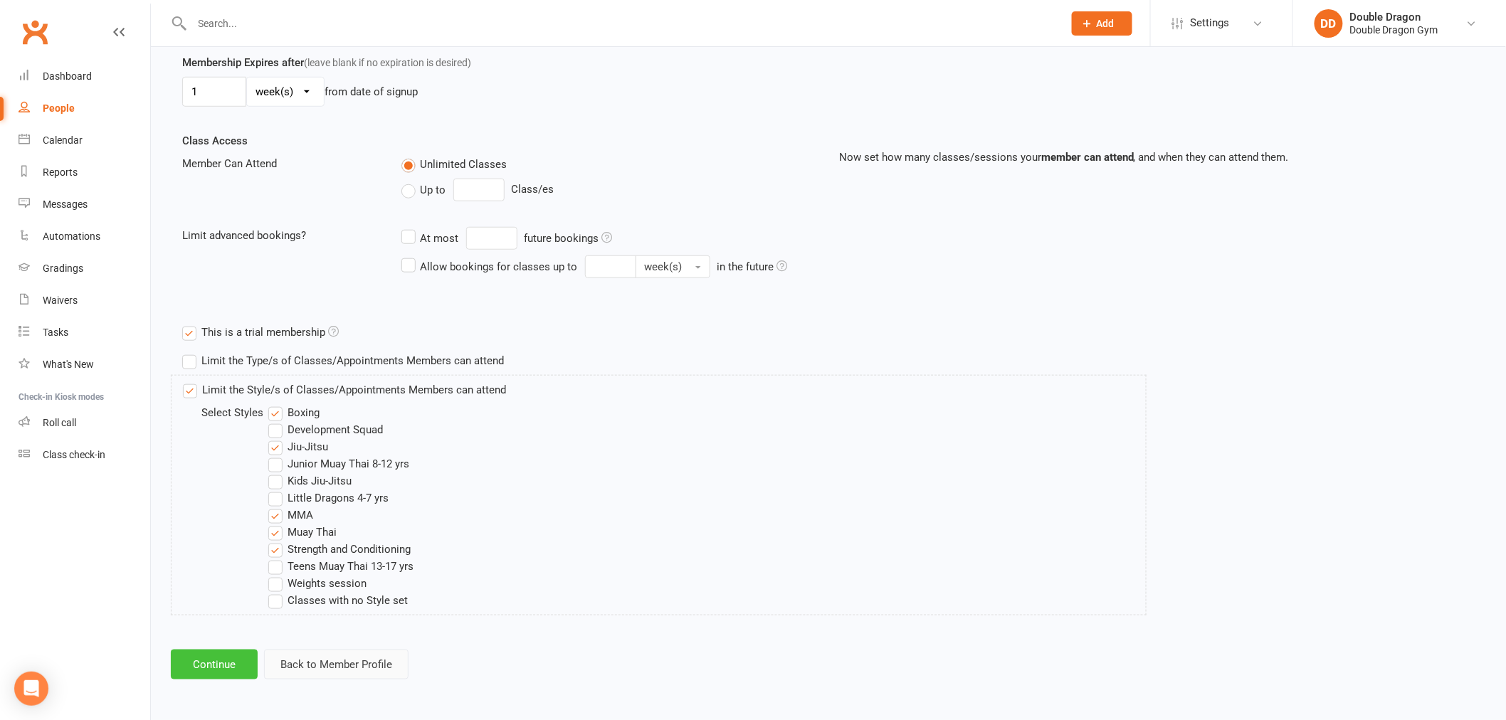
drag, startPoint x: 238, startPoint y: 658, endPoint x: 276, endPoint y: 656, distance: 38.5
click at [238, 658] on button "Continue" at bounding box center [214, 665] width 87 height 30
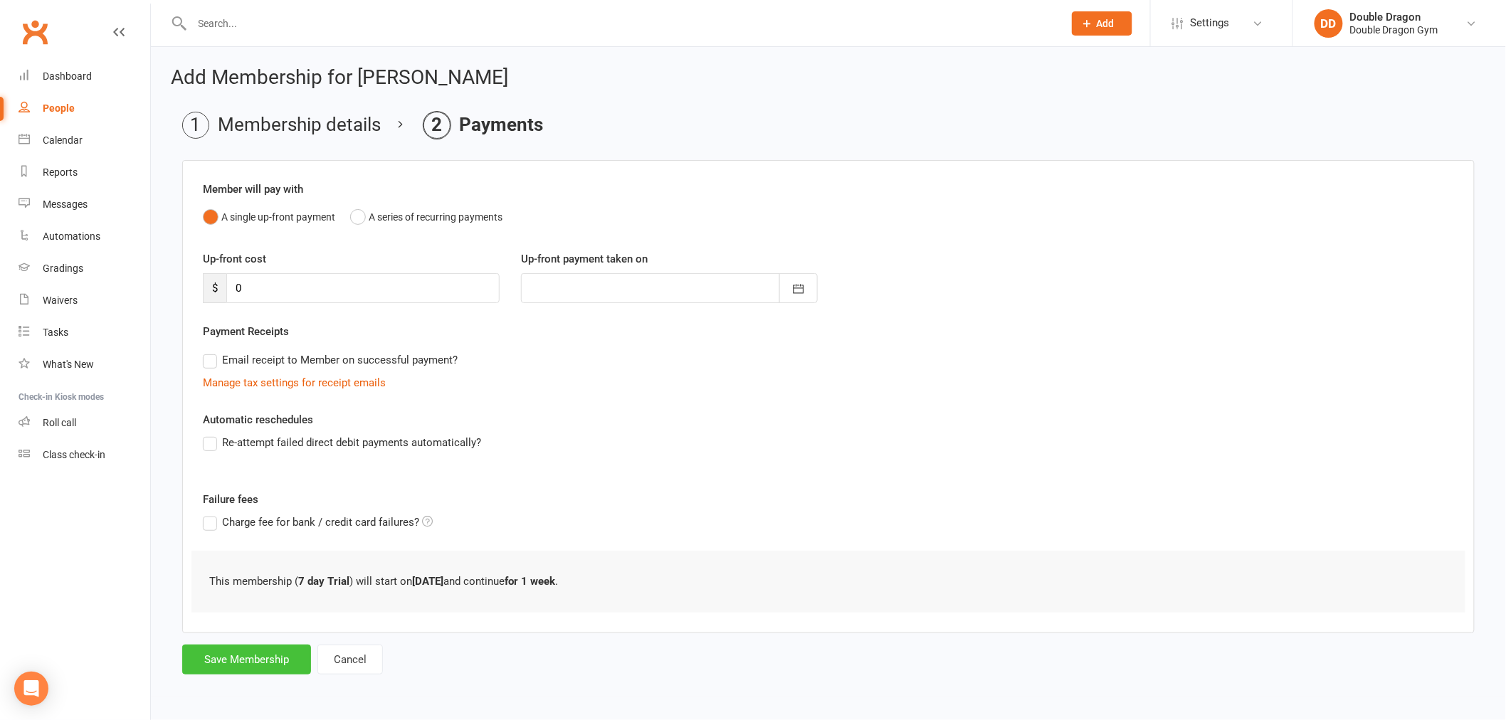
scroll to position [0, 0]
click at [270, 667] on button "Save Membership" at bounding box center [246, 660] width 129 height 30
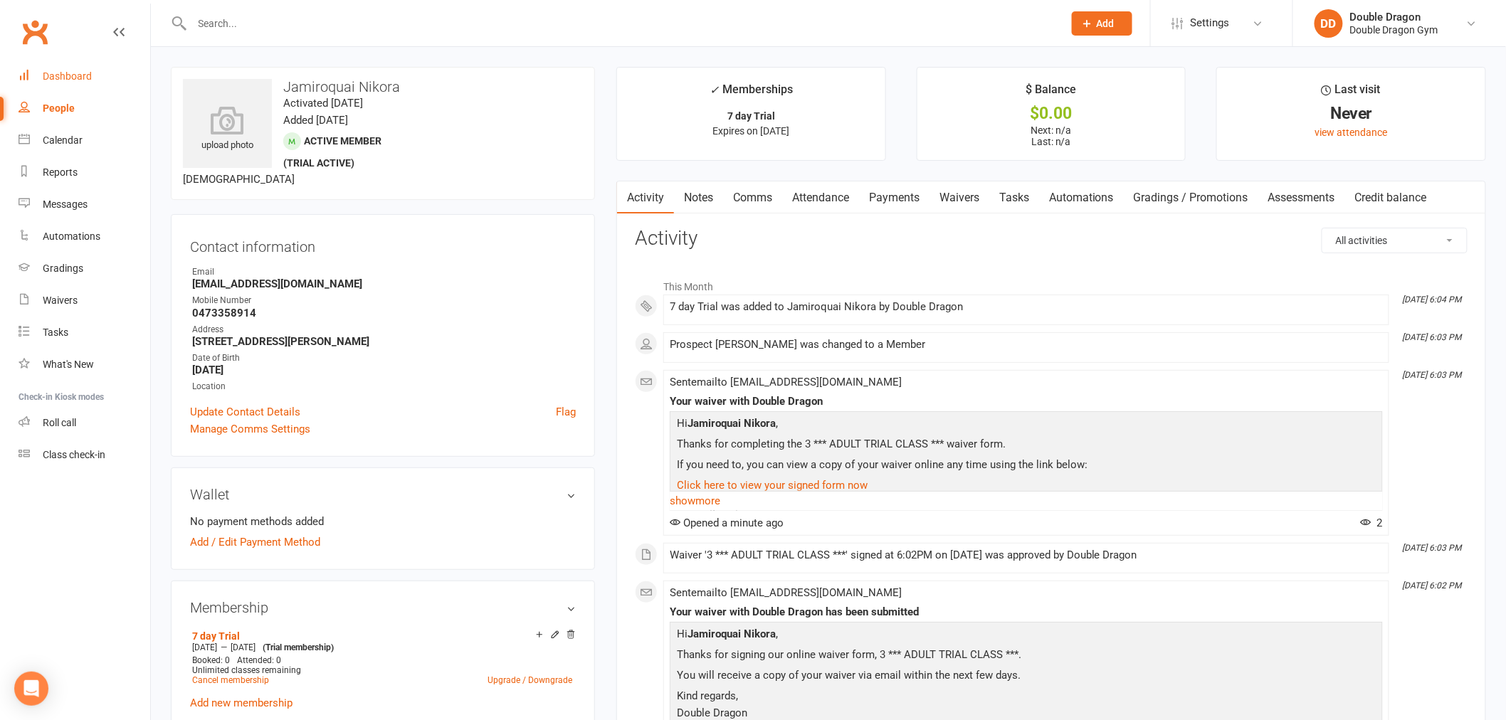
click at [93, 83] on link "Dashboard" at bounding box center [85, 76] width 132 height 32
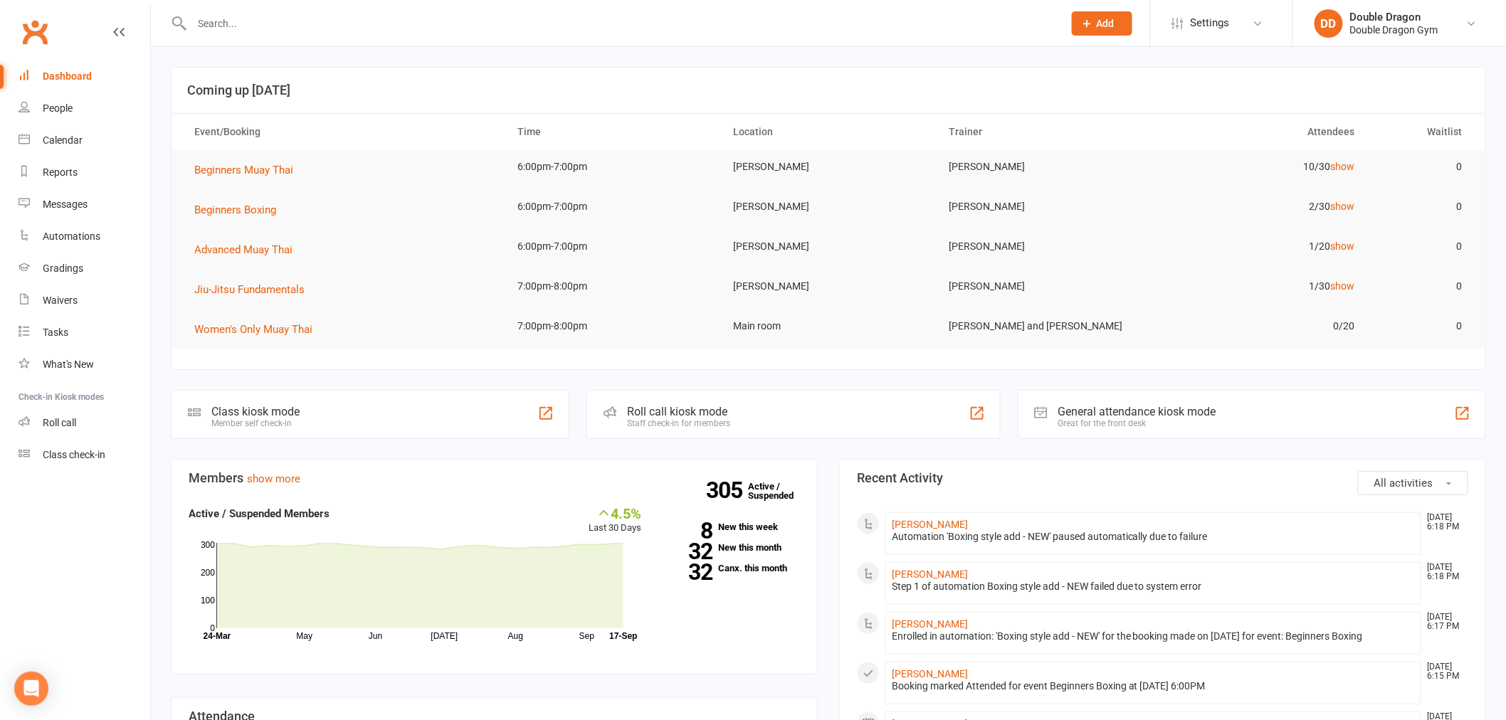
click at [858, 426] on div "Roll call kiosk mode Staff check-in for members" at bounding box center [792, 414] width 413 height 49
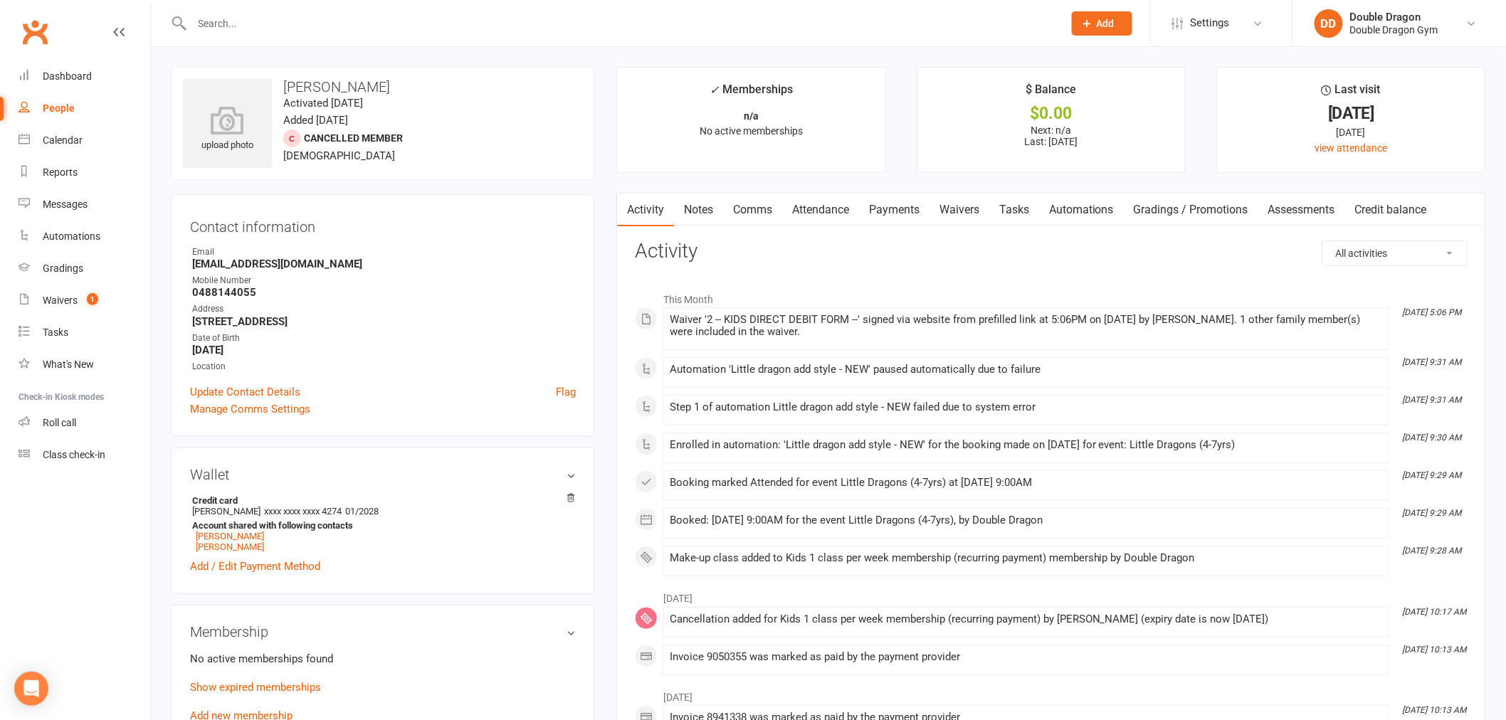
click at [970, 201] on link "Waivers" at bounding box center [959, 210] width 60 height 33
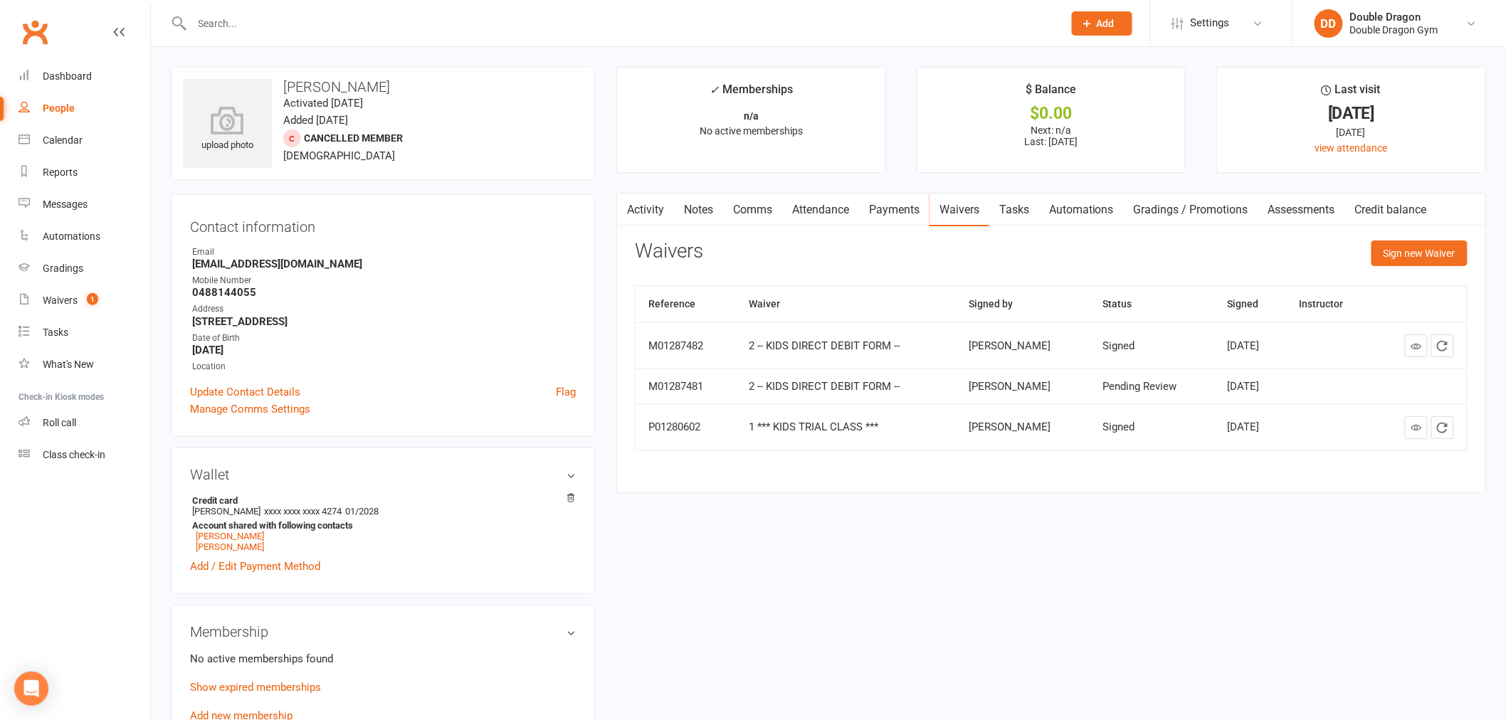
click at [875, 214] on link "Payments" at bounding box center [894, 210] width 70 height 33
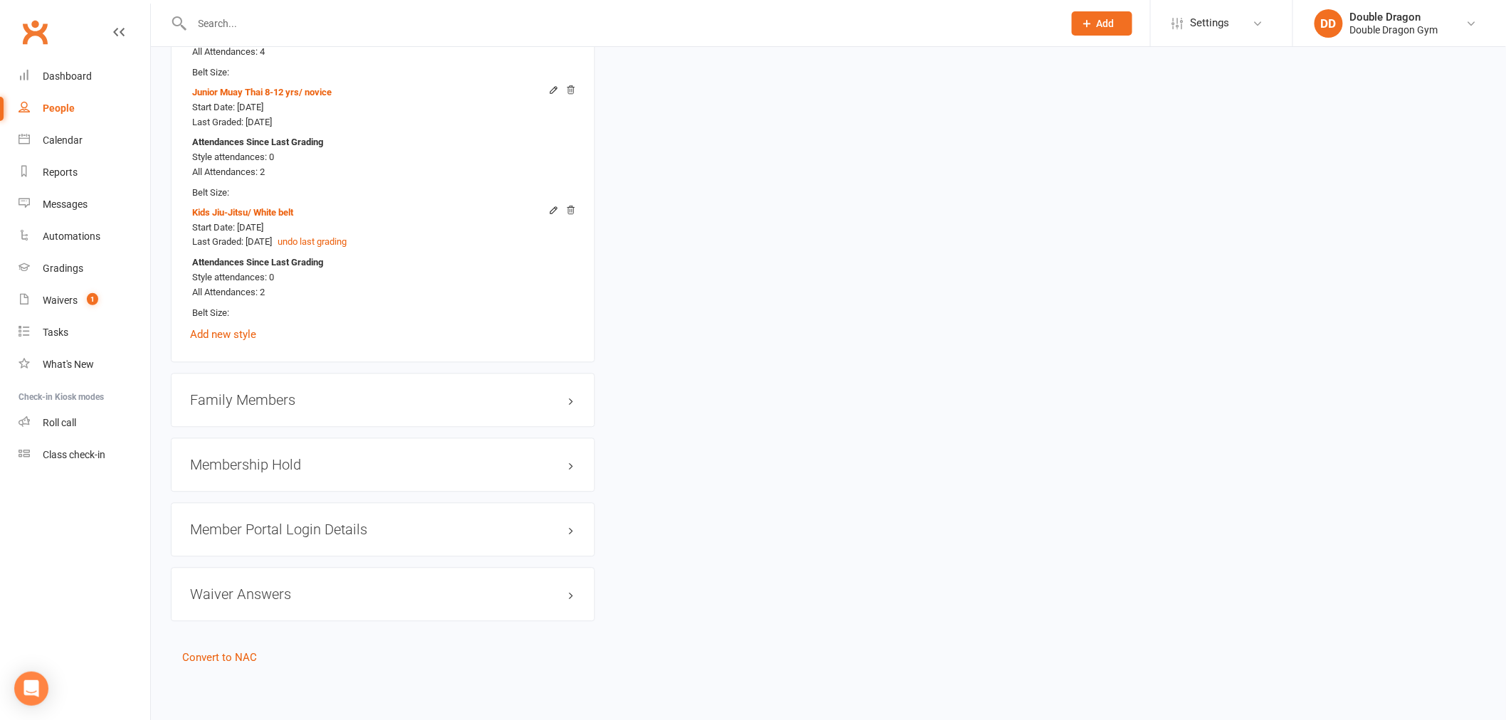
scroll to position [1135, 0]
click at [258, 386] on div "Family Members" at bounding box center [383, 398] width 424 height 54
click at [269, 399] on h3 "Family Members" at bounding box center [383, 398] width 386 height 16
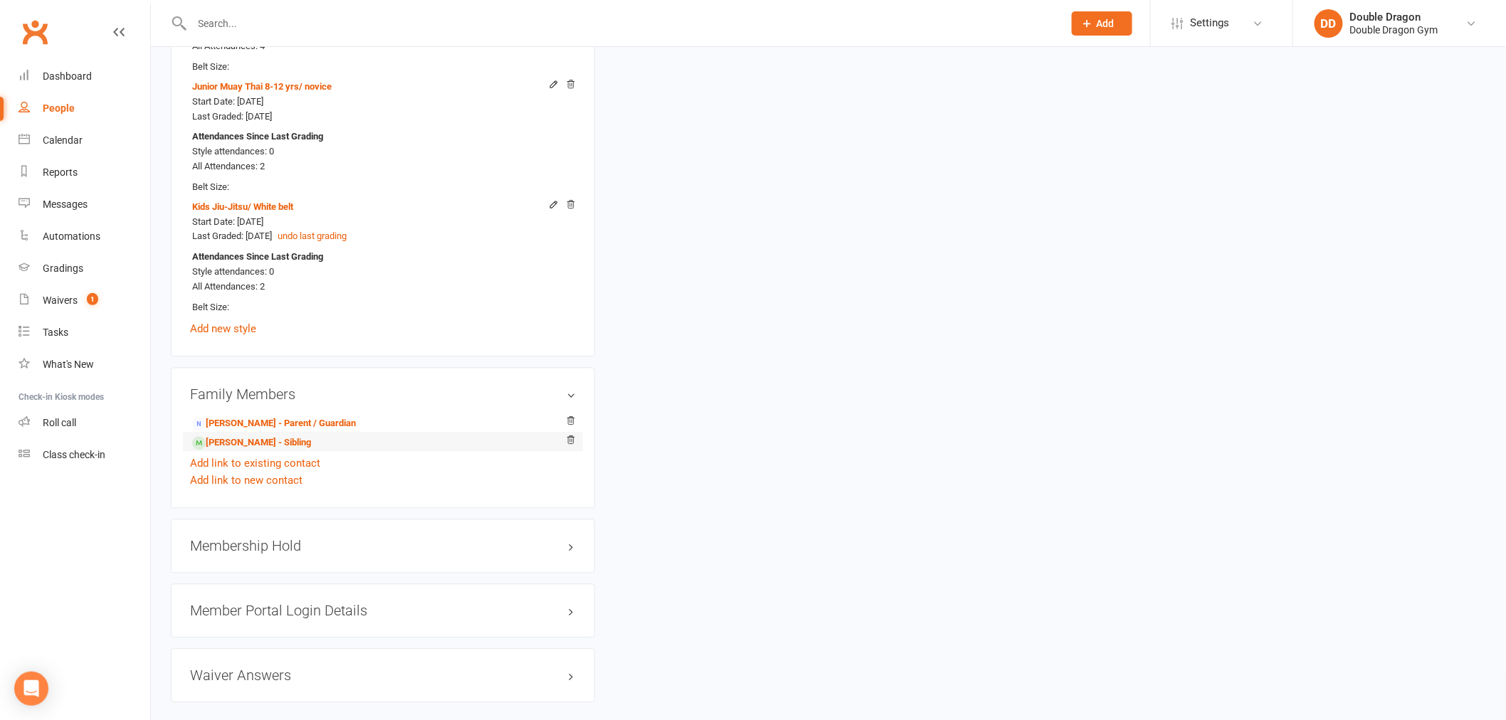
click at [273, 438] on li "Henry Horrack - Sibling" at bounding box center [383, 442] width 386 height 20
click at [299, 446] on link "Henry Horrack - Sibling" at bounding box center [251, 443] width 119 height 15
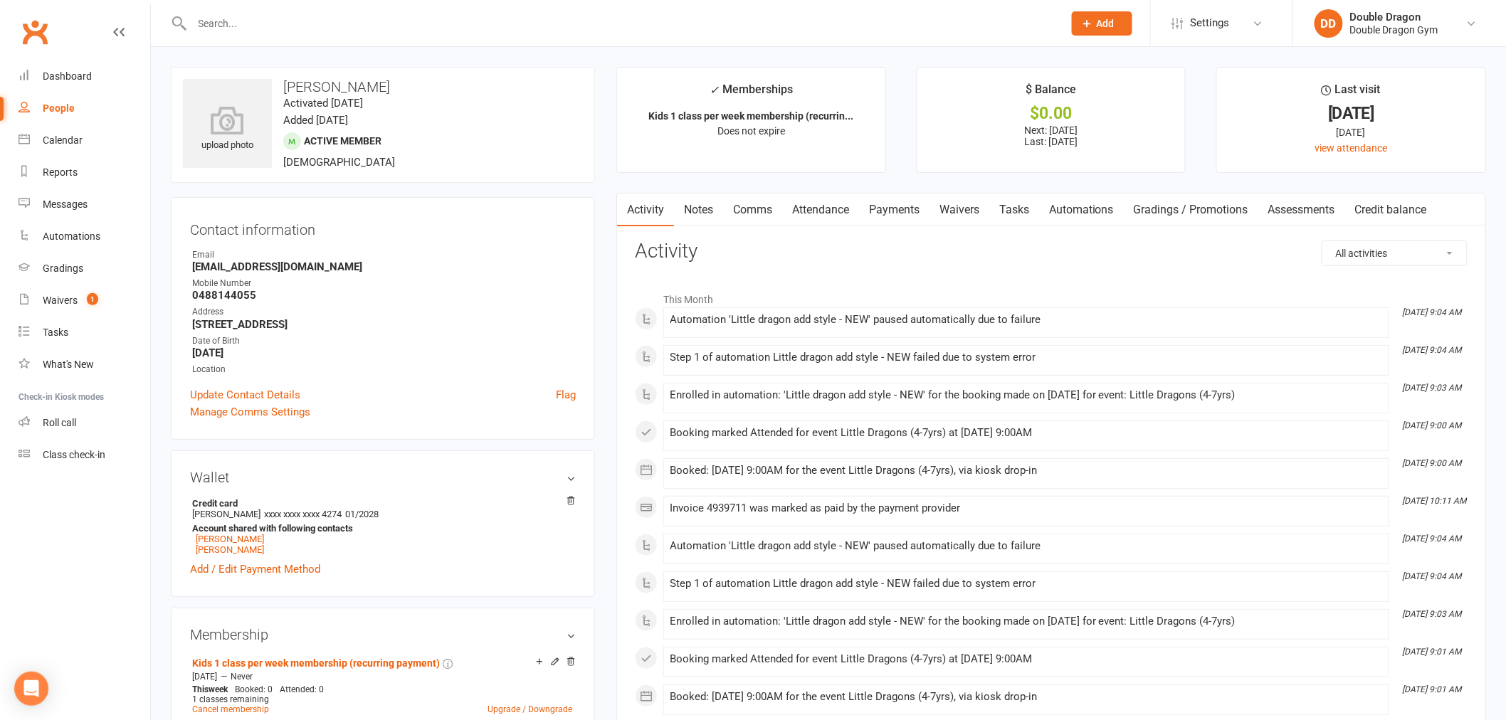
click at [966, 217] on link "Waivers" at bounding box center [959, 210] width 60 height 33
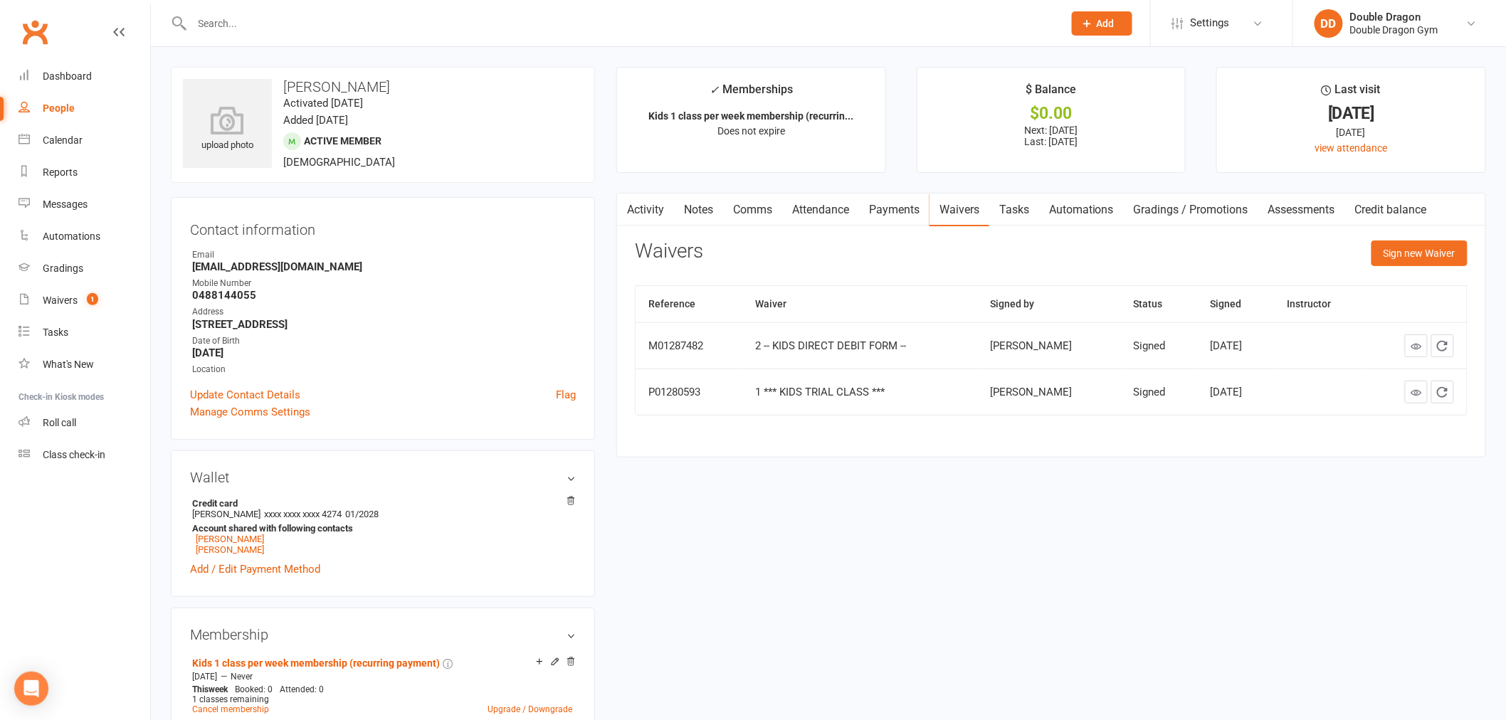
click at [907, 214] on link "Payments" at bounding box center [894, 210] width 70 height 33
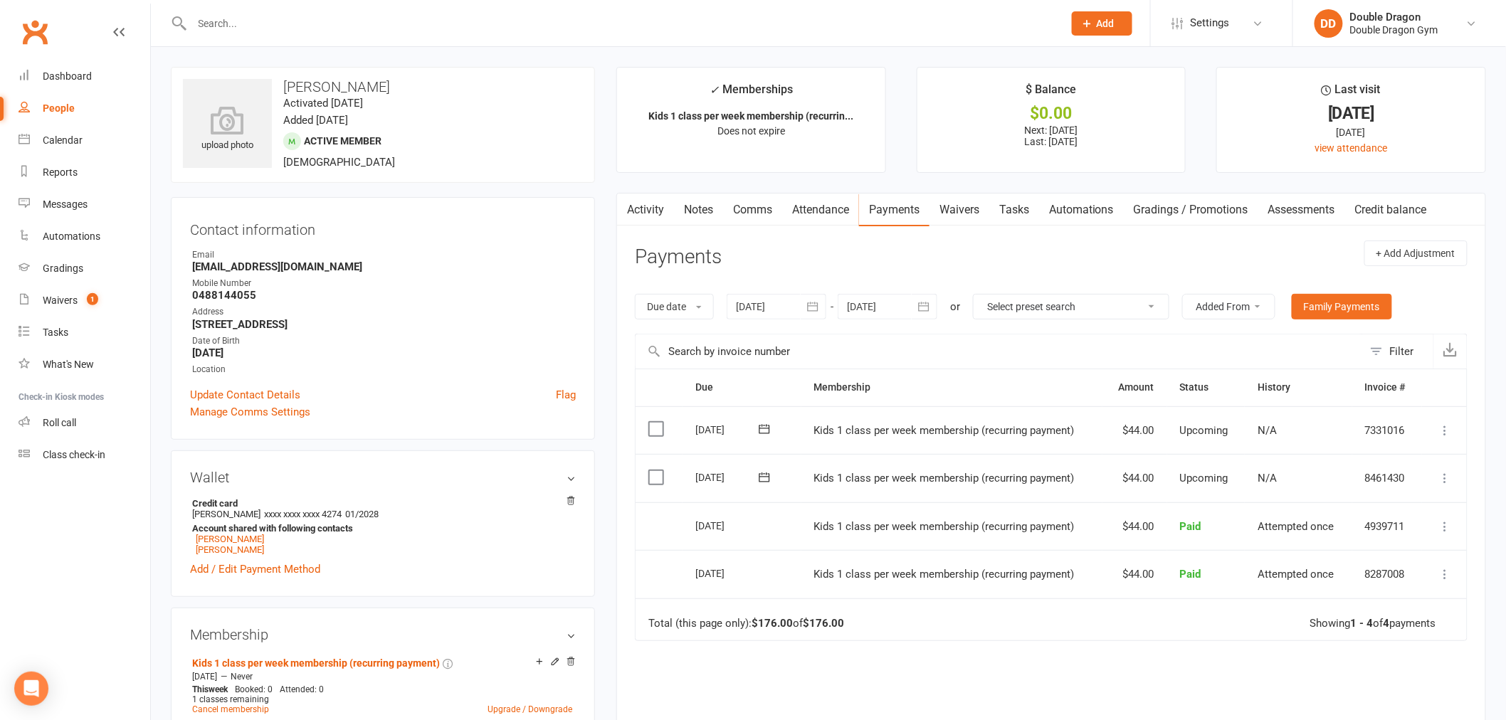
click at [879, 672] on div "Due Contact Membership Amount Status History Invoice # Select this 02 Oct 2025 …" at bounding box center [1051, 597] width 833 height 456
click at [94, 290] on link "Waivers 1" at bounding box center [85, 301] width 132 height 32
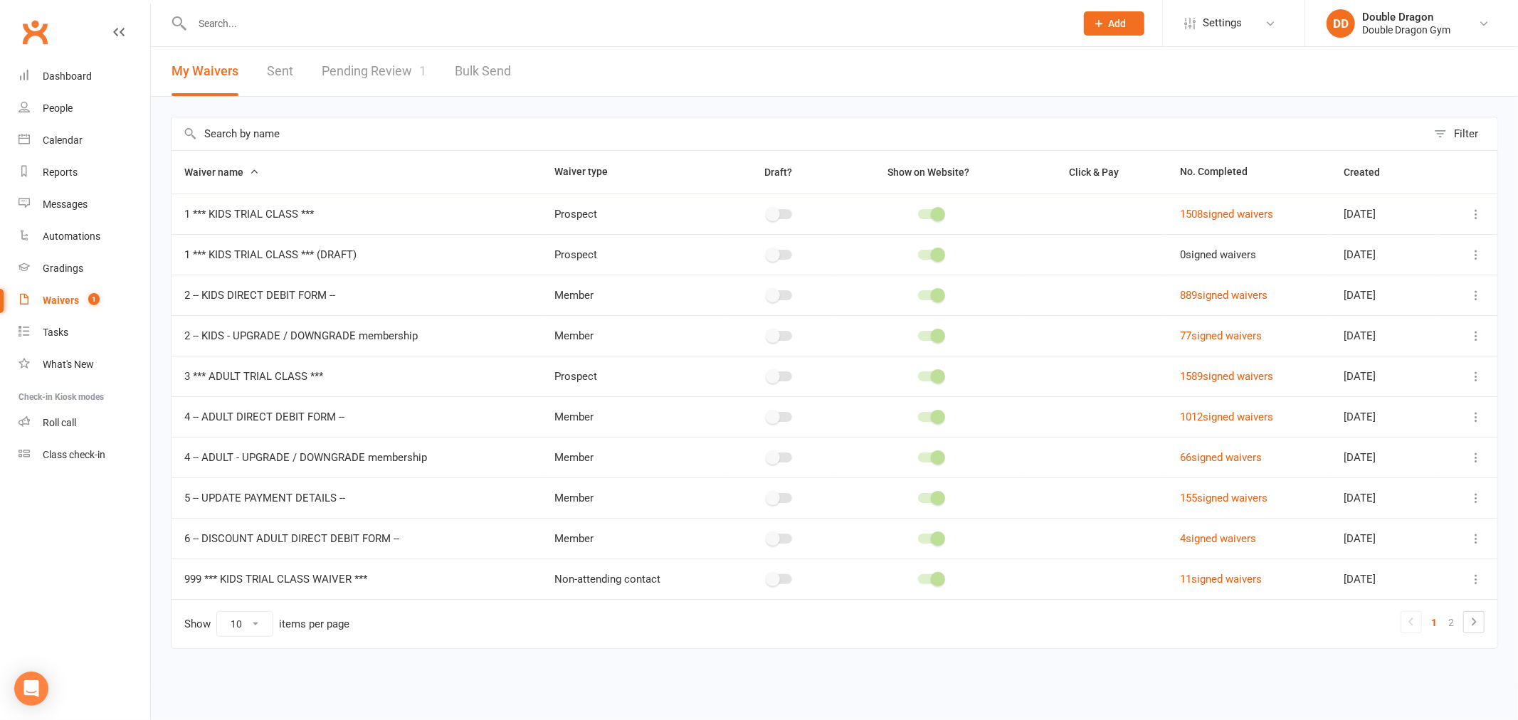
click at [382, 81] on link "Pending Review 1" at bounding box center [374, 71] width 105 height 49
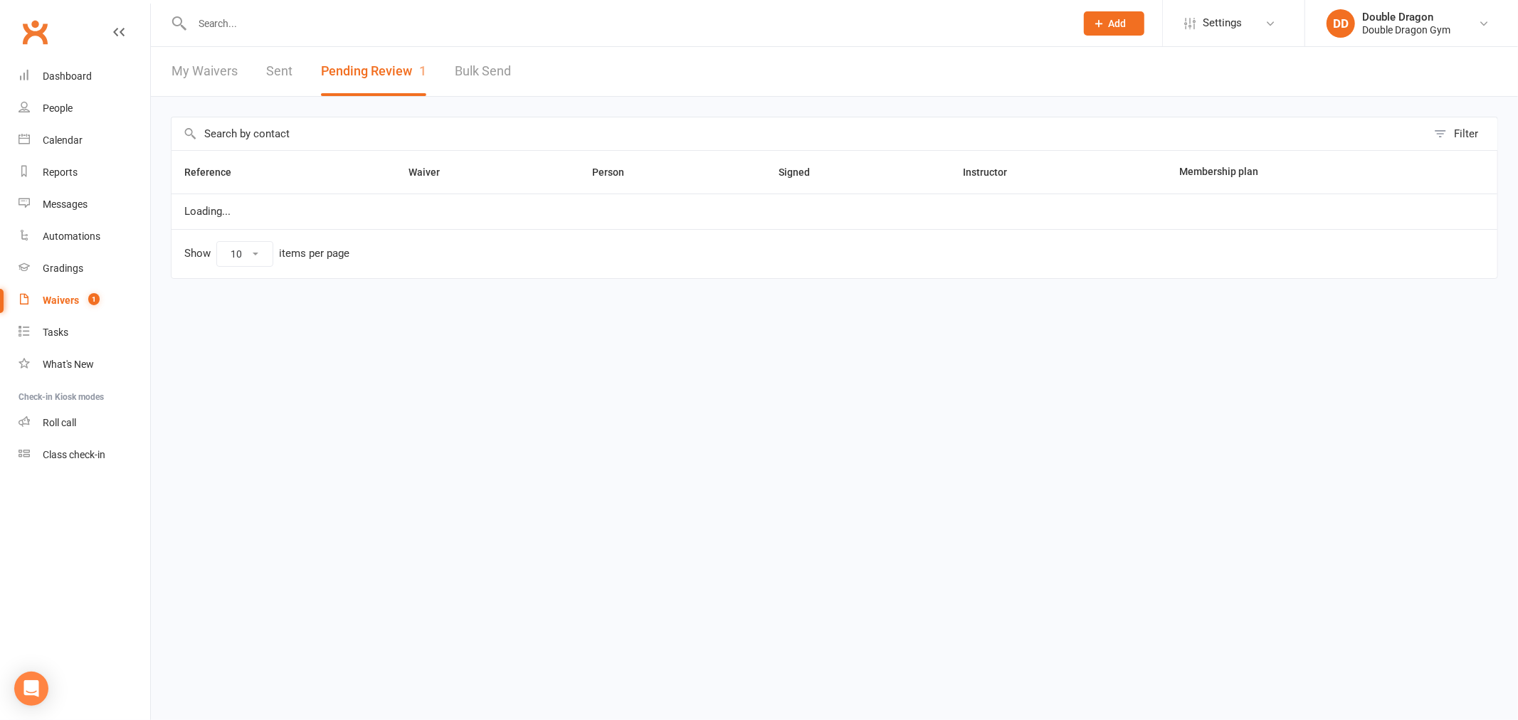
select select "100"
click at [515, 21] on input "text" at bounding box center [626, 24] width 877 height 20
type input "k"
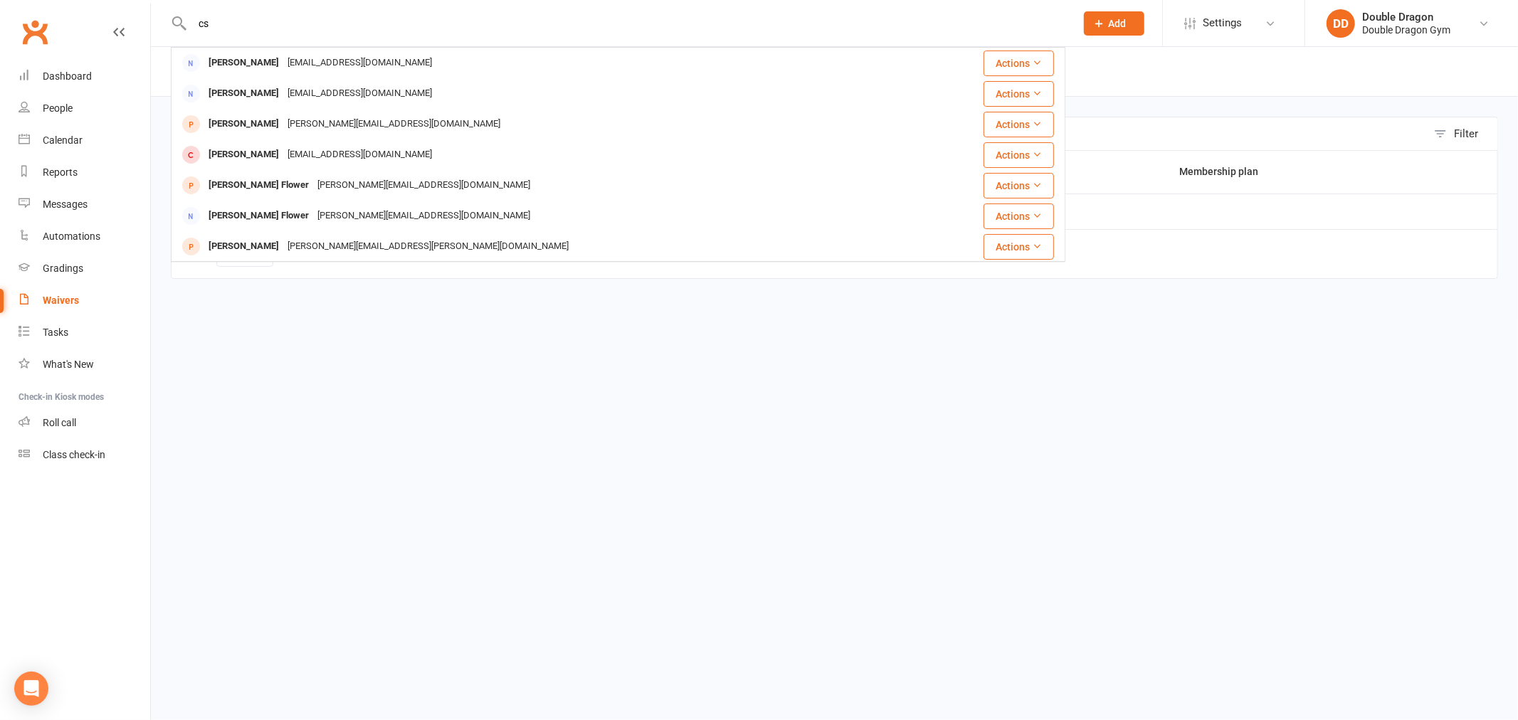
type input "c"
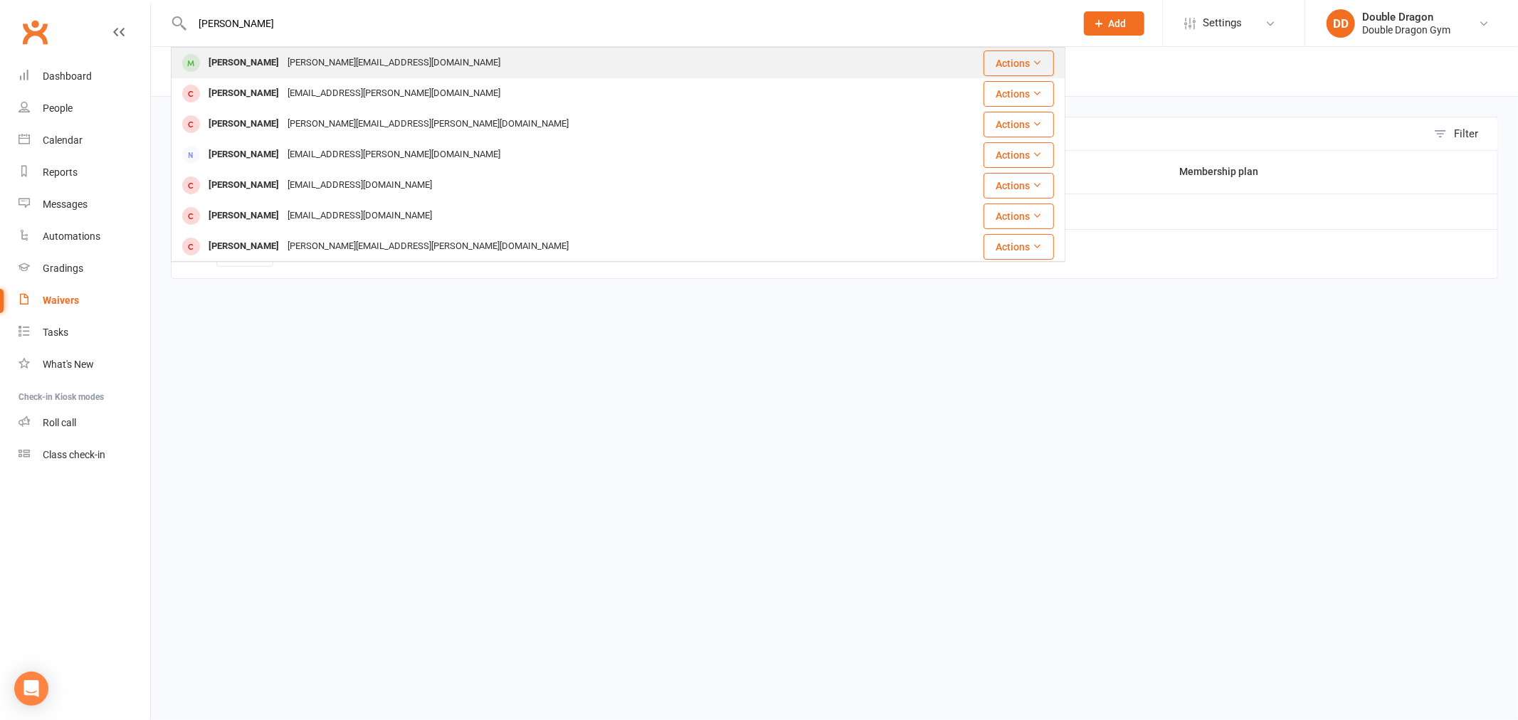
type input "kaylyn"
click at [390, 58] on div "Joanne-bowler@hotmail.com" at bounding box center [393, 63] width 221 height 21
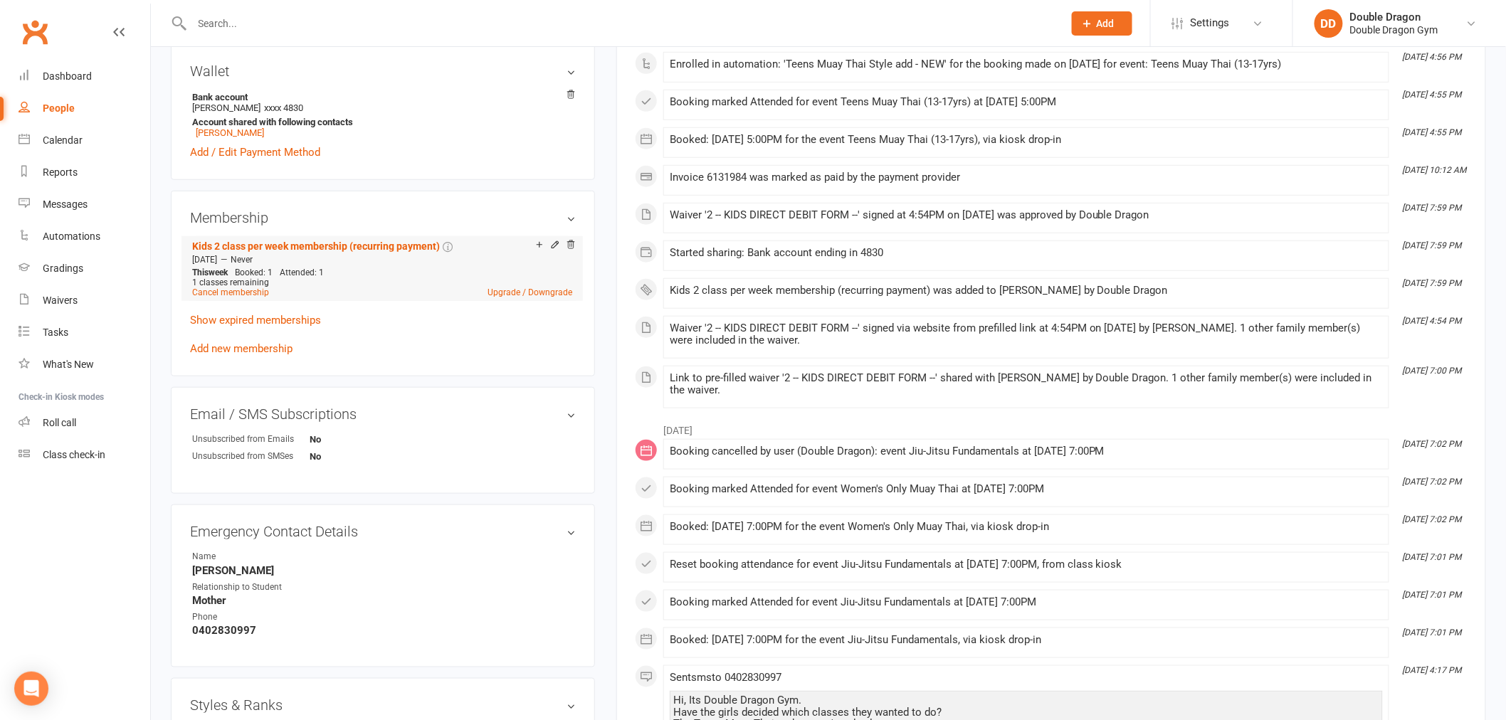
scroll to position [395, 0]
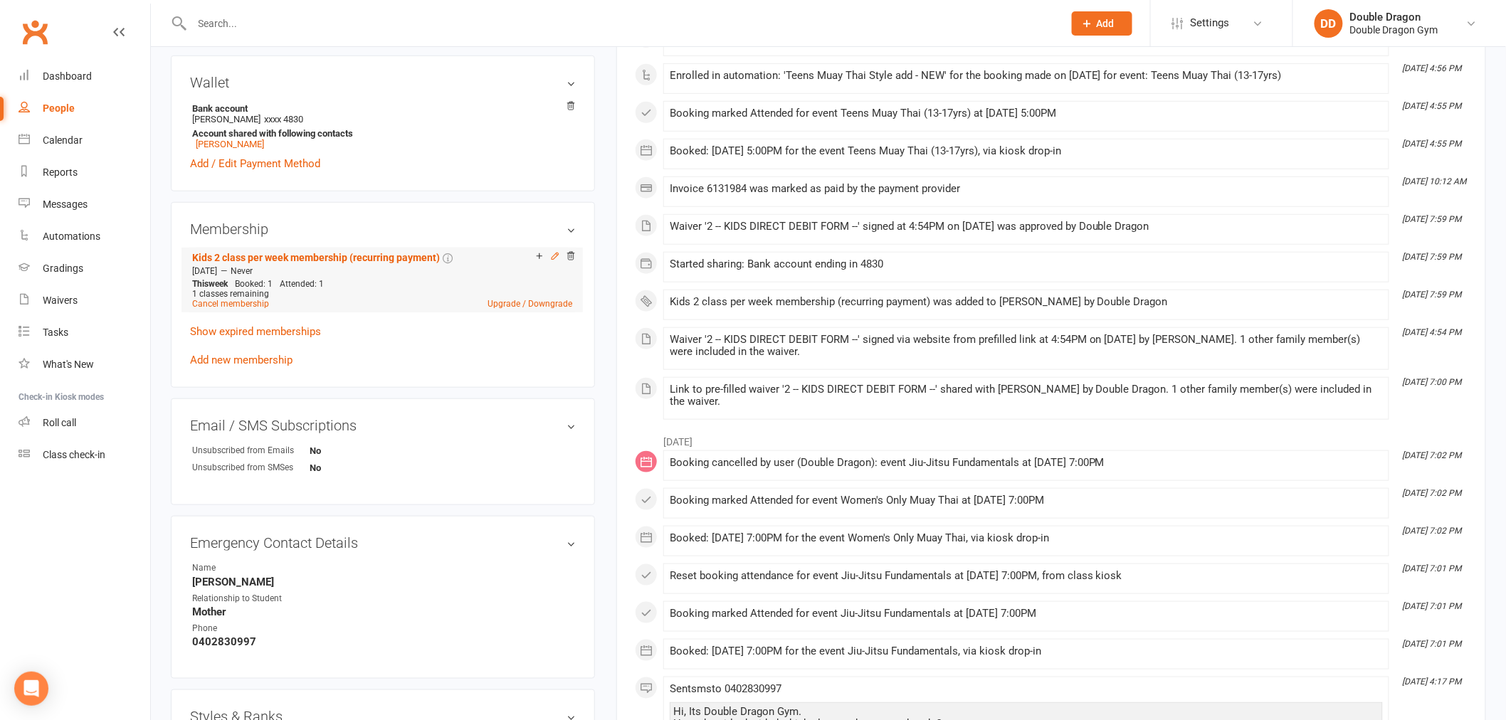
click at [554, 257] on icon at bounding box center [555, 256] width 10 height 10
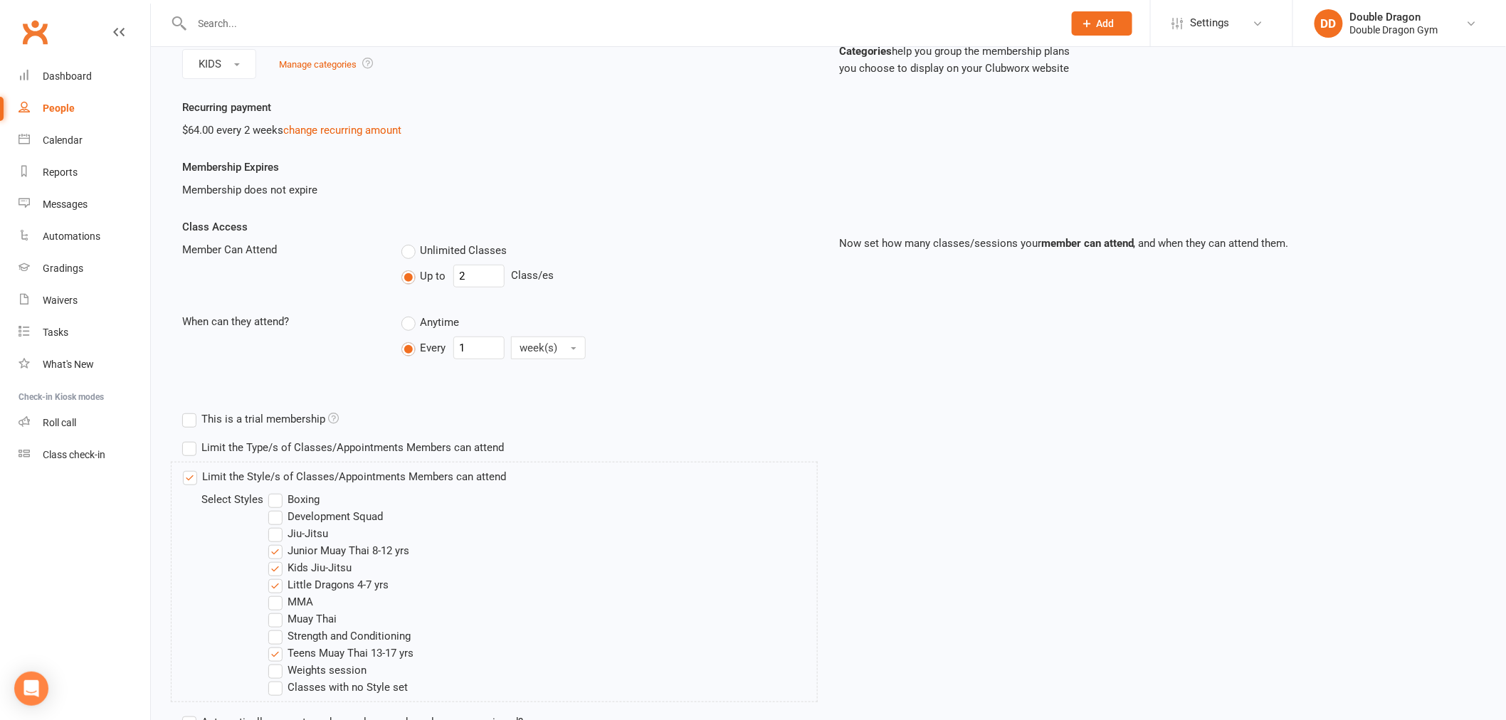
scroll to position [237, 0]
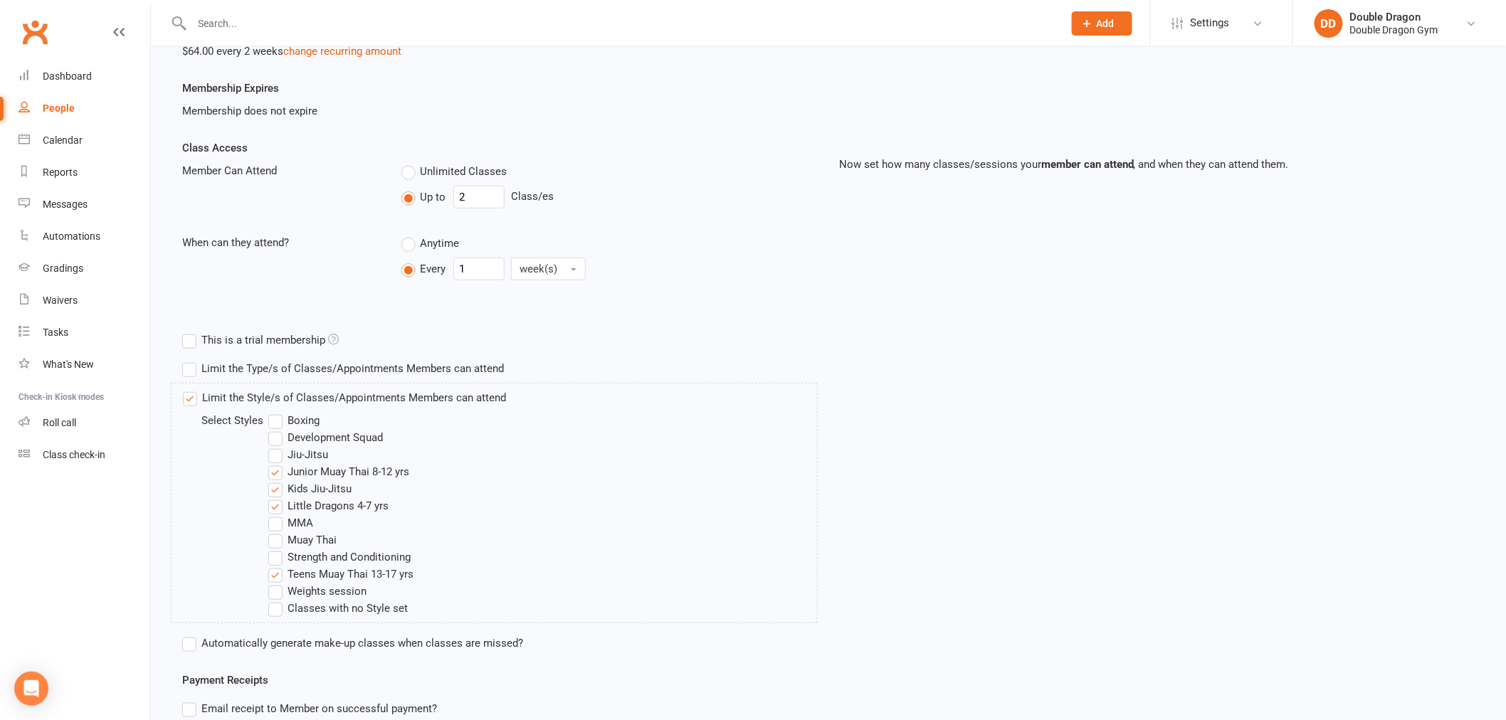
click at [278, 538] on label "Muay Thai" at bounding box center [302, 540] width 68 height 17
click at [278, 532] on input "Muay Thai" at bounding box center [272, 532] width 9 height 0
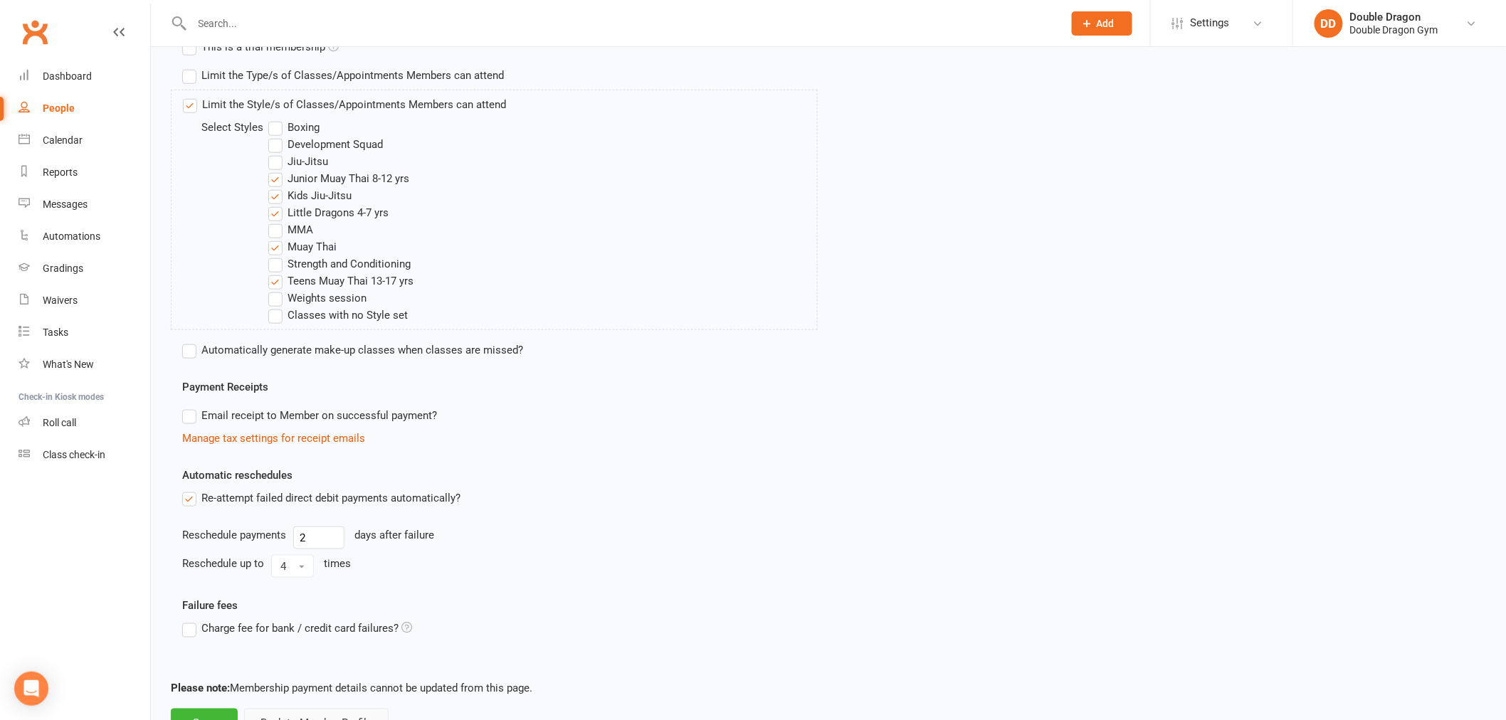
scroll to position [589, 0]
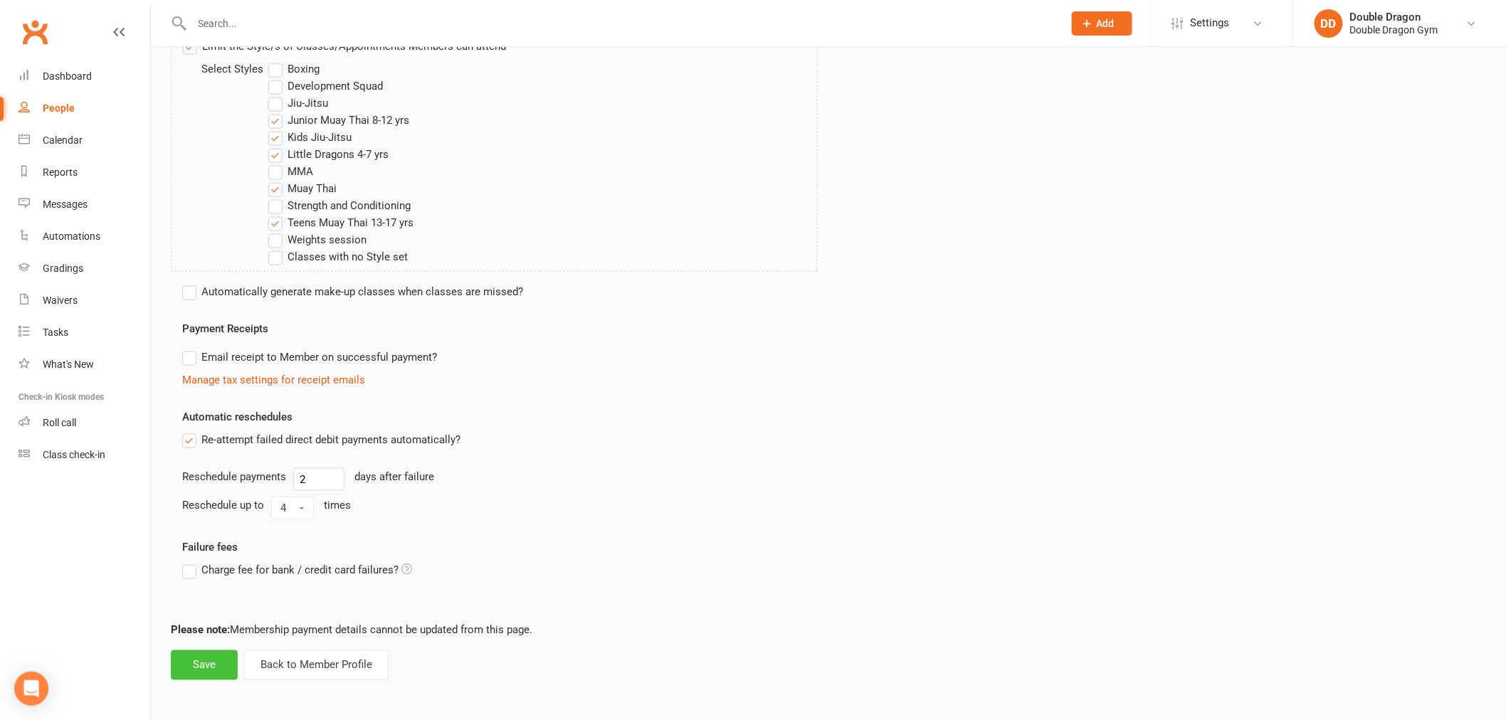
click at [210, 656] on button "Save" at bounding box center [204, 665] width 67 height 30
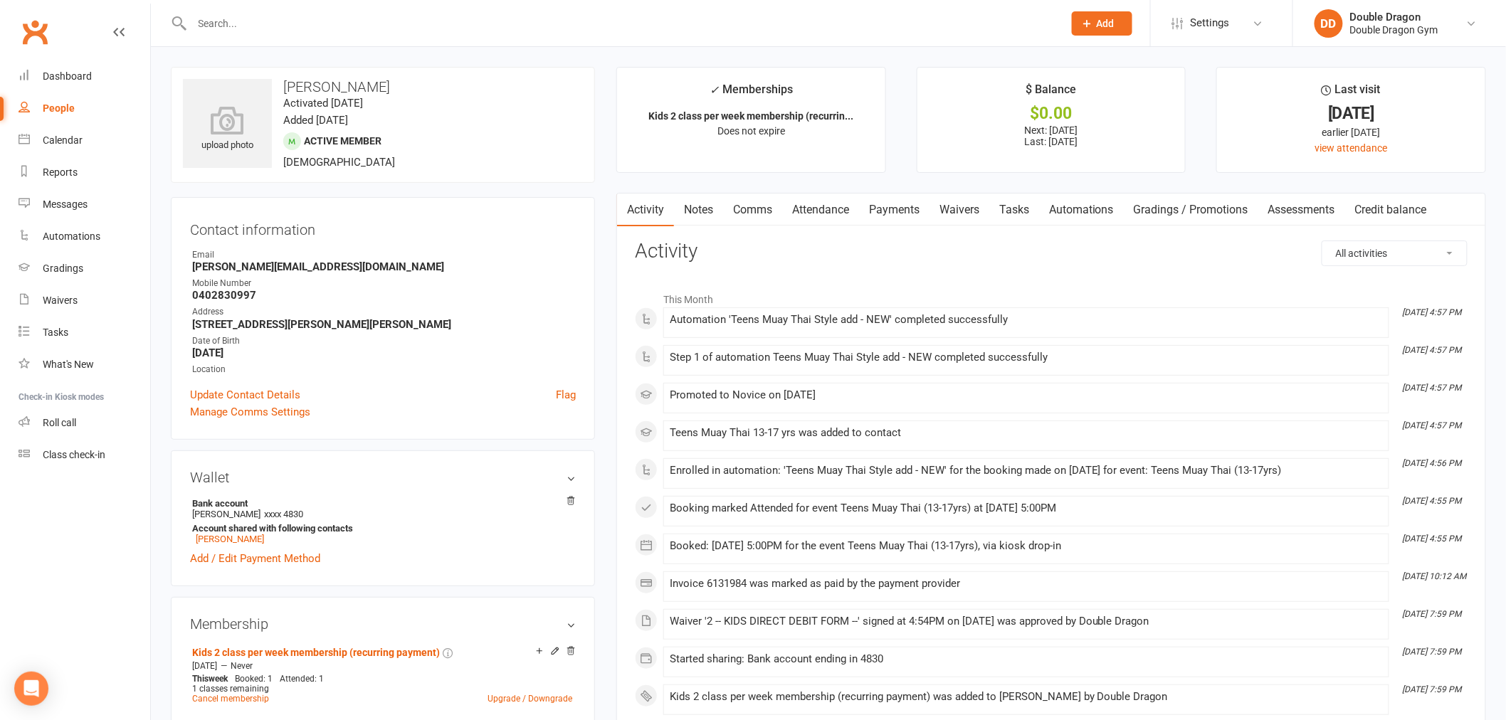
click at [444, 27] on input "text" at bounding box center [620, 24] width 865 height 20
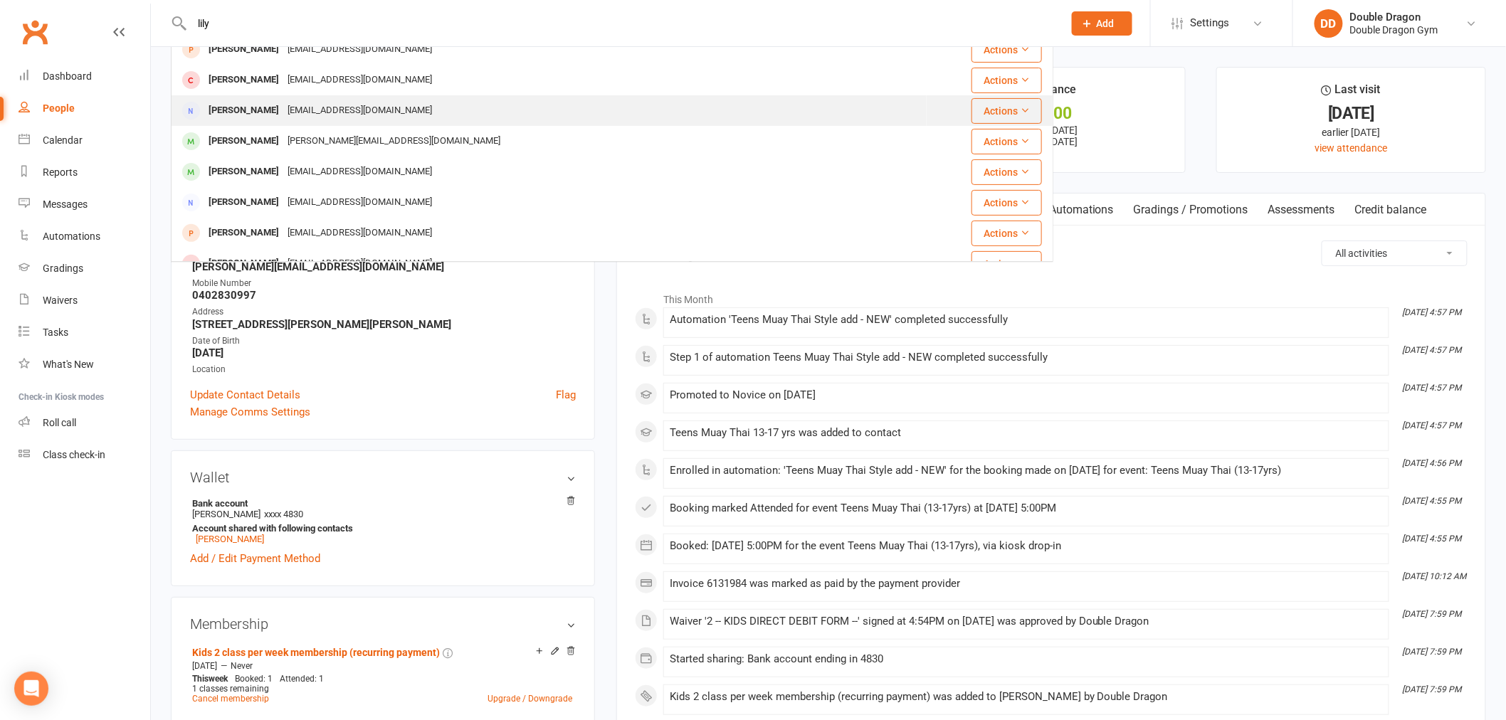
scroll to position [158, 0]
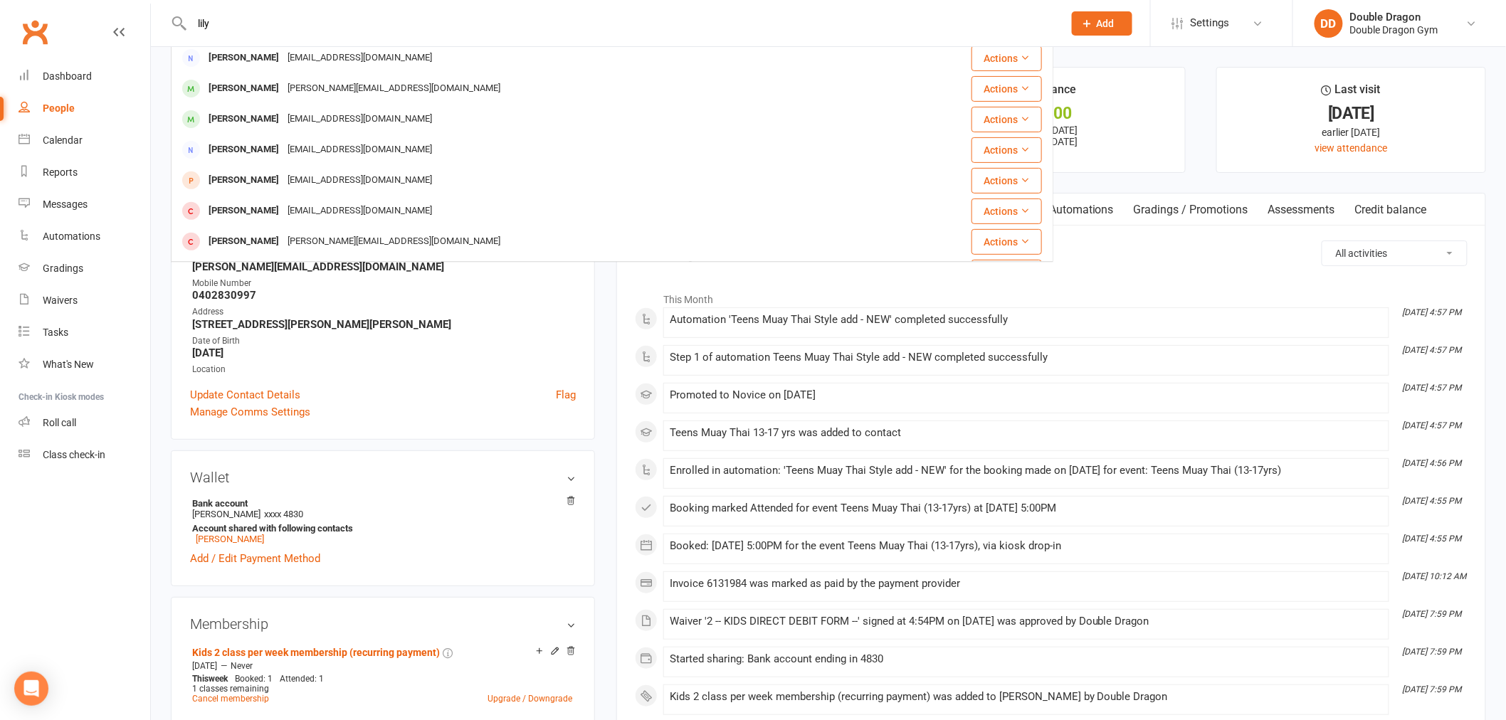
type input "lily"
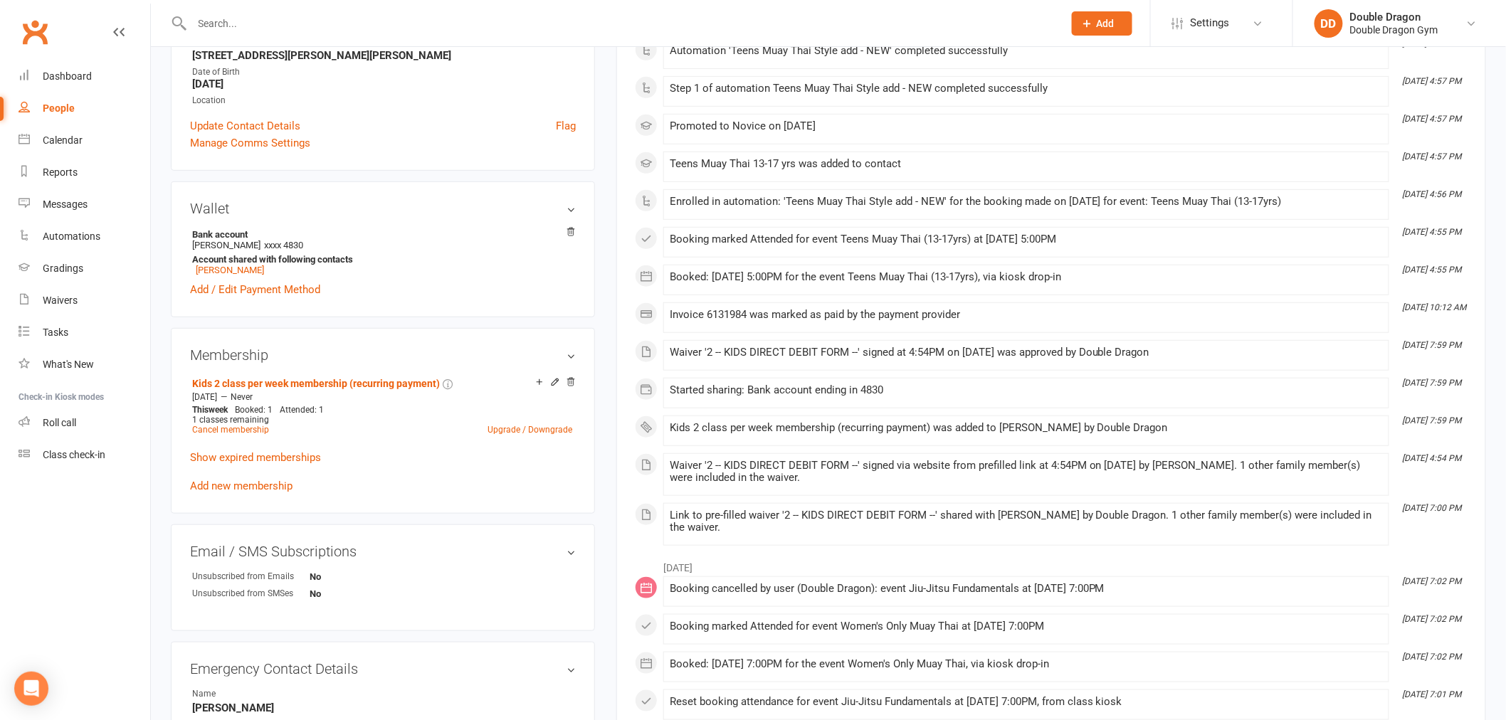
scroll to position [316, 0]
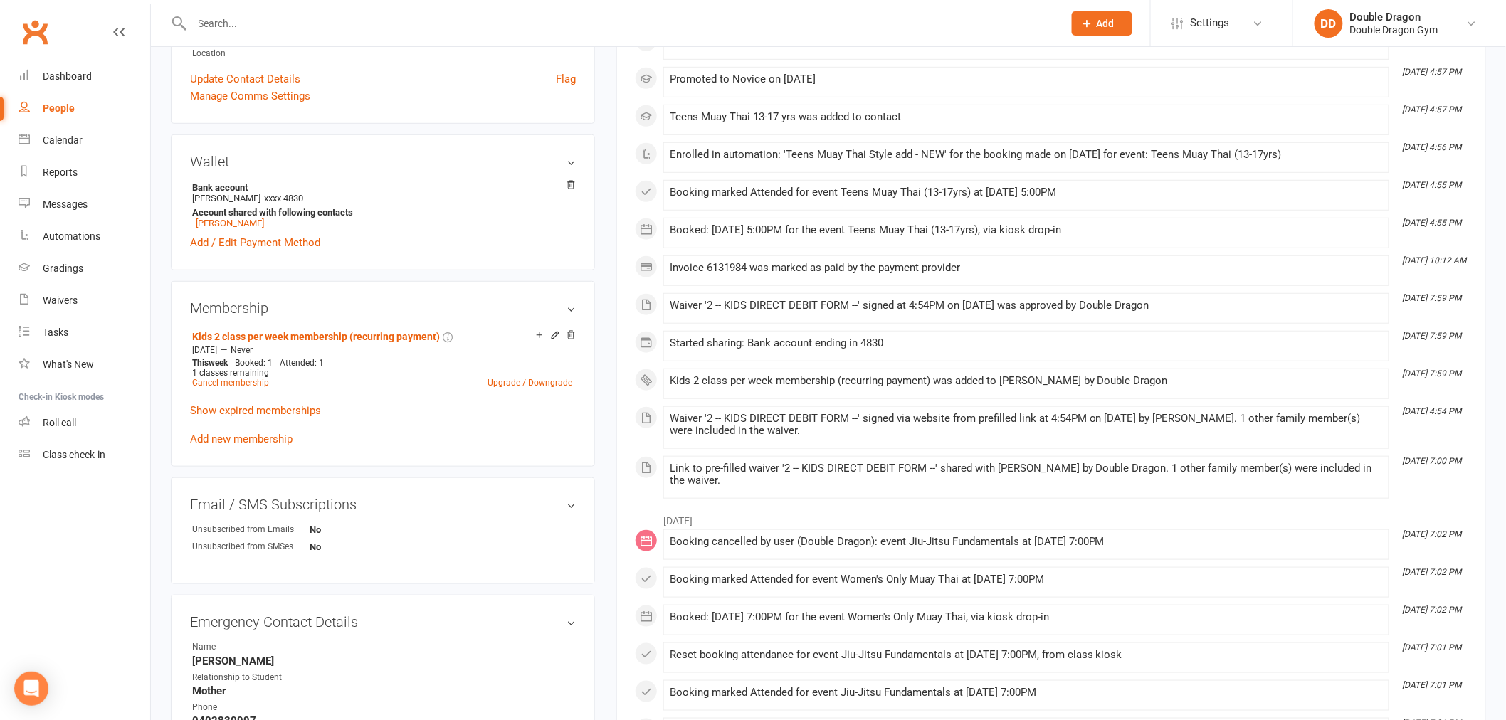
click at [350, 24] on input "text" at bounding box center [620, 24] width 865 height 20
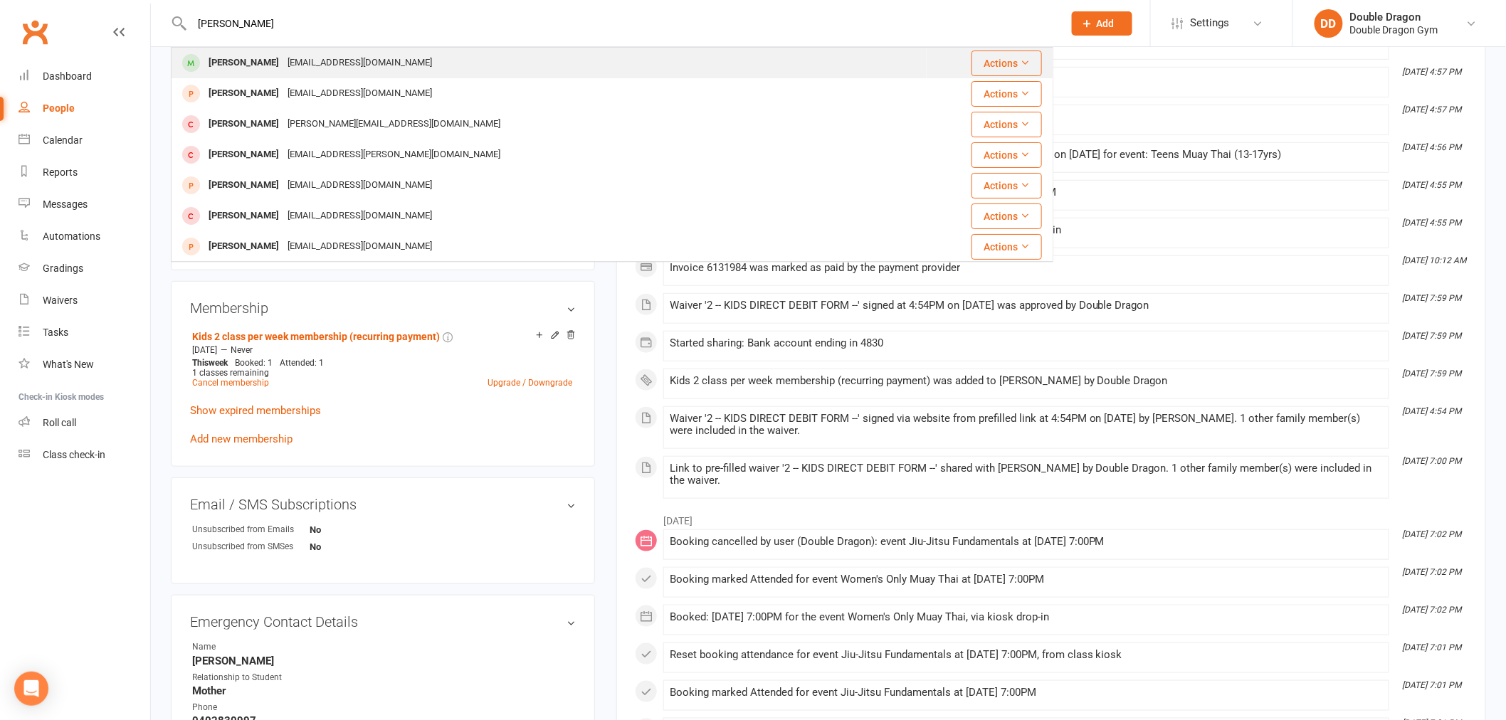
type input "lily svens"
click at [371, 53] on div "Versatilebuild@optusnet.com.au" at bounding box center [359, 63] width 153 height 21
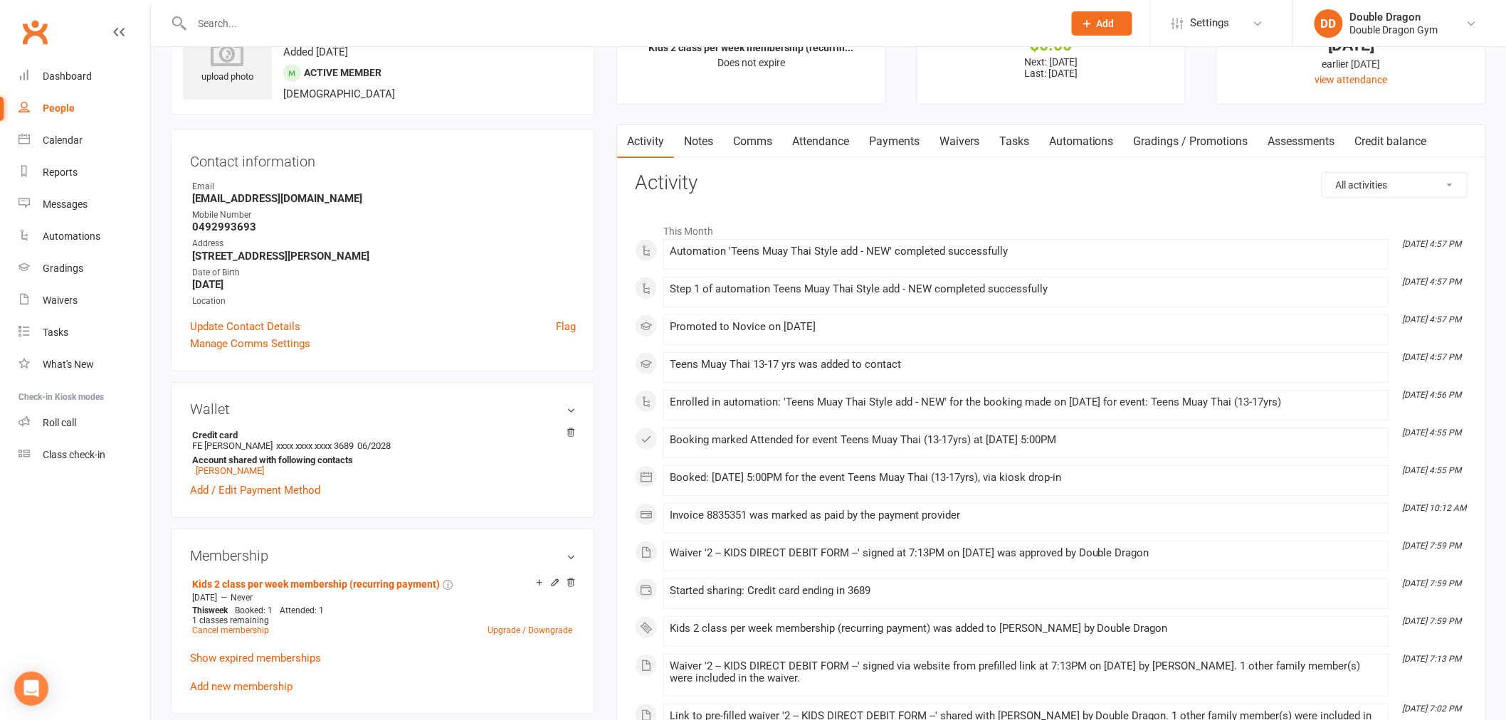
scroll to position [158, 0]
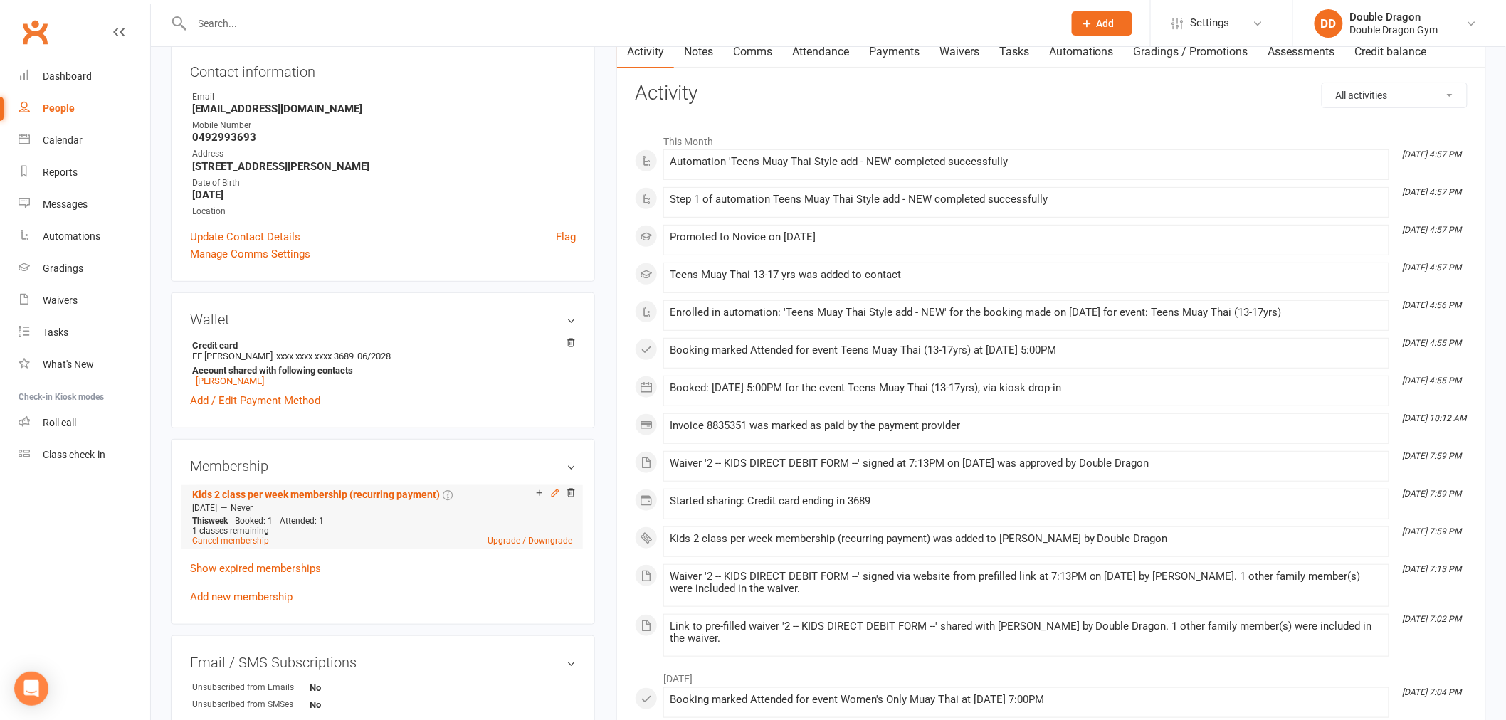
click at [553, 496] on icon at bounding box center [555, 493] width 10 height 10
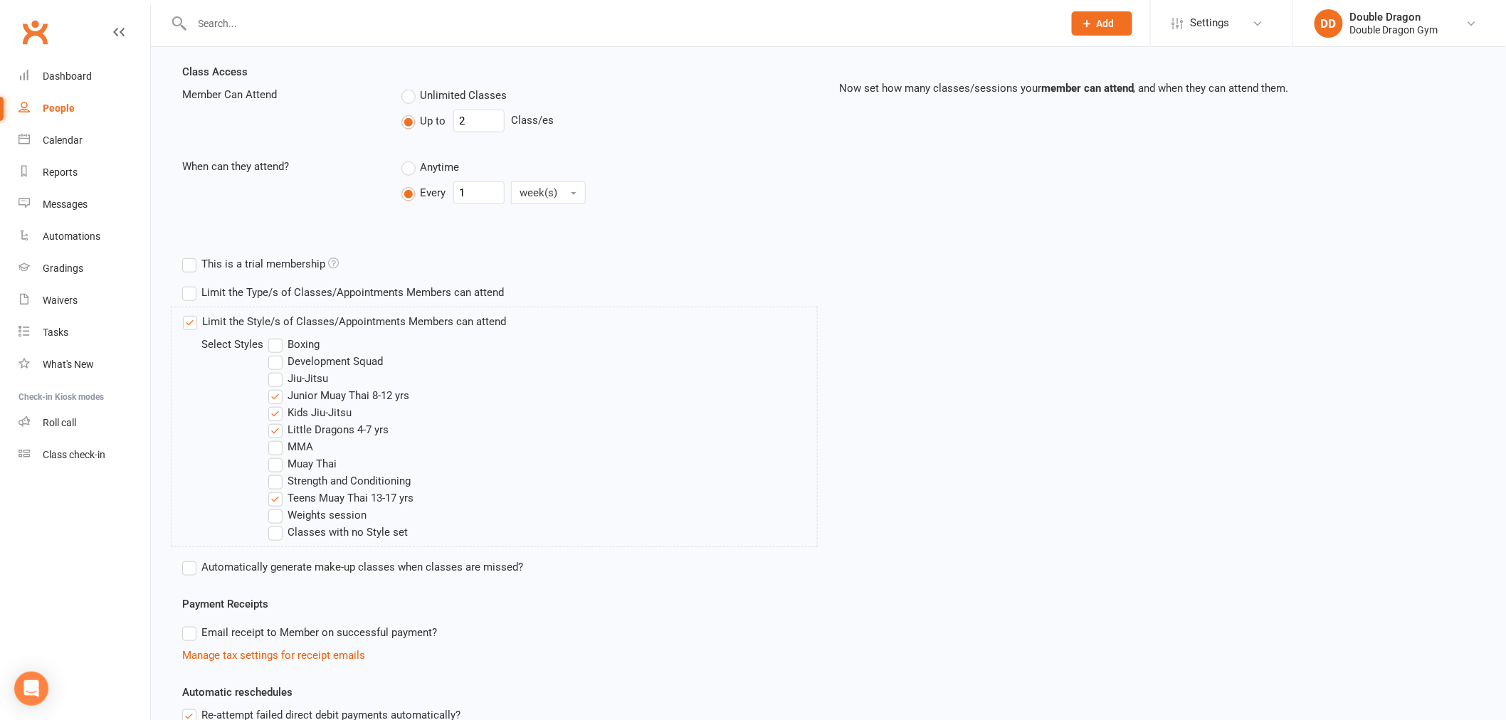
scroll to position [316, 0]
click at [282, 460] on label "Muay Thai" at bounding box center [302, 461] width 68 height 17
click at [278, 453] on input "Muay Thai" at bounding box center [272, 453] width 9 height 0
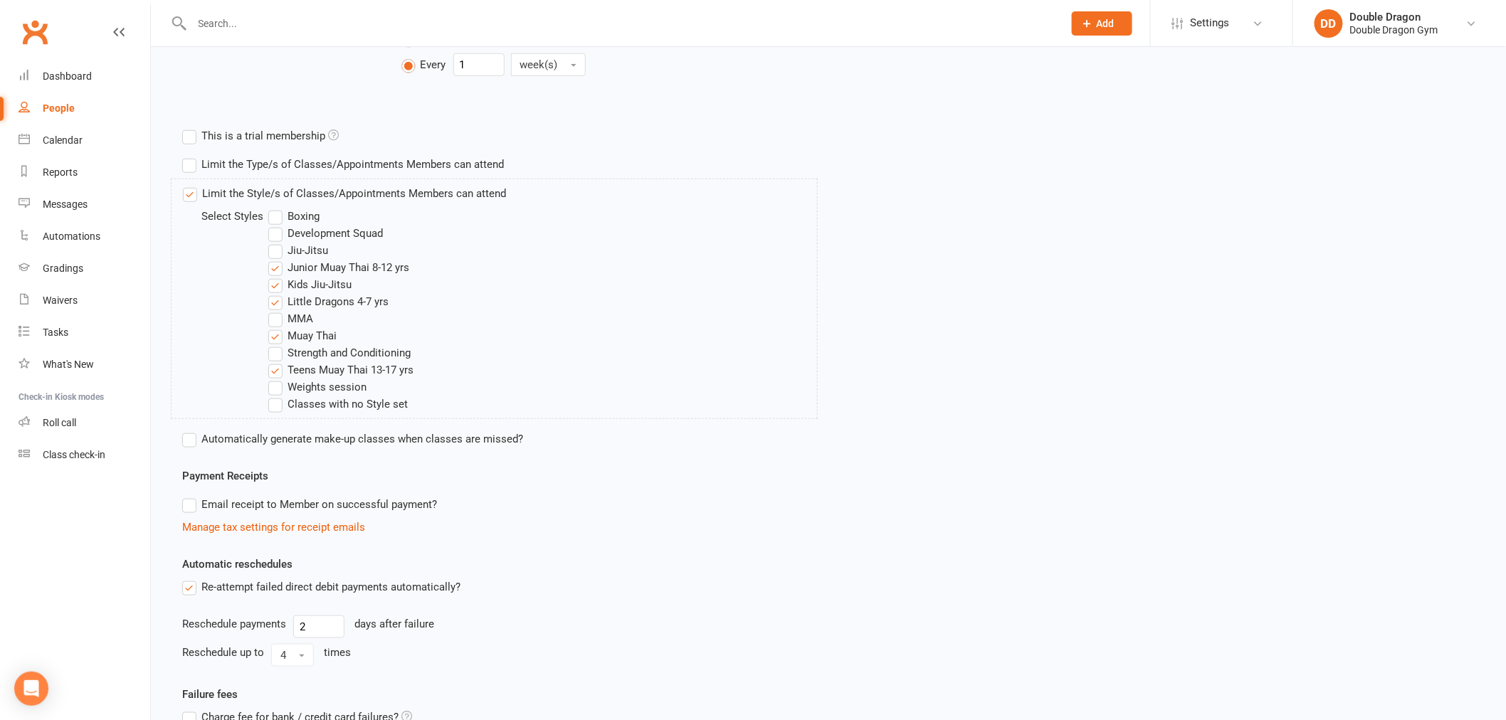
scroll to position [589, 0]
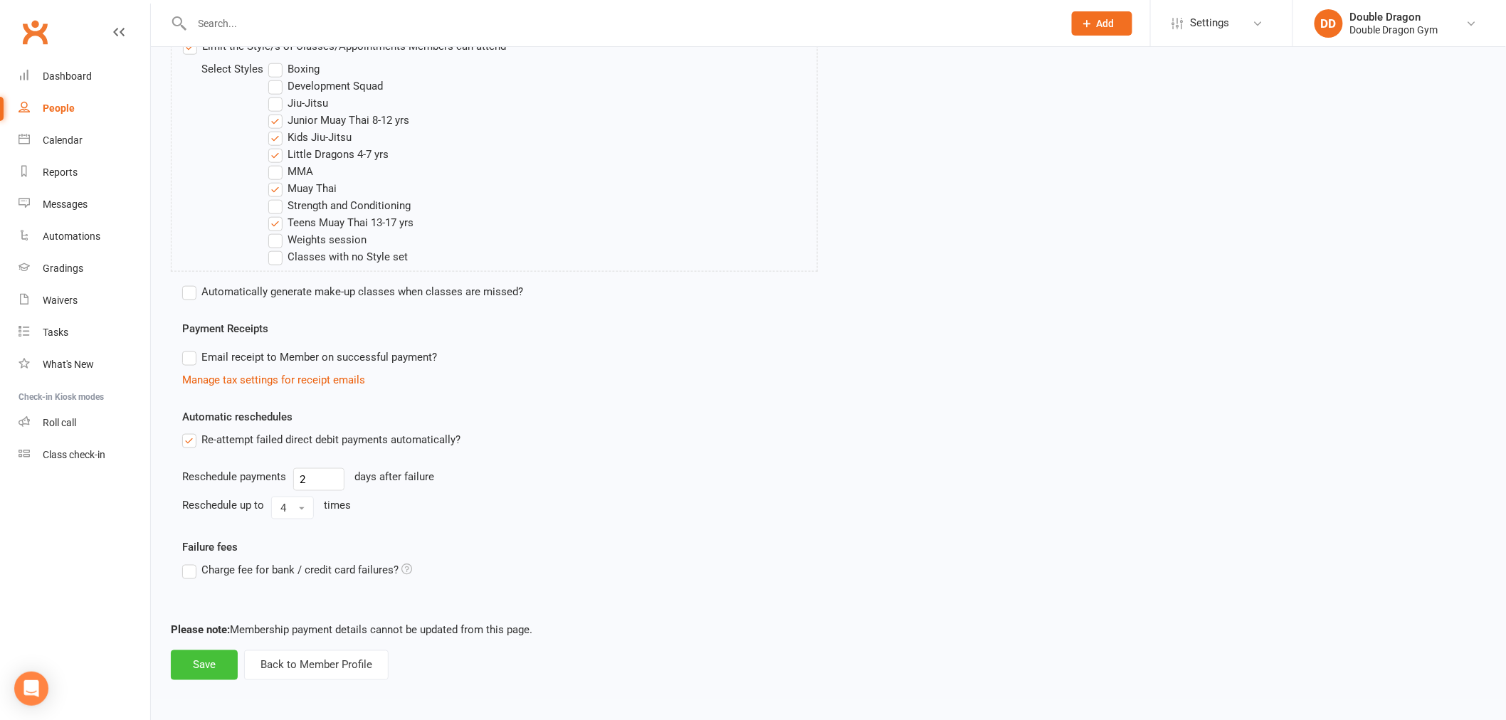
click at [212, 659] on button "Save" at bounding box center [204, 665] width 67 height 30
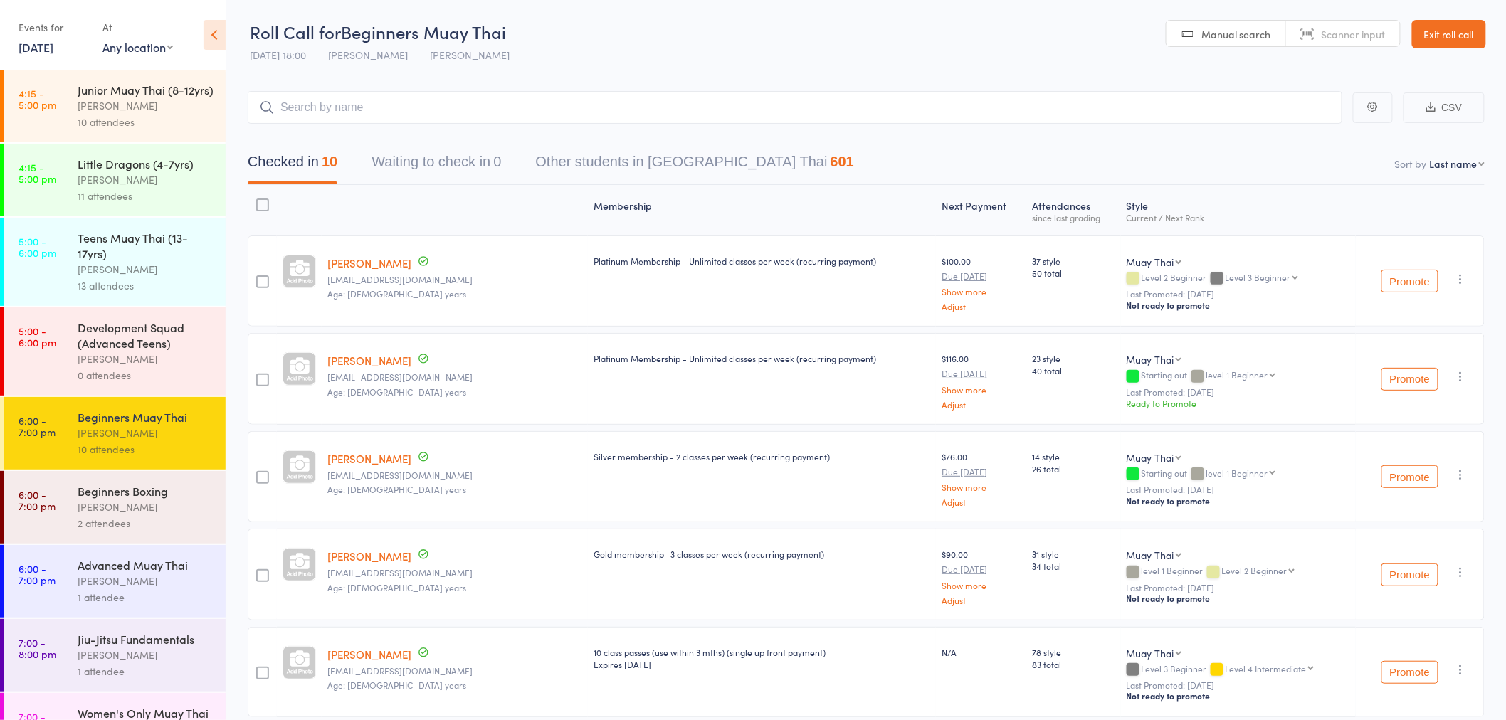
scroll to position [96, 0]
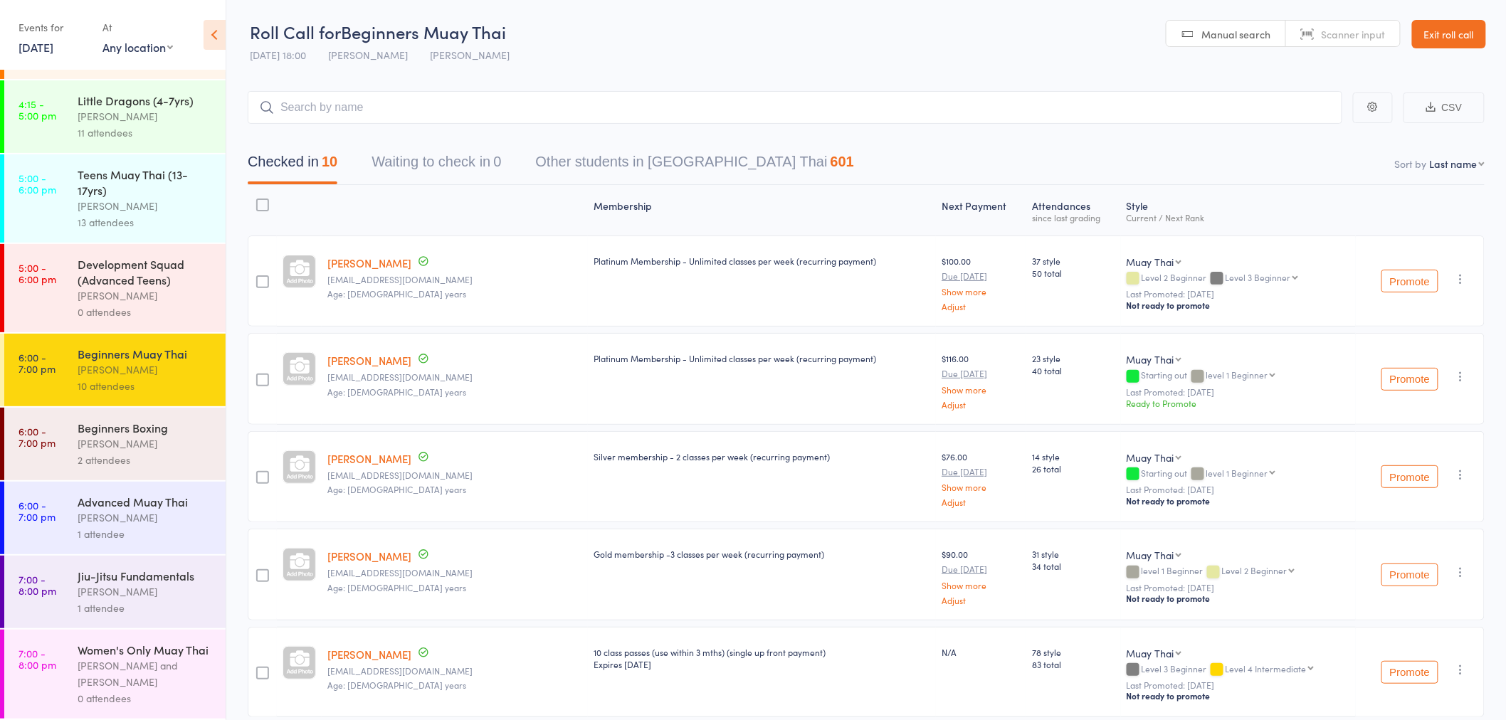
click at [132, 685] on div "Rowan Sangster and Shane Greenwood" at bounding box center [146, 674] width 136 height 33
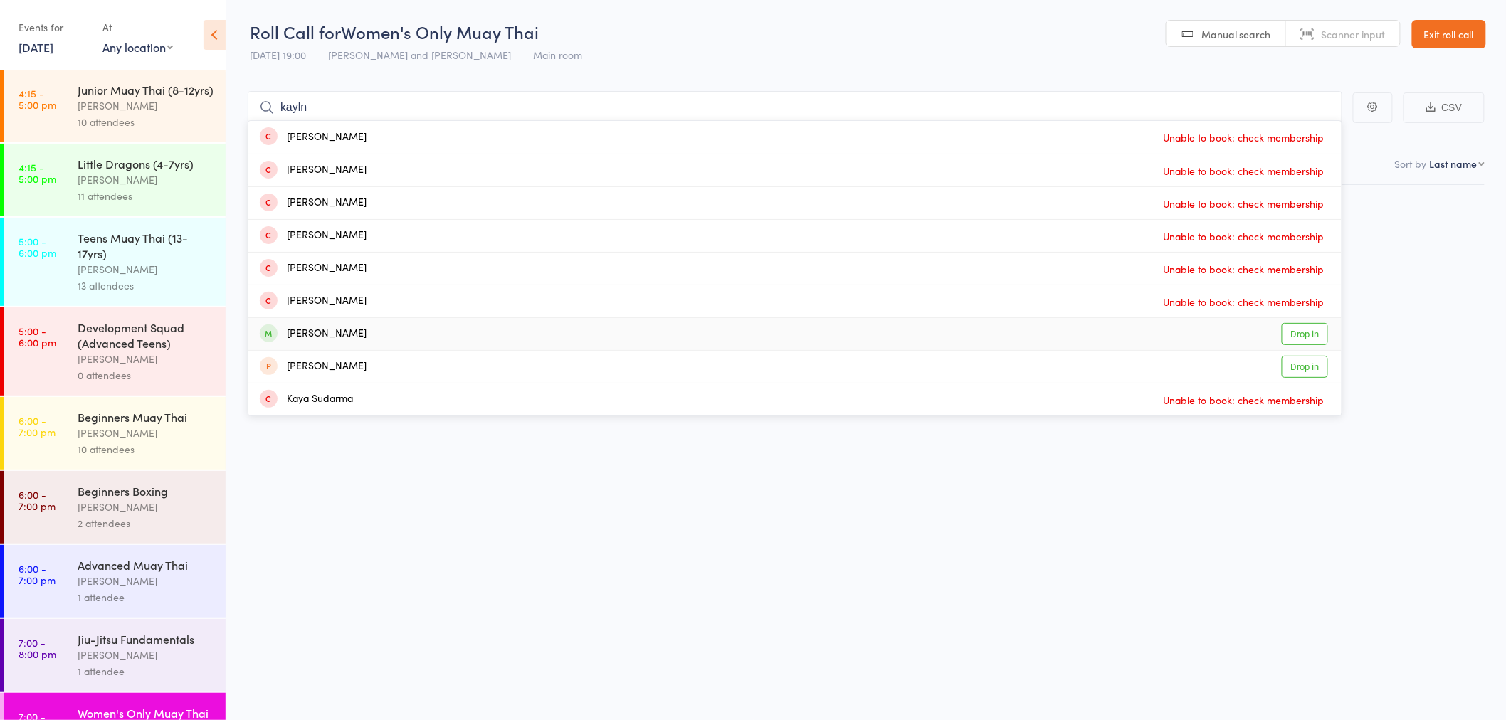
type input "kayln"
click at [554, 332] on div "Kaylyn Trifunovski Drop in" at bounding box center [794, 334] width 1093 height 32
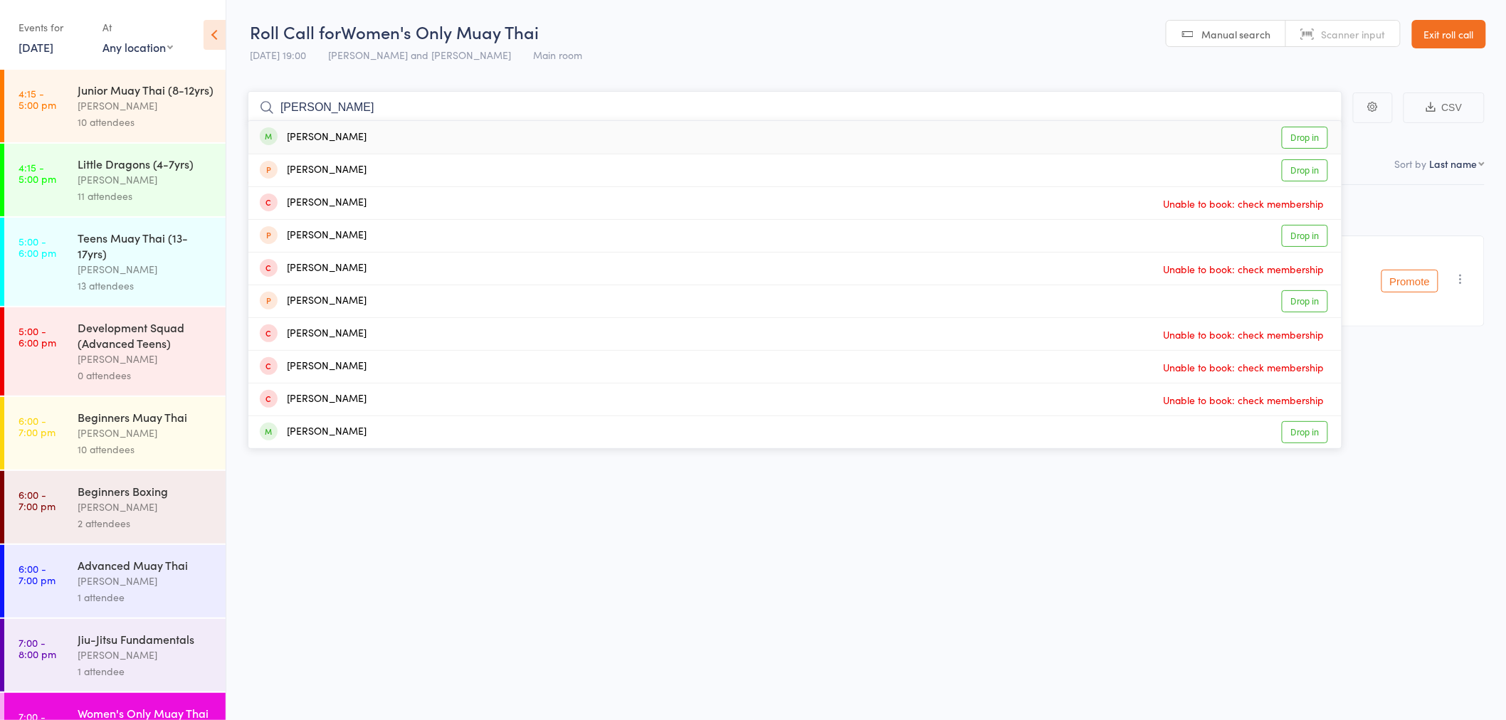
type input "lily sven"
click at [421, 131] on div "Lily Svensson Drop in" at bounding box center [794, 137] width 1093 height 33
